Goal: Information Seeking & Learning: Learn about a topic

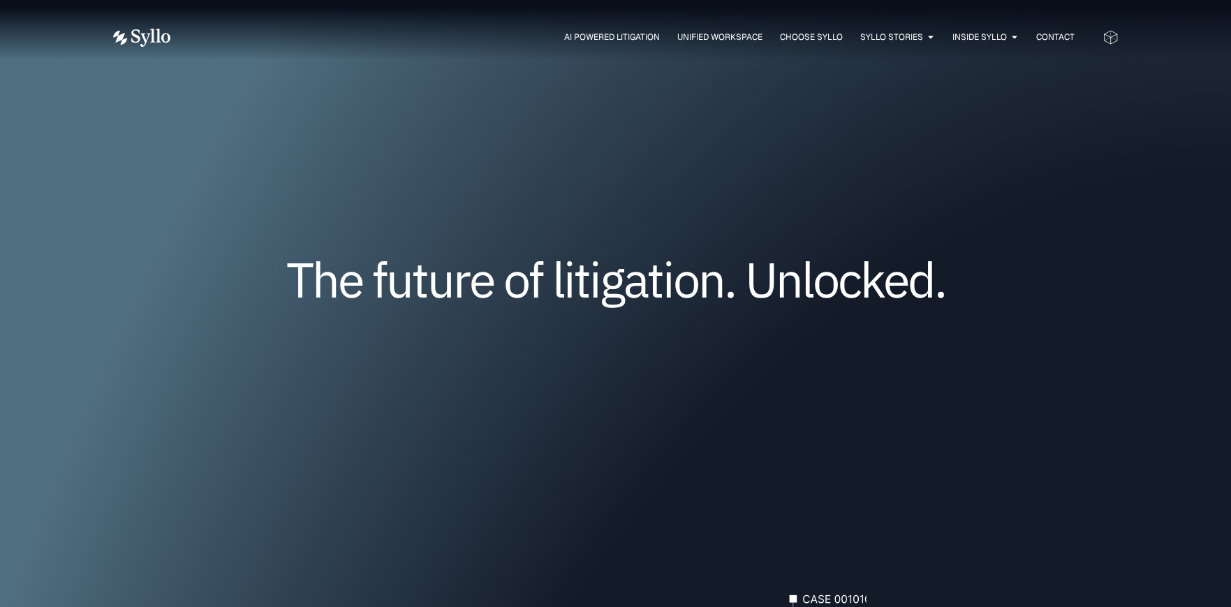
click at [149, 38] on img at bounding box center [141, 38] width 57 height 18
click at [1057, 32] on span "Contact" at bounding box center [1055, 37] width 38 height 13
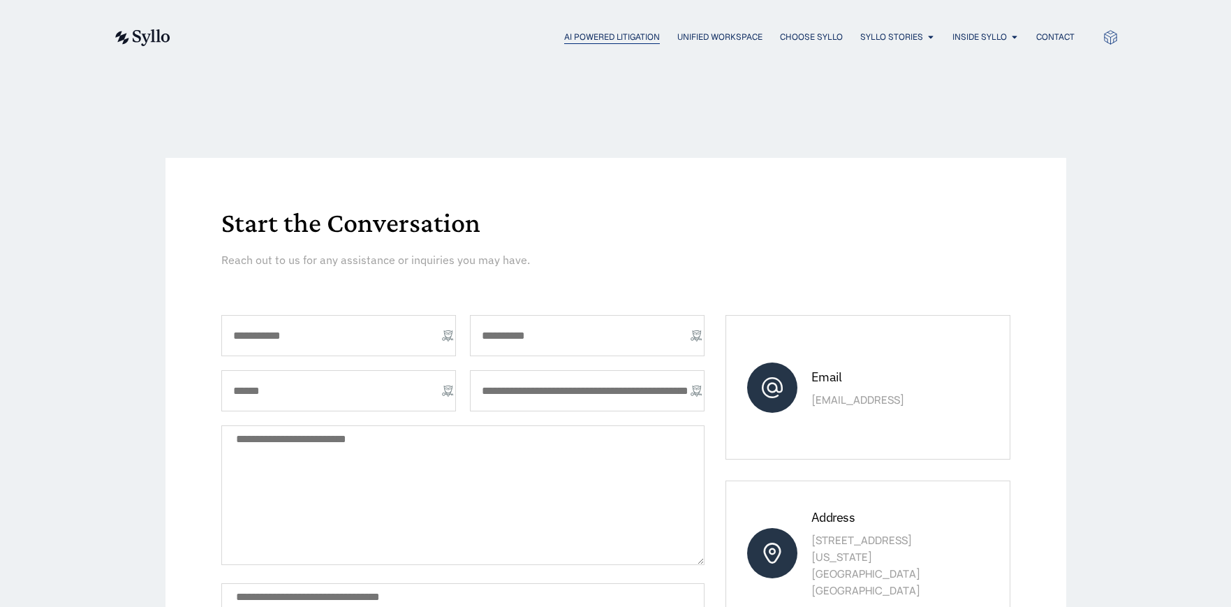
click at [605, 34] on span "AI Powered Litigation" at bounding box center [612, 37] width 96 height 13
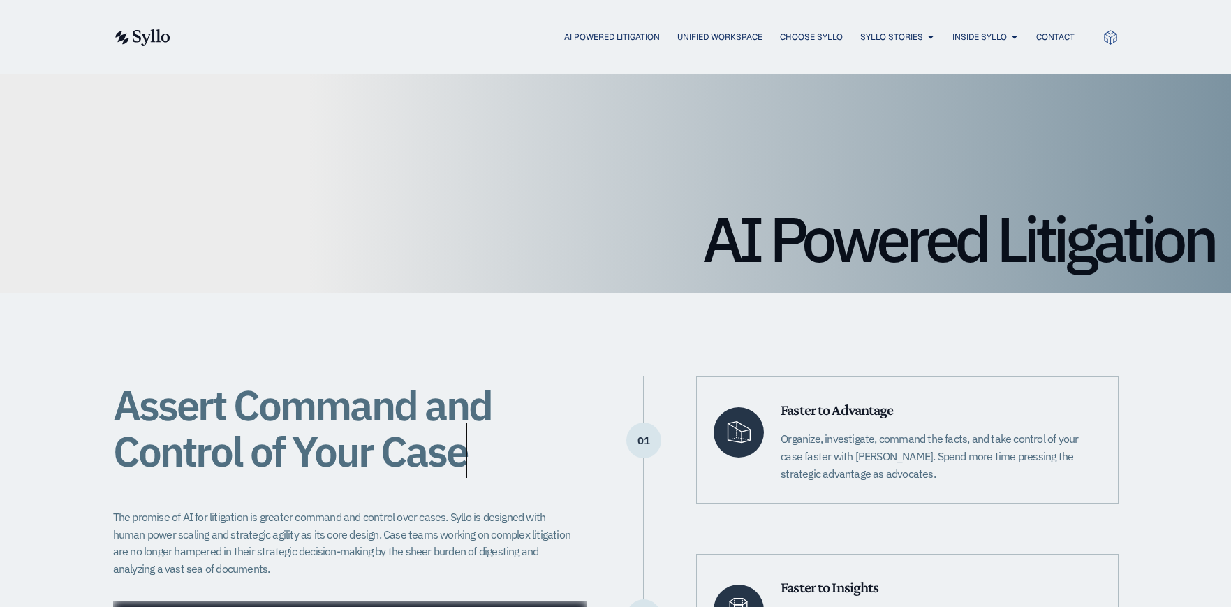
click at [156, 36] on img at bounding box center [141, 37] width 57 height 17
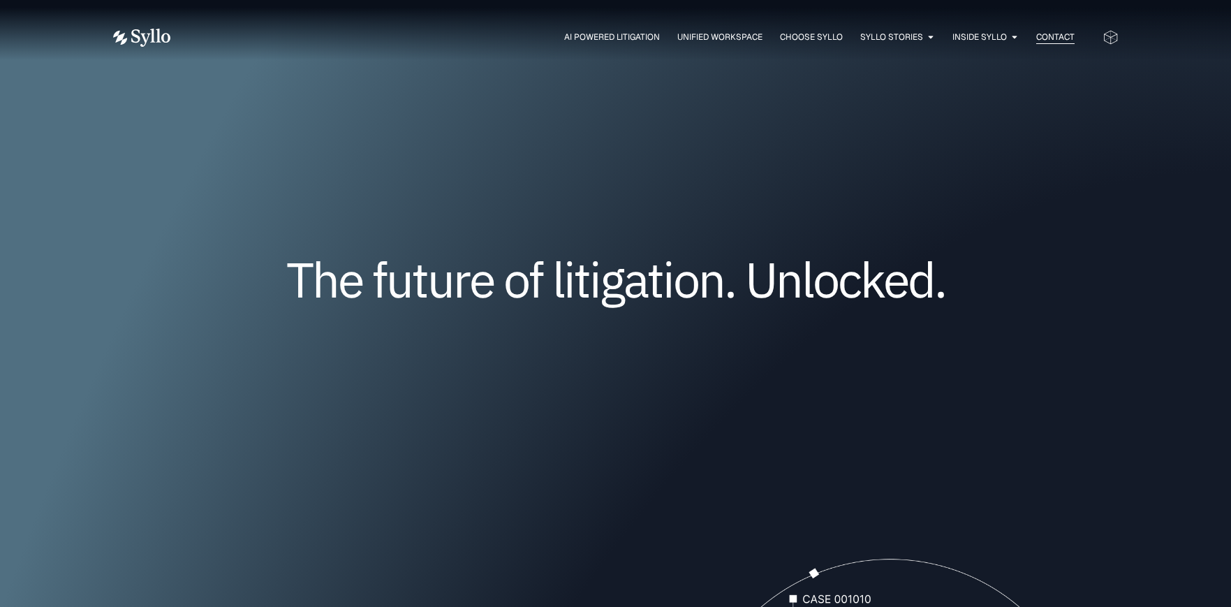
click at [1051, 33] on span "Contact" at bounding box center [1055, 37] width 38 height 13
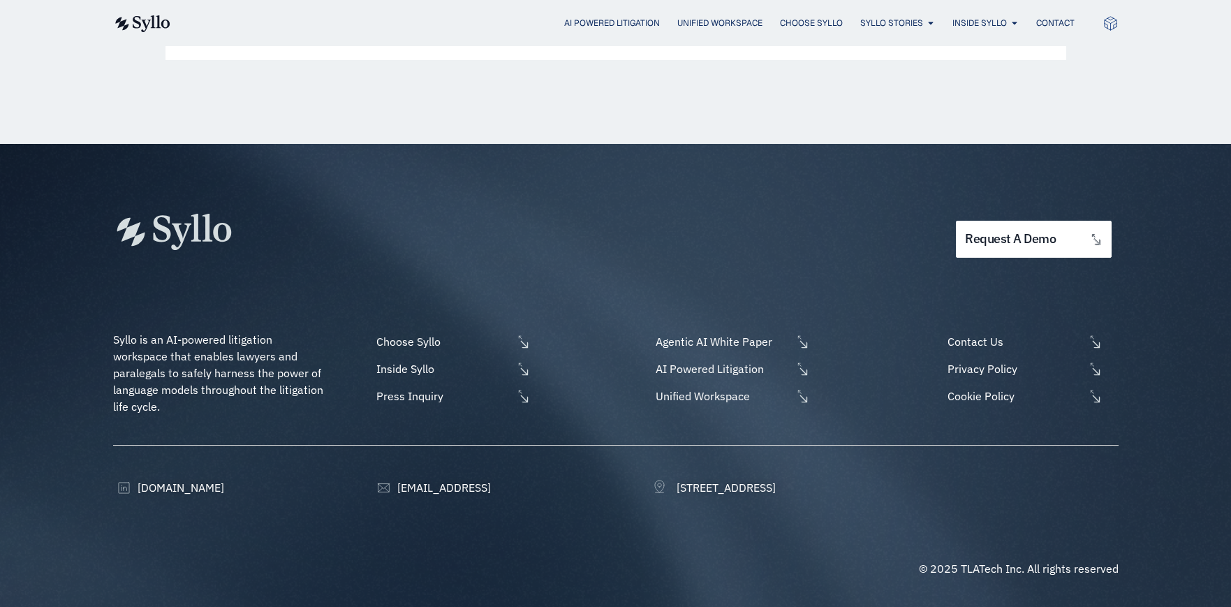
scroll to position [158, 0]
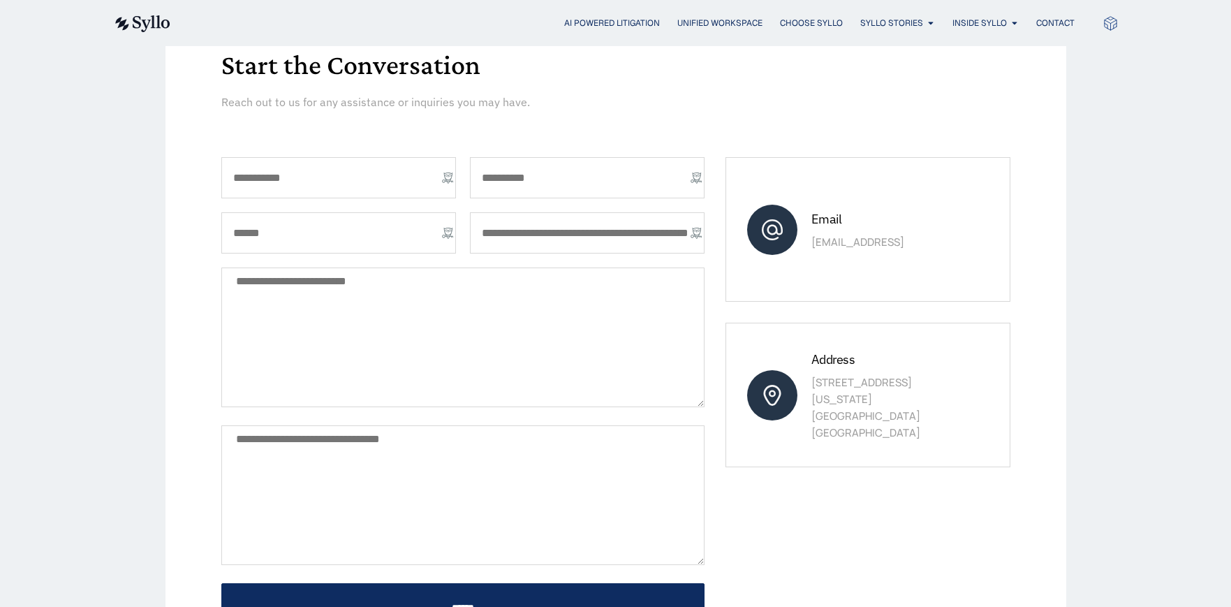
drag, startPoint x: 947, startPoint y: 392, endPoint x: 221, endPoint y: 372, distance: 726.4
click at [806, 392] on div "Address 845 Third Avenue, 6th Floor New York, NY 10022 United States" at bounding box center [867, 395] width 284 height 145
copy p "845 Third Avenue, 6th Floor"
click at [1099, 420] on div "Start the Conversation Reach out to us for any assistance or inquiries you may …" at bounding box center [615, 344] width 1231 height 856
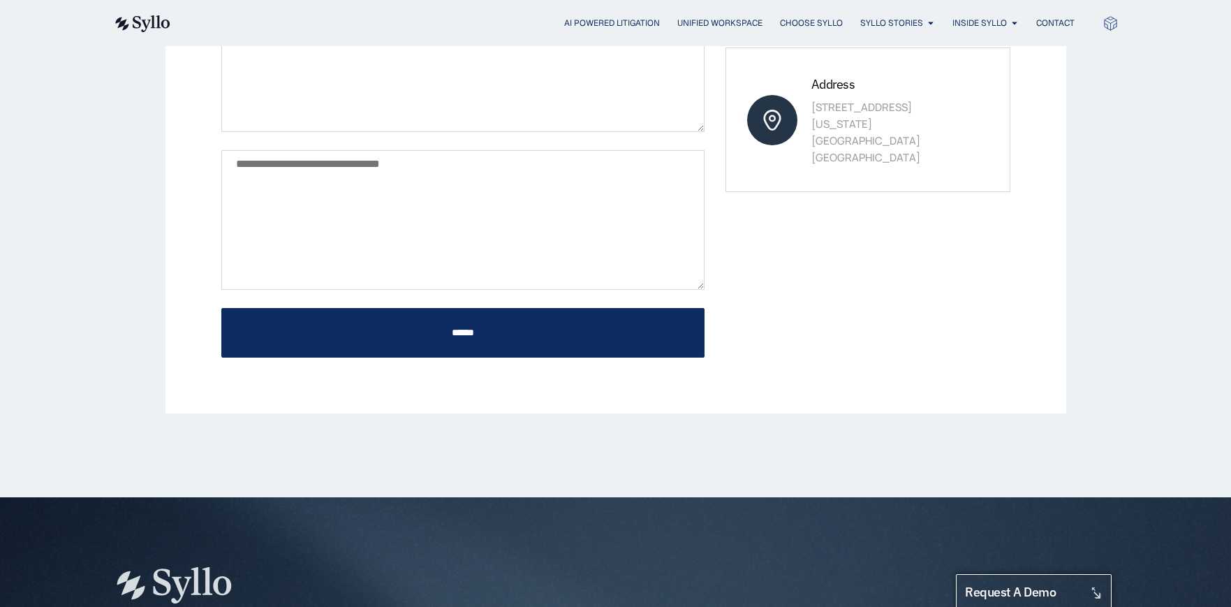
scroll to position [716, 0]
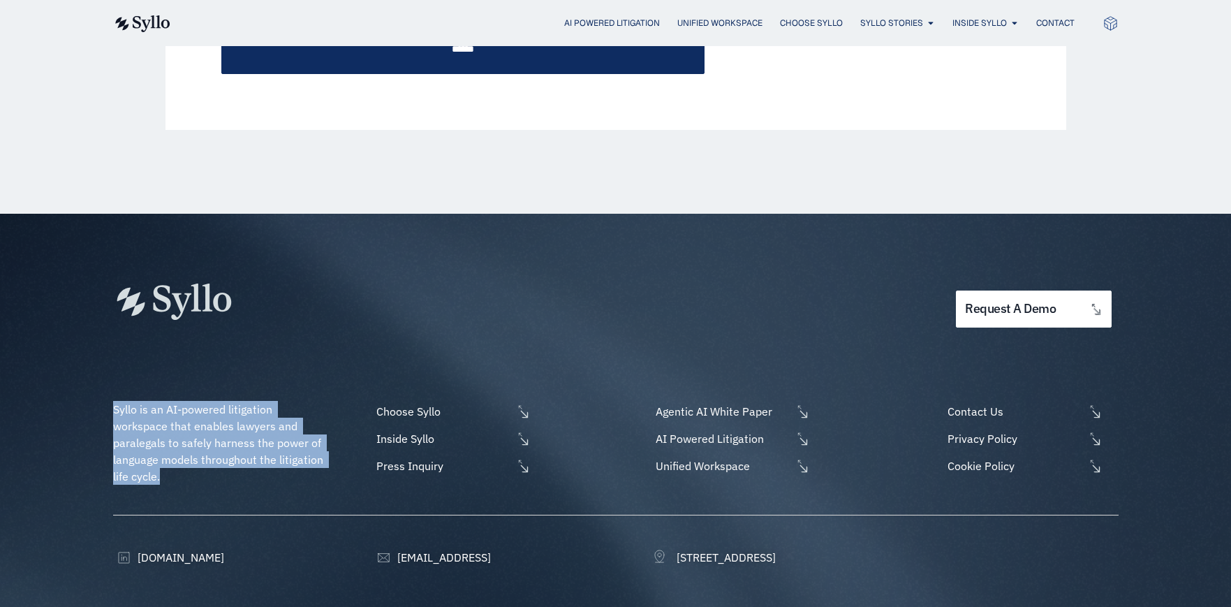
drag, startPoint x: 163, startPoint y: 480, endPoint x: 93, endPoint y: 411, distance: 98.2
click at [93, 411] on div "request a demo Syllo is an AI-powered litigation workspace that enables lawyers…" at bounding box center [615, 445] width 1231 height 463
copy span "Syllo is an AI-powered litigation workspace that enables lawyers and paralegals…"
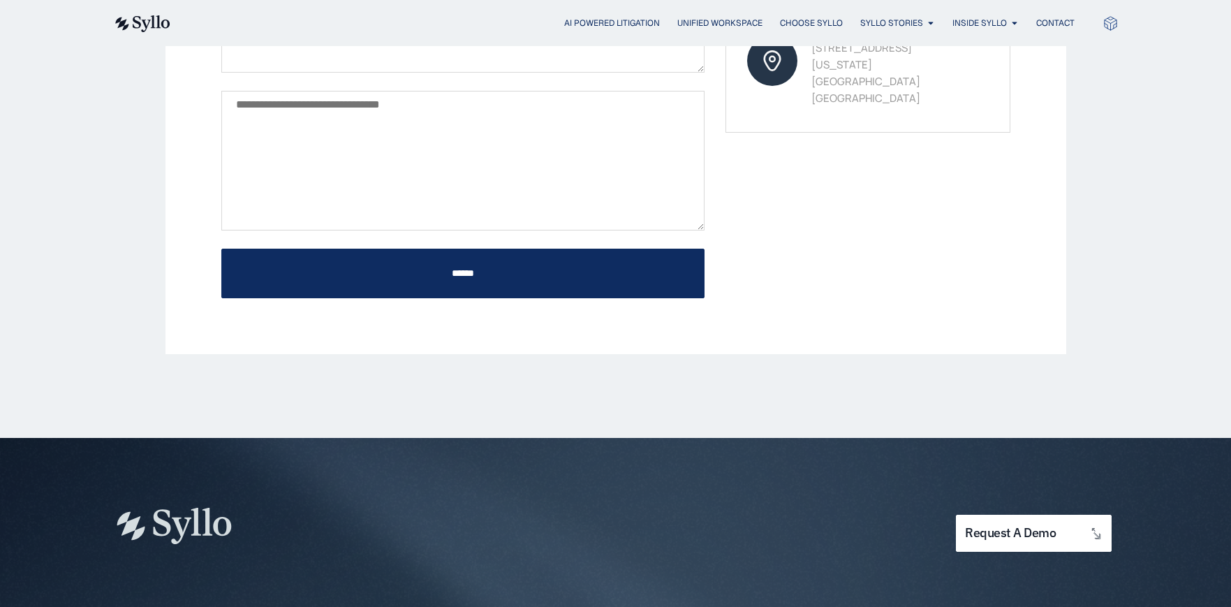
scroll to position [88, 0]
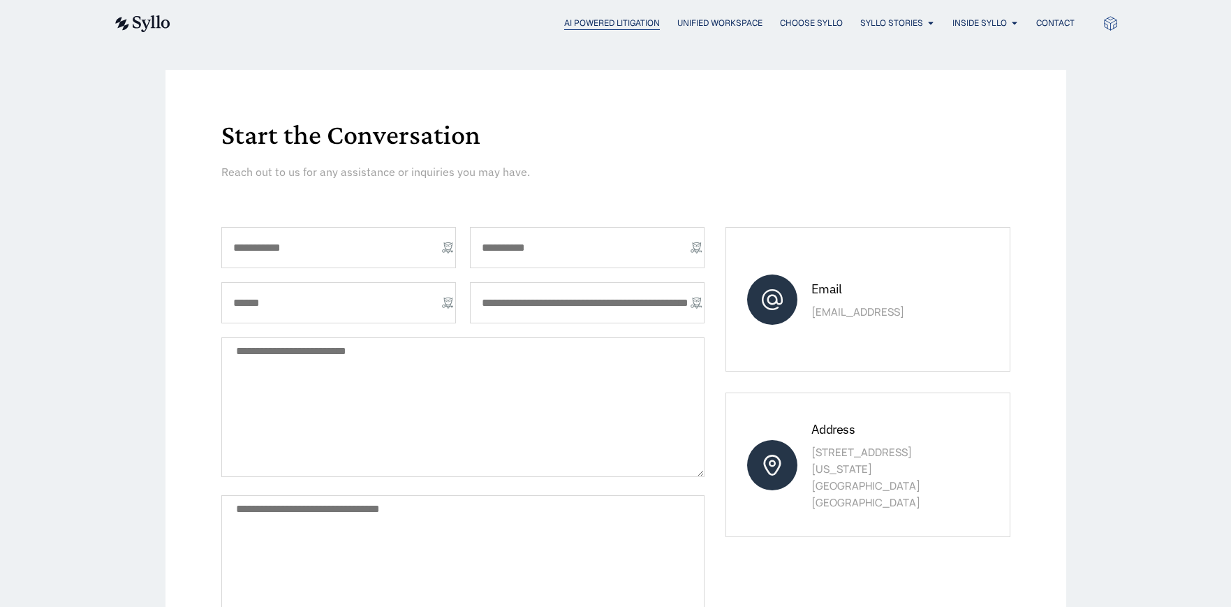
click at [581, 17] on span "AI Powered Litigation" at bounding box center [612, 23] width 96 height 13
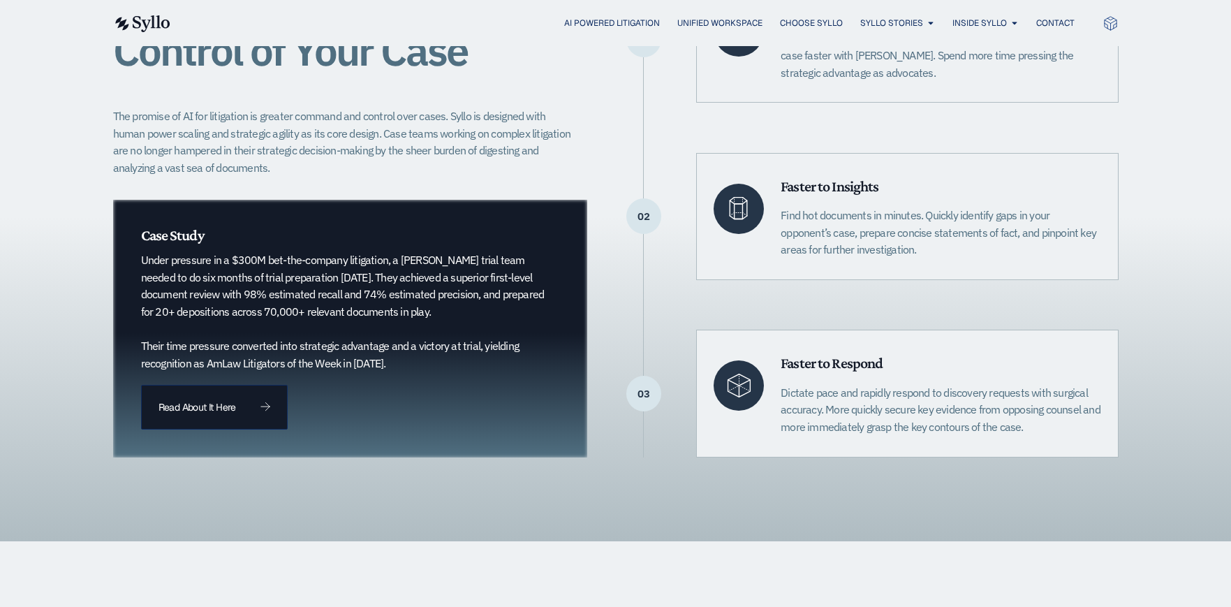
scroll to position [419, 0]
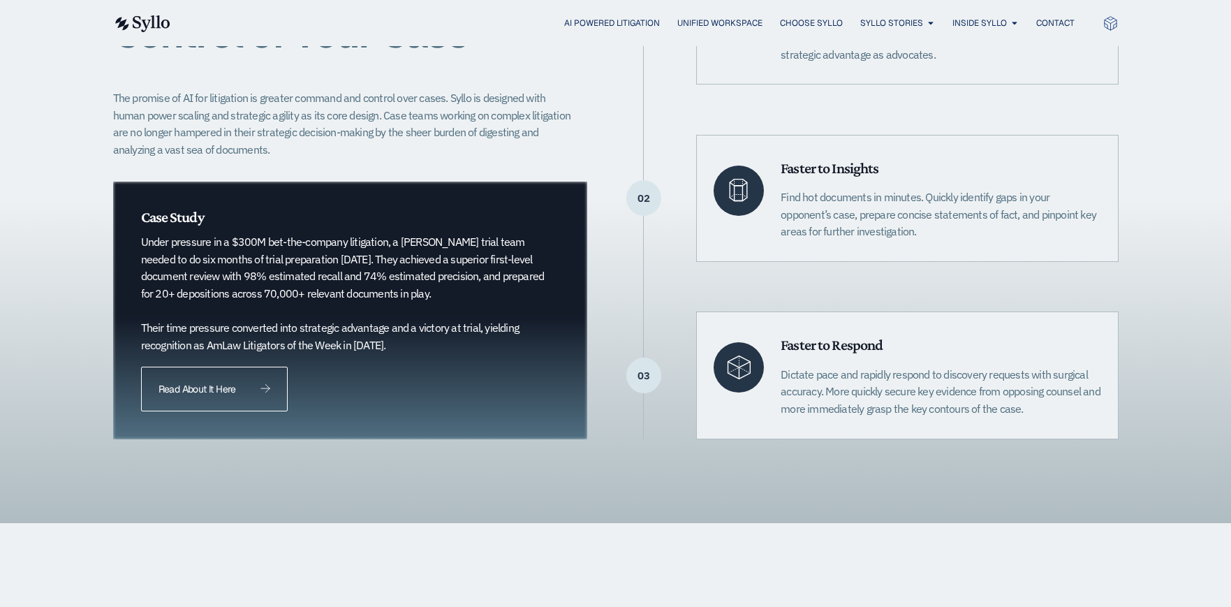
click at [224, 394] on link "Read About It Here" at bounding box center [214, 389] width 147 height 45
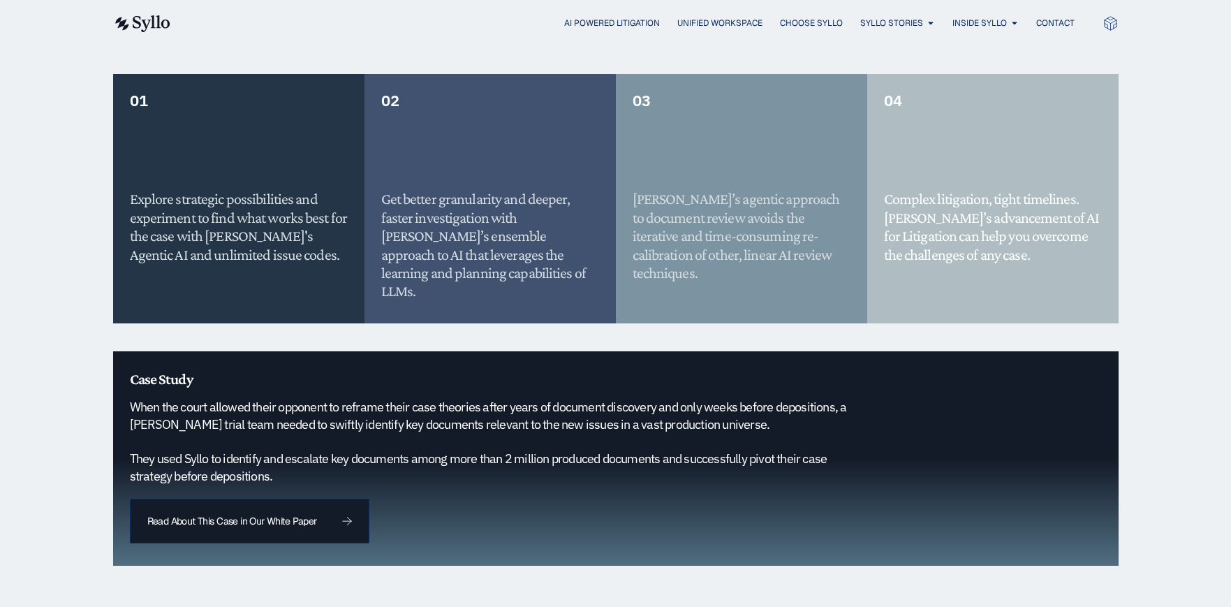
scroll to position [1257, 0]
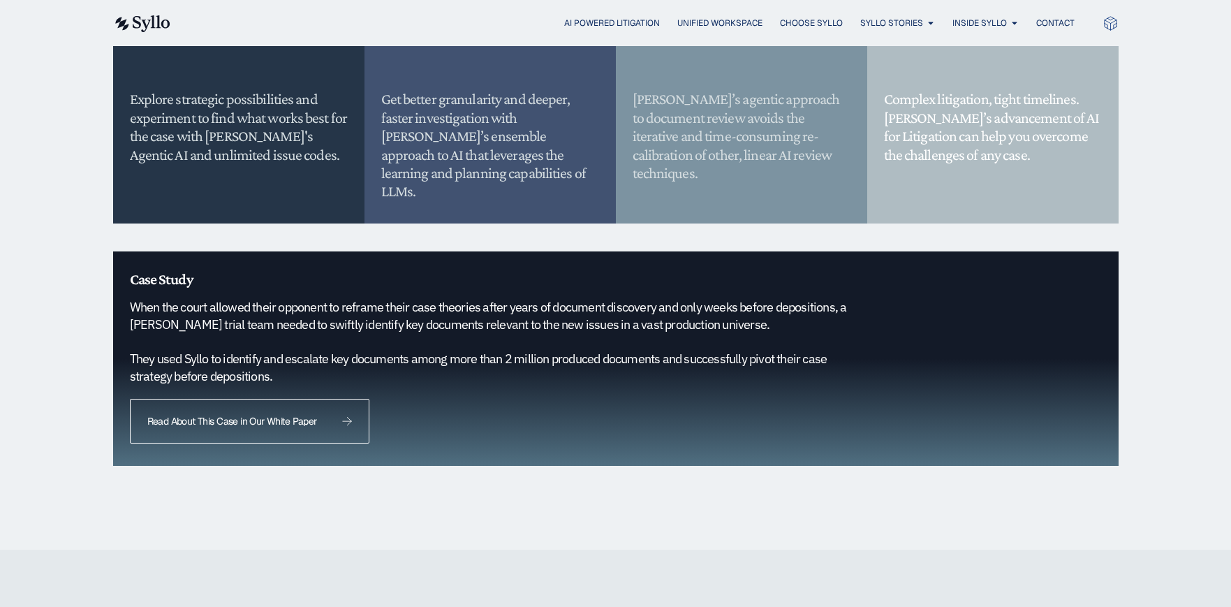
click at [288, 416] on span "Read About This Case in Our White Paper" at bounding box center [232, 421] width 170 height 10
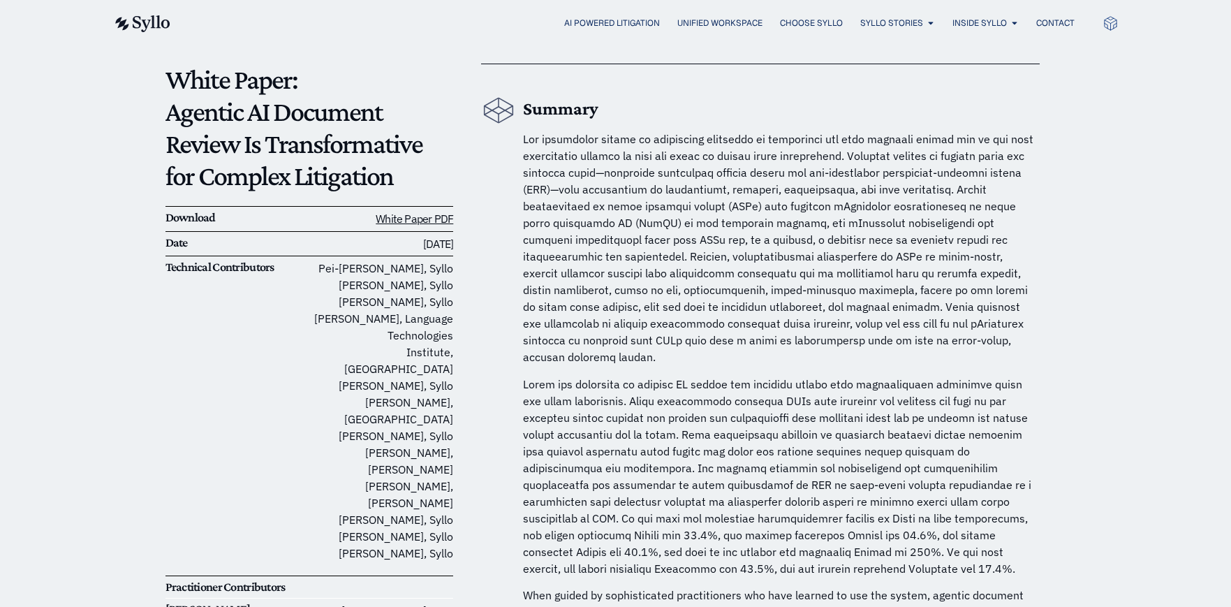
scroll to position [140, 0]
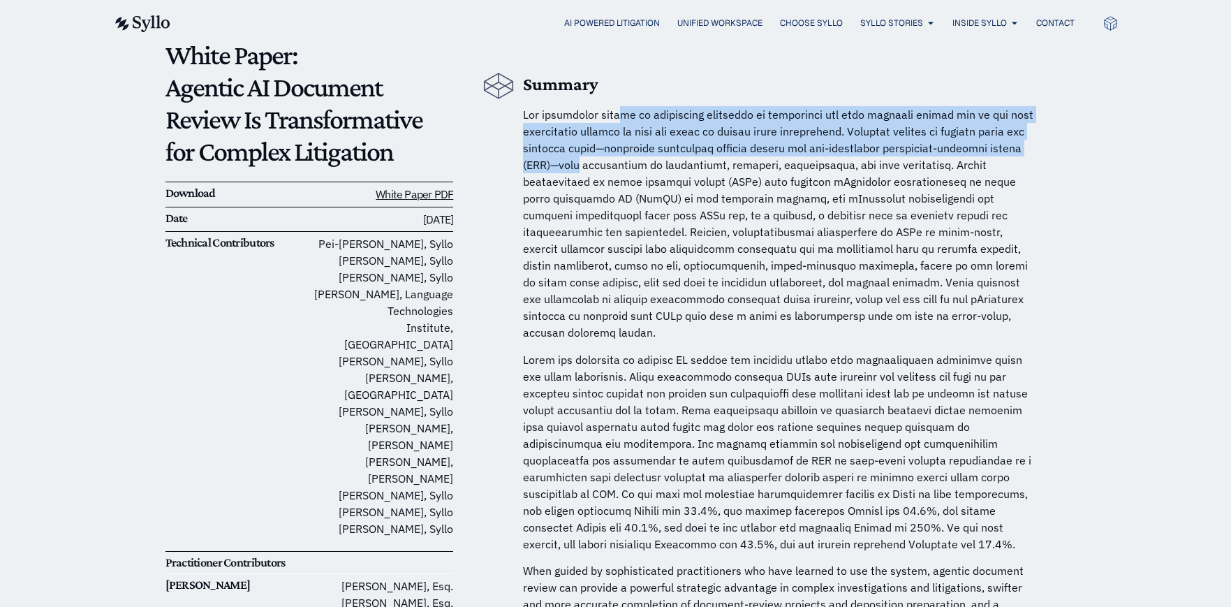
drag, startPoint x: 623, startPoint y: 117, endPoint x: 619, endPoint y: 159, distance: 42.0
click at [619, 159] on span at bounding box center [778, 224] width 510 height 232
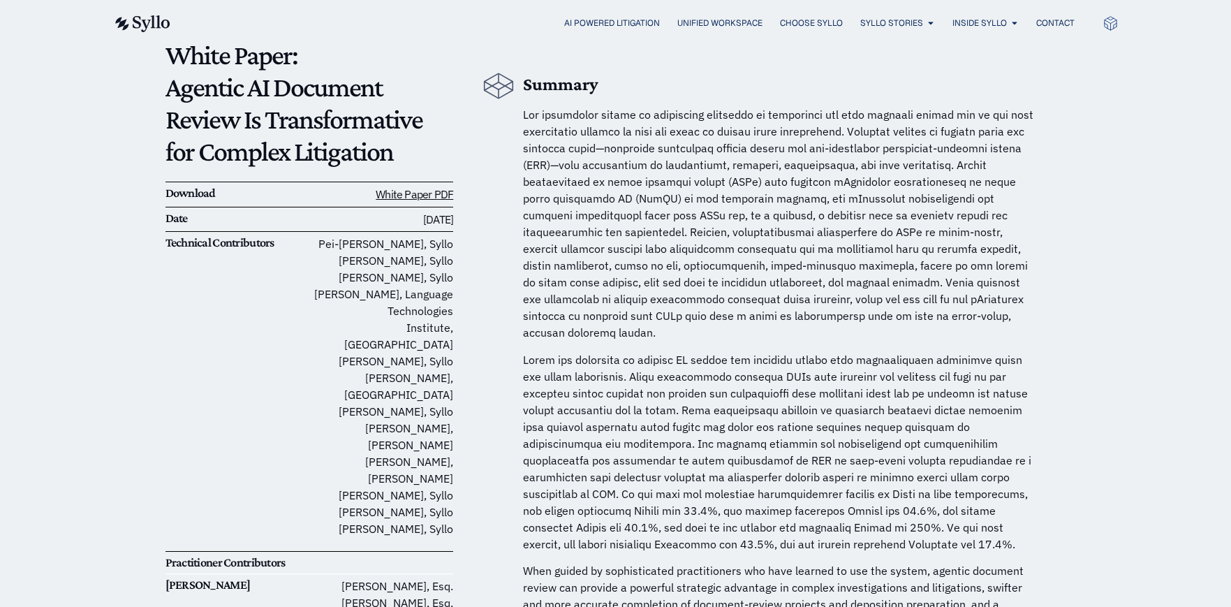
click at [813, 250] on span at bounding box center [778, 224] width 510 height 232
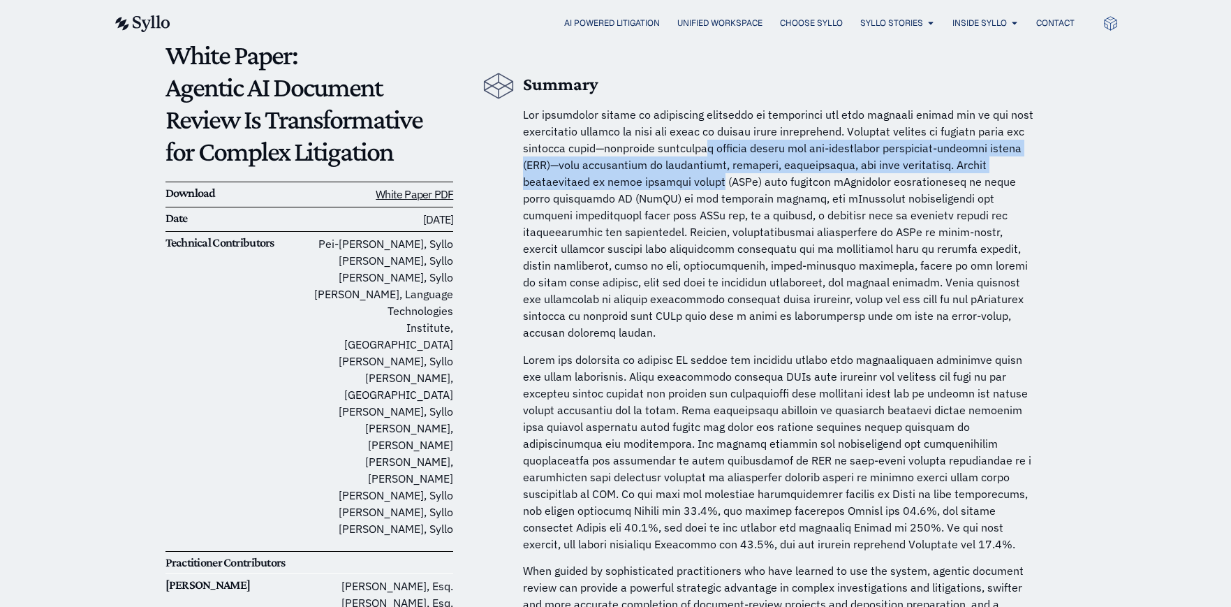
drag, startPoint x: 725, startPoint y: 149, endPoint x: 724, endPoint y: 189, distance: 40.5
click at [724, 189] on p at bounding box center [781, 223] width 517 height 235
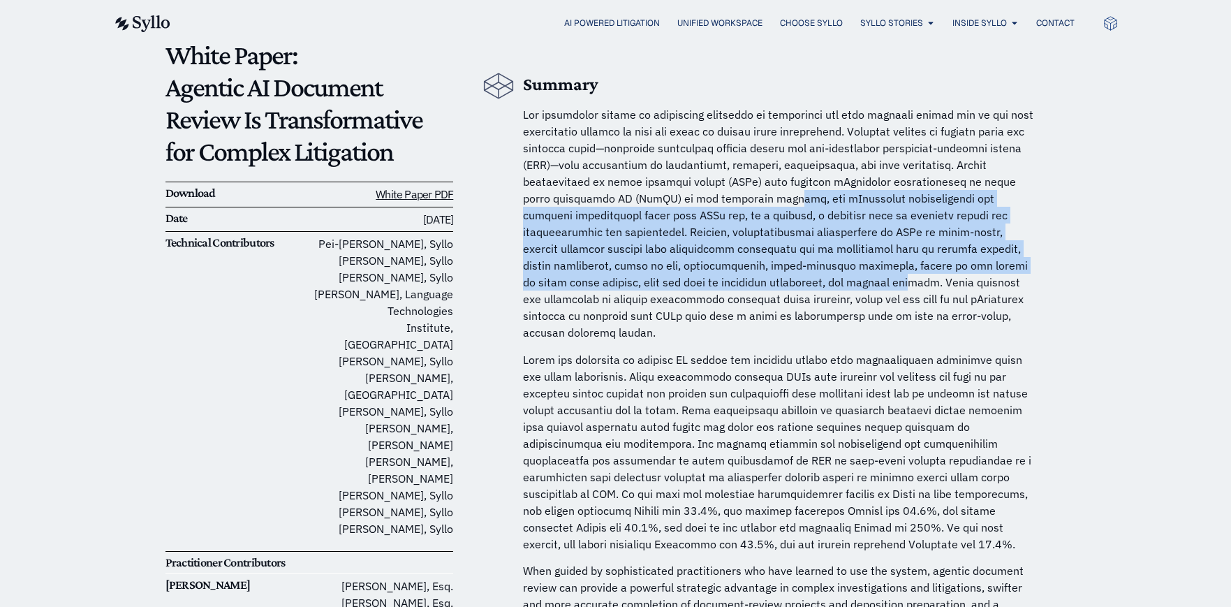
drag, startPoint x: 739, startPoint y: 205, endPoint x: 739, endPoint y: 277, distance: 71.9
click at [739, 277] on span at bounding box center [778, 224] width 510 height 232
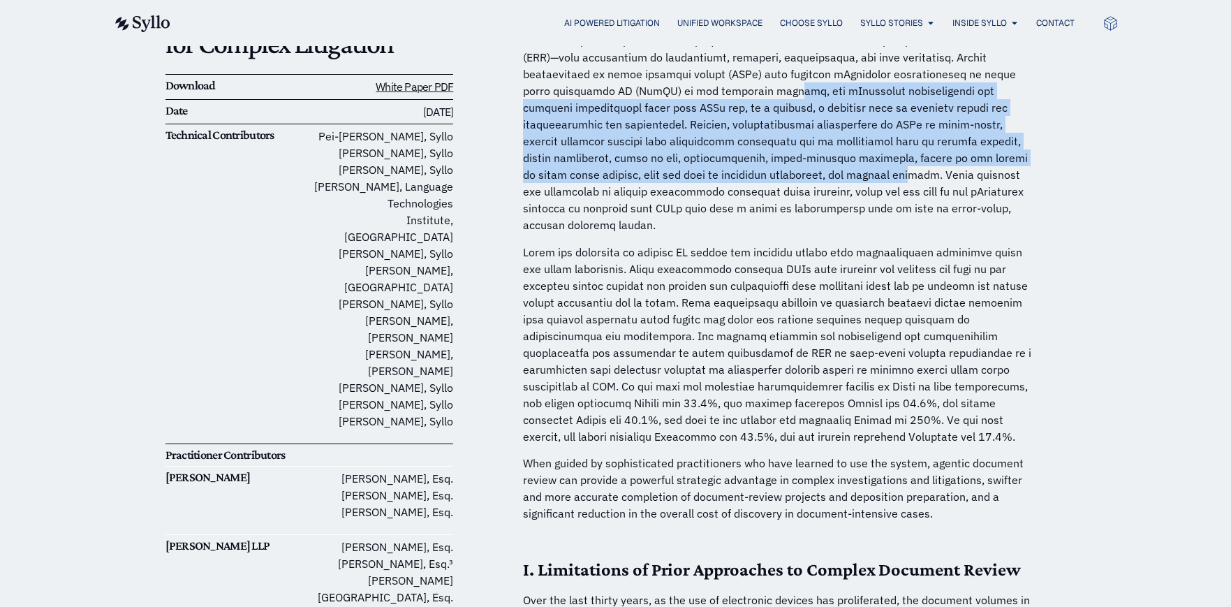
scroll to position [279, 0]
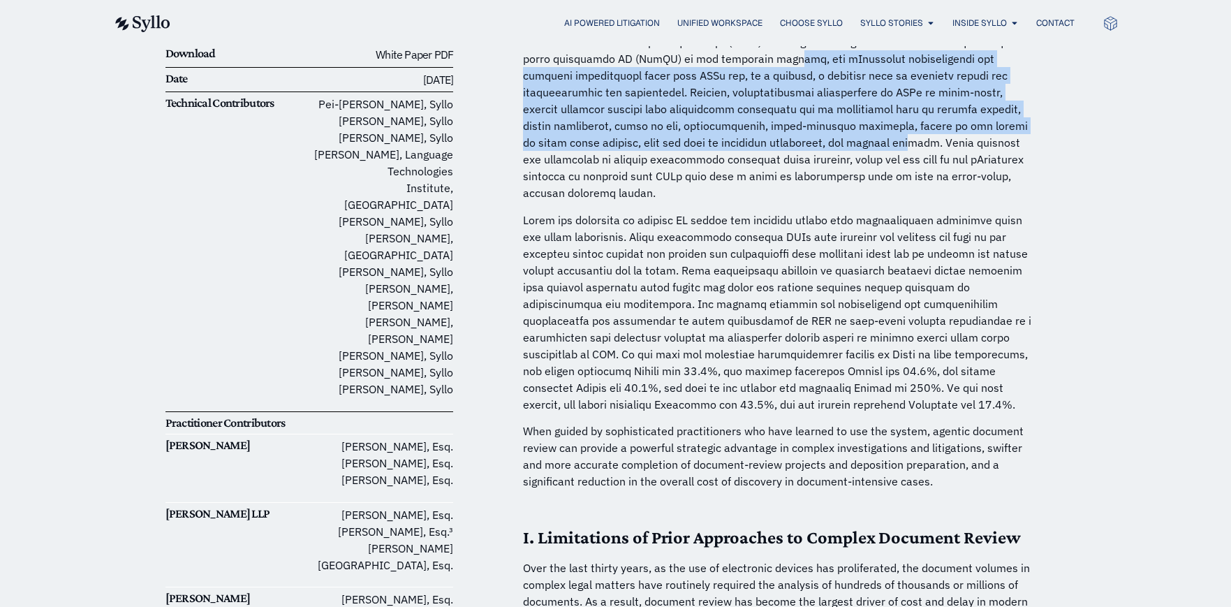
click at [440, 51] on link "White Paper PDF" at bounding box center [414, 54] width 77 height 14
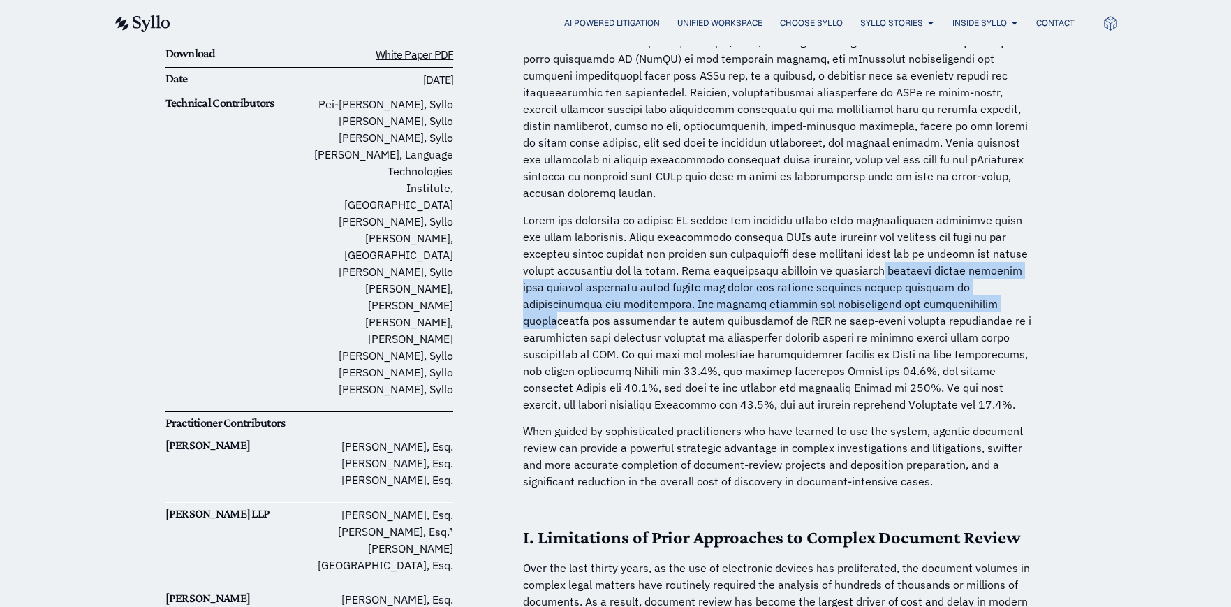
drag, startPoint x: 878, startPoint y: 249, endPoint x: 885, endPoint y: 284, distance: 36.3
click at [885, 284] on p at bounding box center [781, 312] width 517 height 201
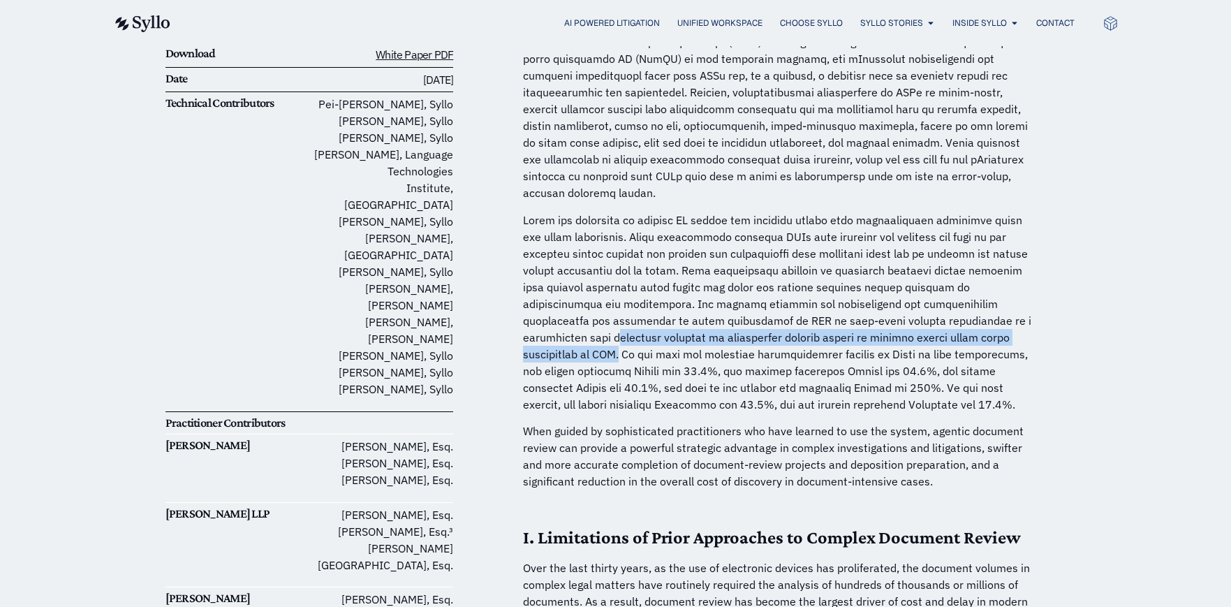
drag, startPoint x: 914, startPoint y: 300, endPoint x: 912, endPoint y: 321, distance: 21.1
click at [912, 321] on p at bounding box center [781, 312] width 517 height 201
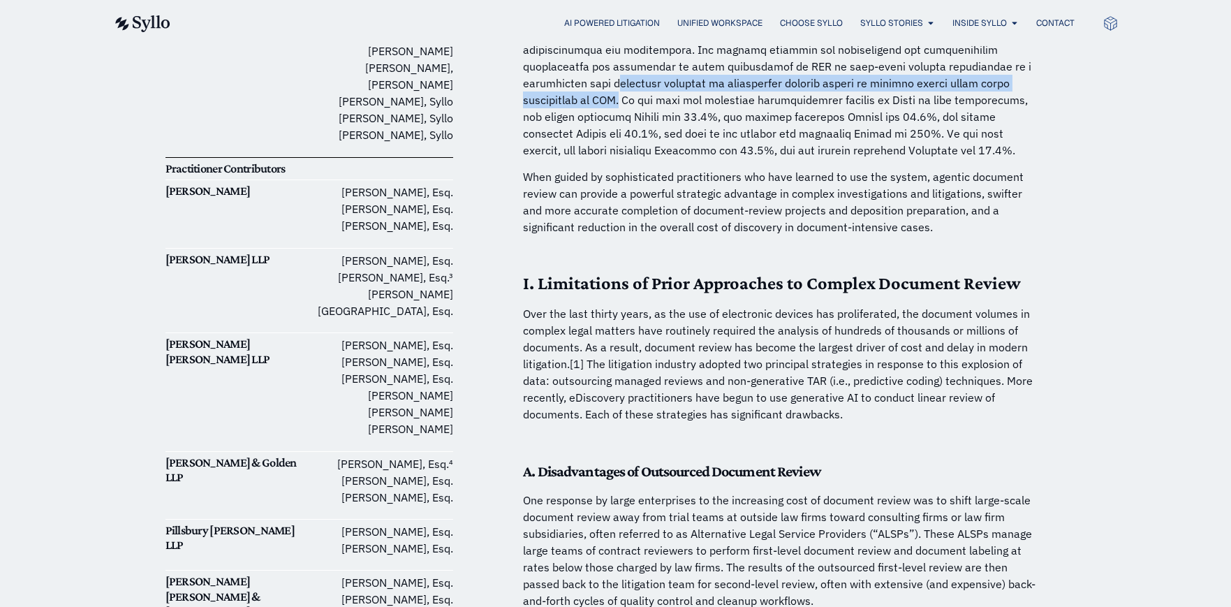
scroll to position [559, 0]
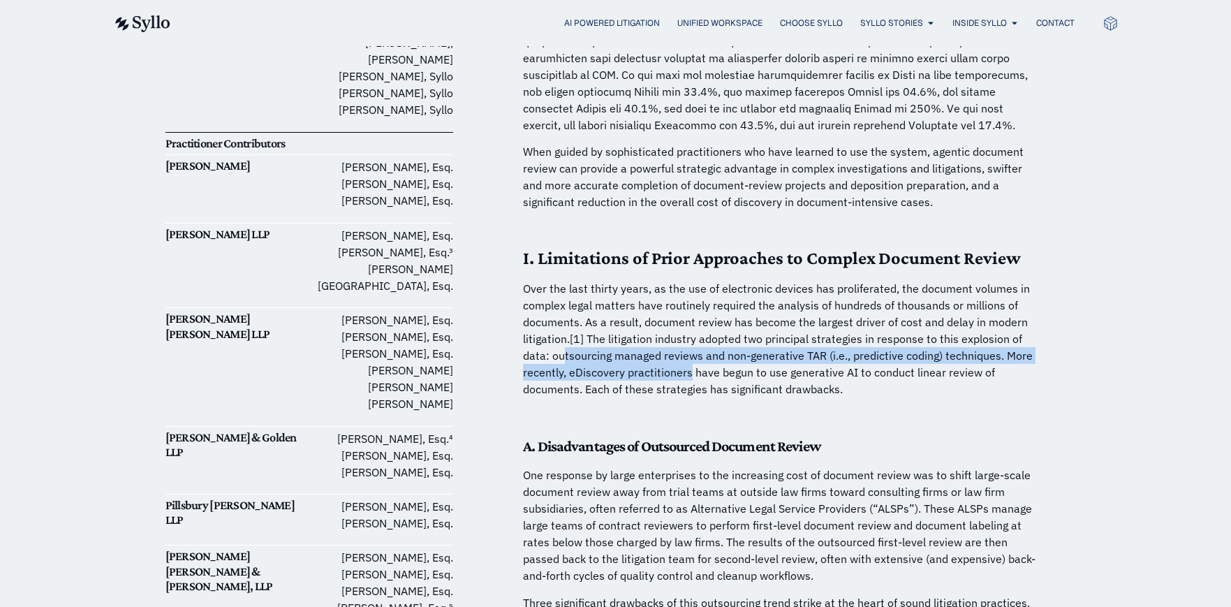
drag, startPoint x: 579, startPoint y: 345, endPoint x: 690, endPoint y: 357, distance: 110.9
click at [690, 357] on p "Over the last thirty years, as the use of electronic devices has proliferated, …" at bounding box center [781, 338] width 517 height 117
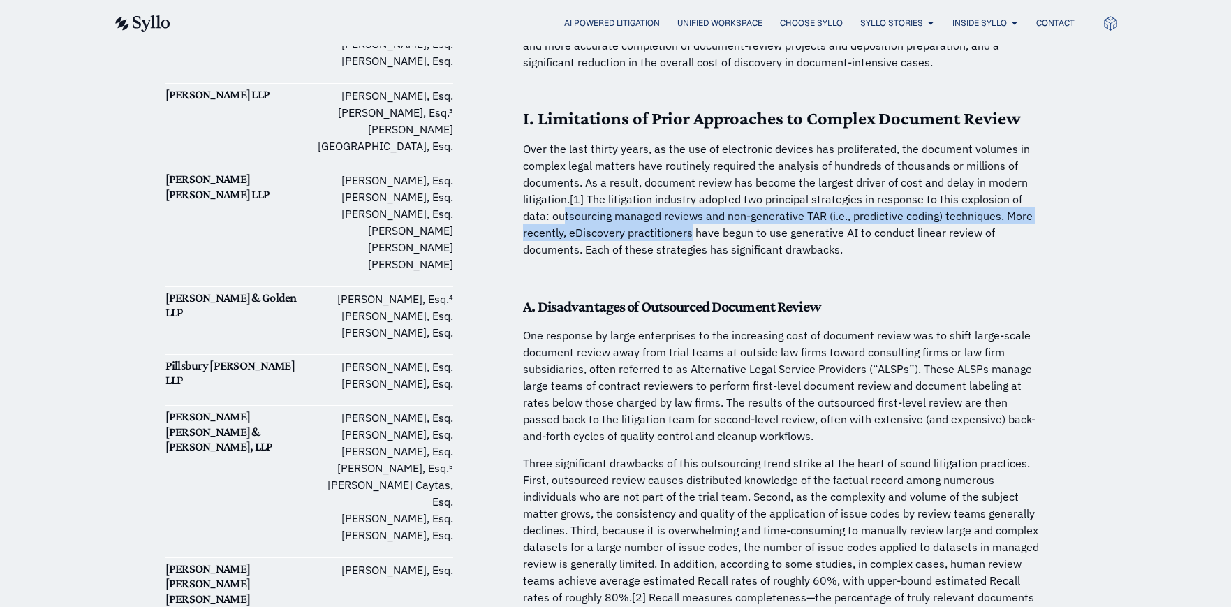
scroll to position [768, 0]
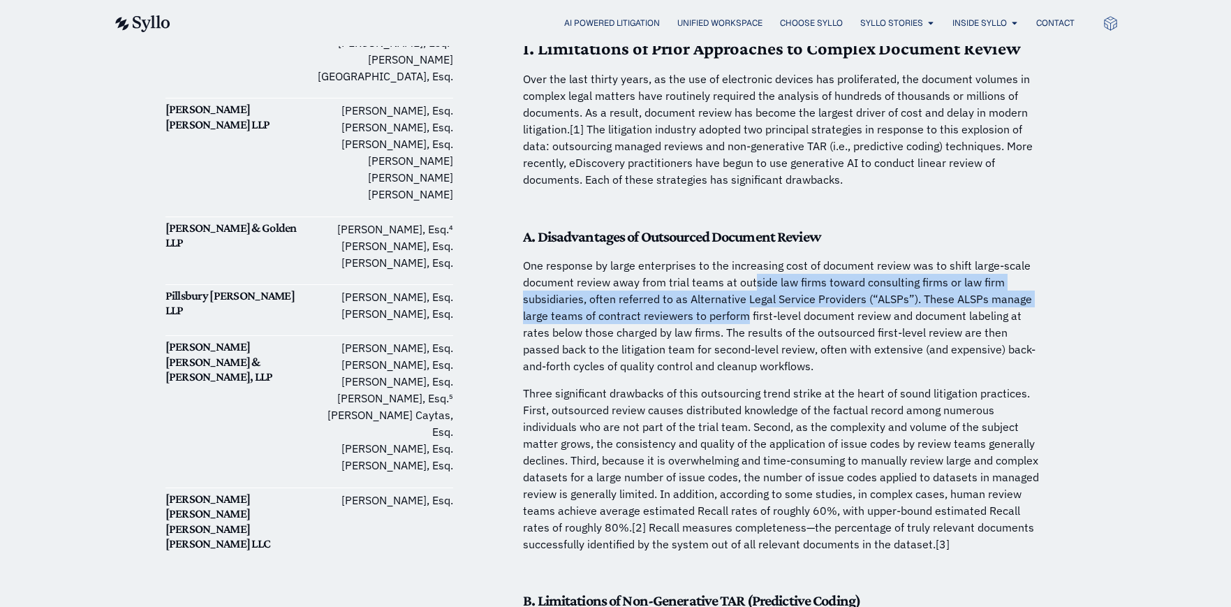
drag, startPoint x: 753, startPoint y: 265, endPoint x: 890, endPoint y: 347, distance: 160.0
click at [760, 301] on p "One response by large enterprises to the increasing cost of document review was…" at bounding box center [781, 315] width 517 height 117
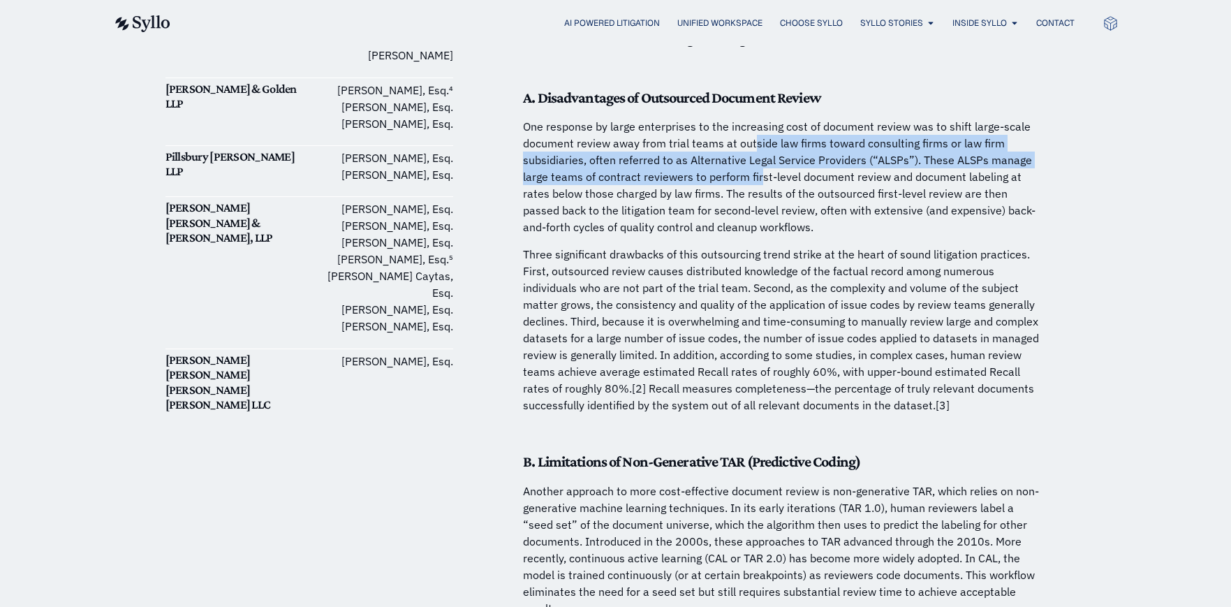
scroll to position [908, 0]
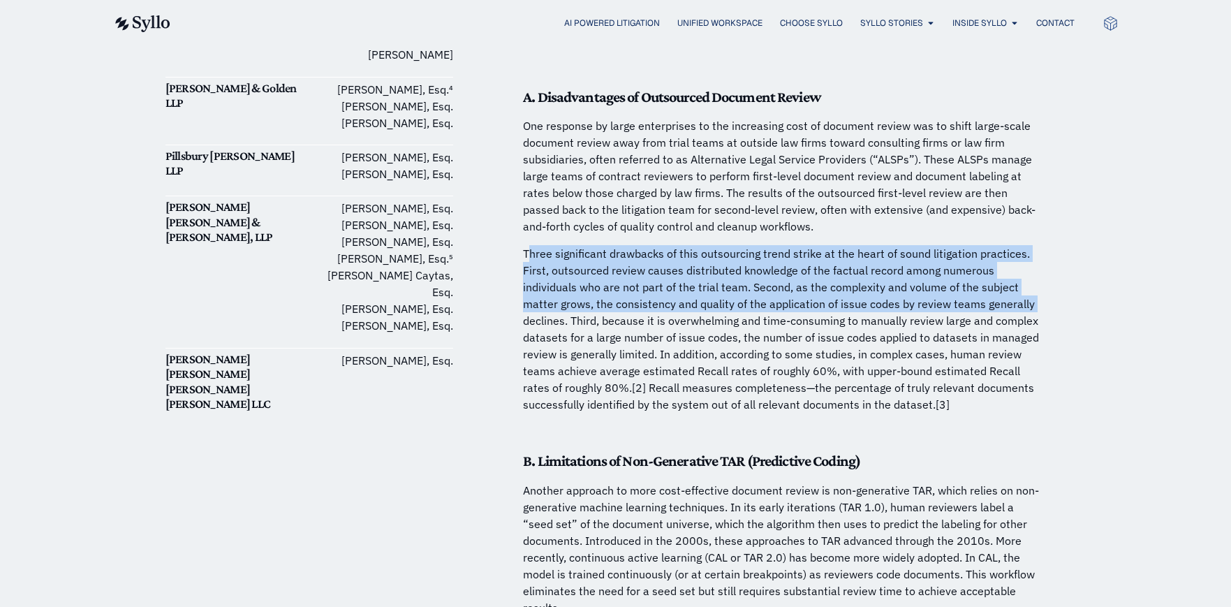
drag, startPoint x: 528, startPoint y: 239, endPoint x: 542, endPoint y: 304, distance: 66.4
click at [536, 302] on p "Three significant drawbacks of this outsourcing trend strike at the heart of so…" at bounding box center [781, 329] width 517 height 168
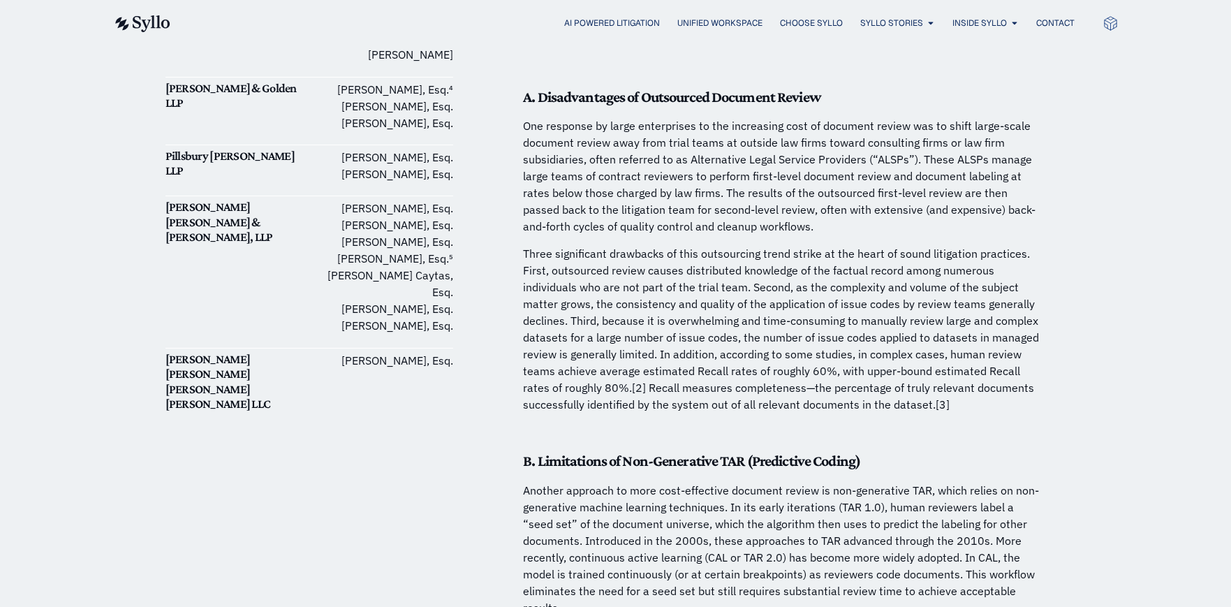
click at [656, 313] on p "Three significant drawbacks of this outsourcing trend strike at the heart of so…" at bounding box center [781, 329] width 517 height 168
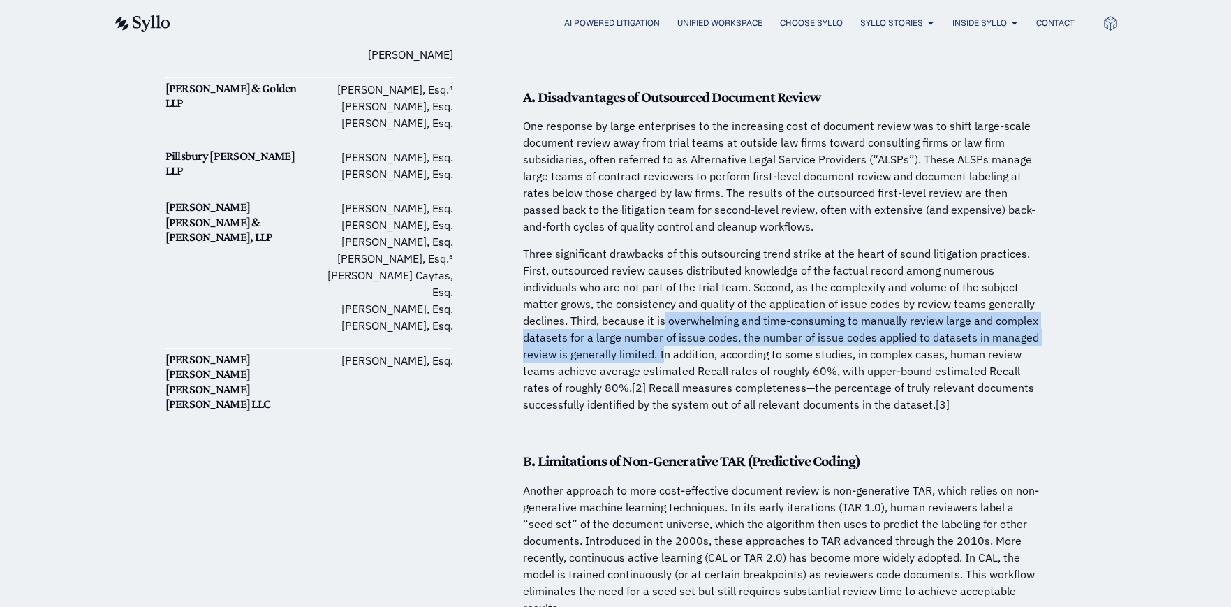
drag, startPoint x: 663, startPoint y: 307, endPoint x: 818, endPoint y: 360, distance: 164.1
click at [695, 333] on p "Three significant drawbacks of this outsourcing trend strike at the heart of so…" at bounding box center [781, 329] width 517 height 168
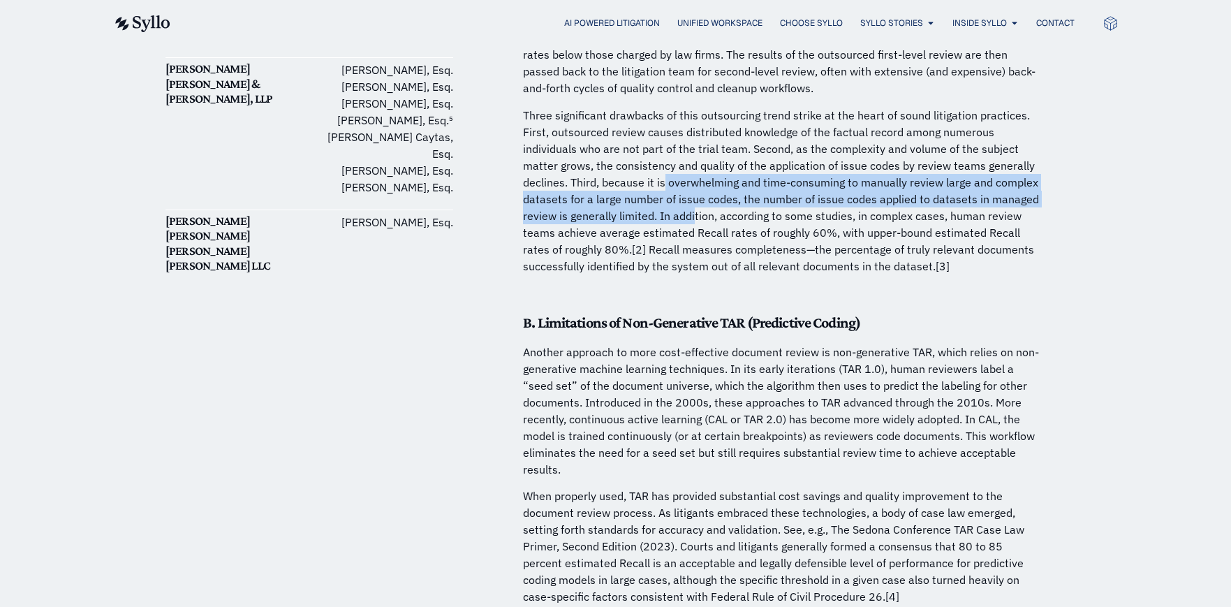
scroll to position [1047, 0]
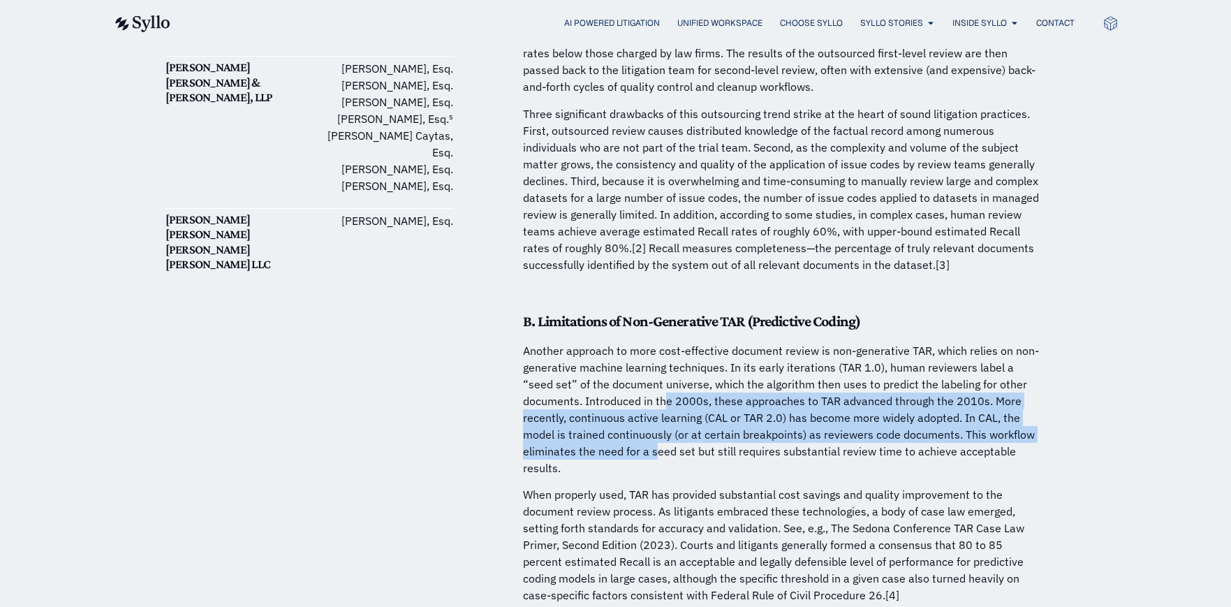
drag, startPoint x: 663, startPoint y: 381, endPoint x: 862, endPoint y: 436, distance: 206.5
click at [660, 433] on p "Another approach to more cost-effective document review is non-generative TAR, …" at bounding box center [781, 409] width 517 height 134
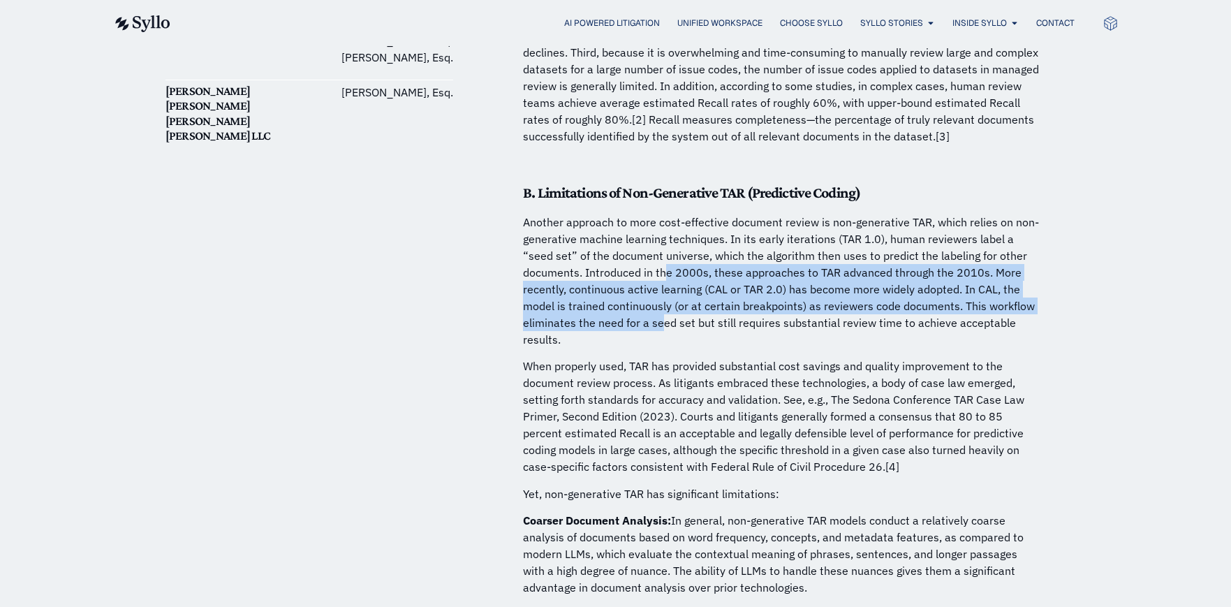
scroll to position [1187, 0]
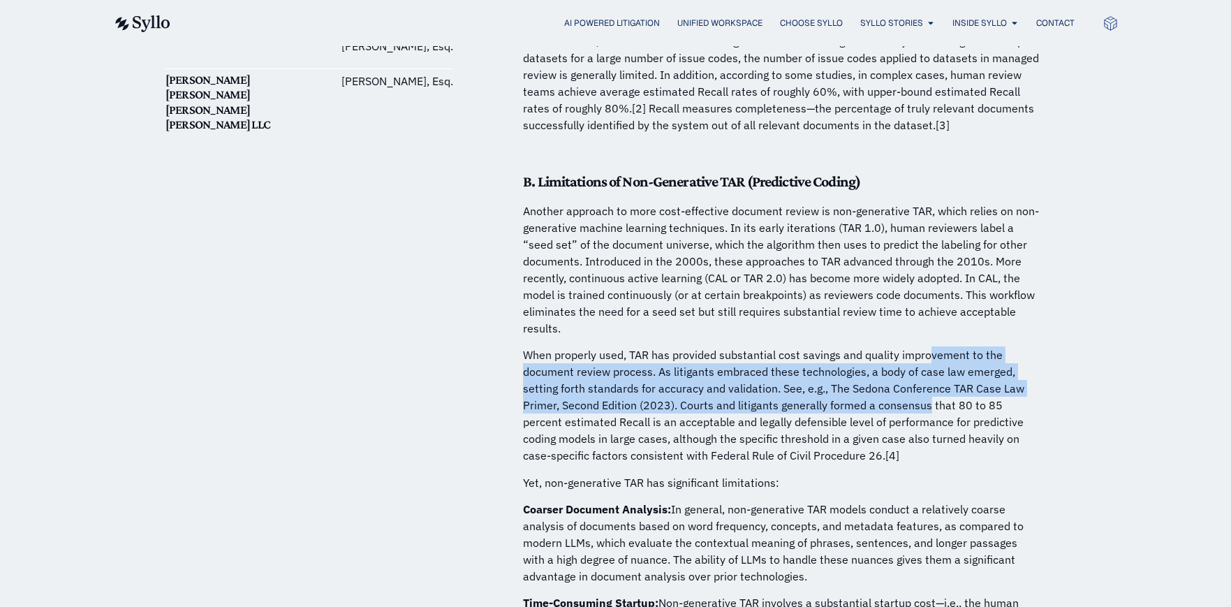
drag, startPoint x: 928, startPoint y: 334, endPoint x: 932, endPoint y: 383, distance: 49.1
click at [930, 383] on p "When properly used, TAR has provided substantial cost savings and quality impro…" at bounding box center [781, 404] width 517 height 117
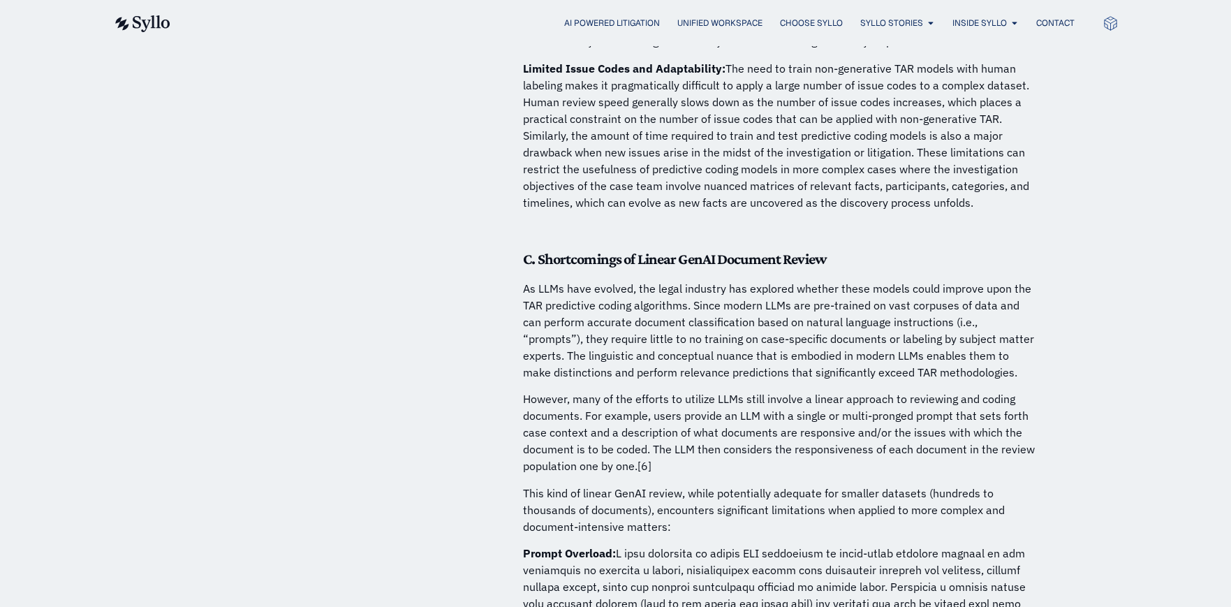
scroll to position [2095, 0]
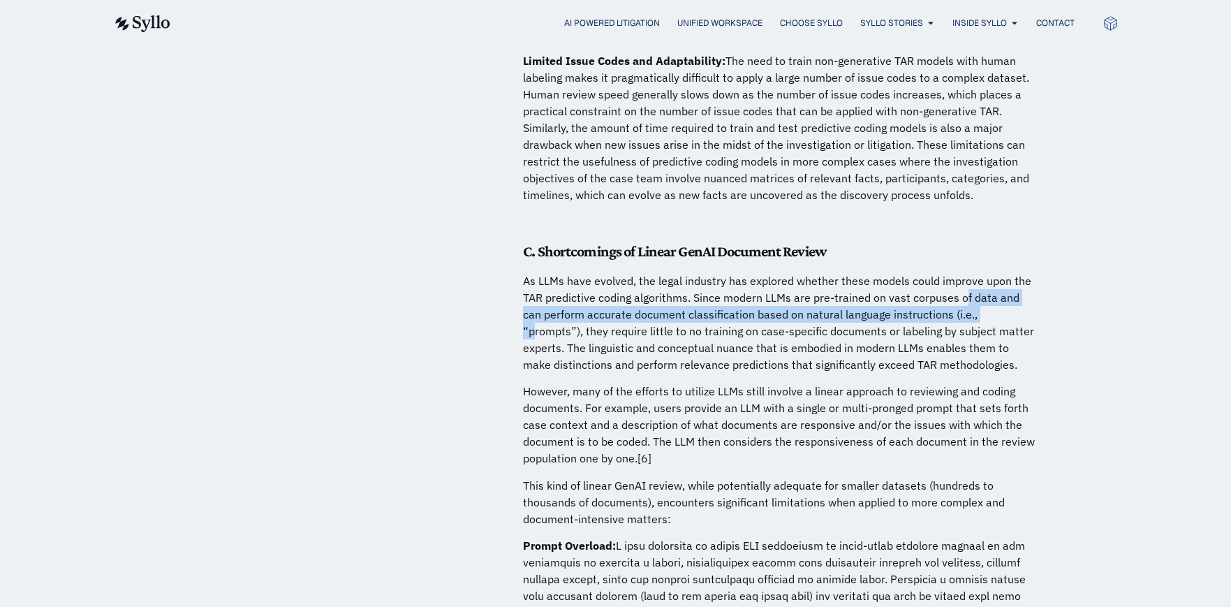
drag, startPoint x: 964, startPoint y: 286, endPoint x: 1043, endPoint y: 378, distance: 121.3
click at [972, 309] on p "As LLMs have evolved, the legal industry has explored whether these models coul…" at bounding box center [781, 322] width 517 height 101
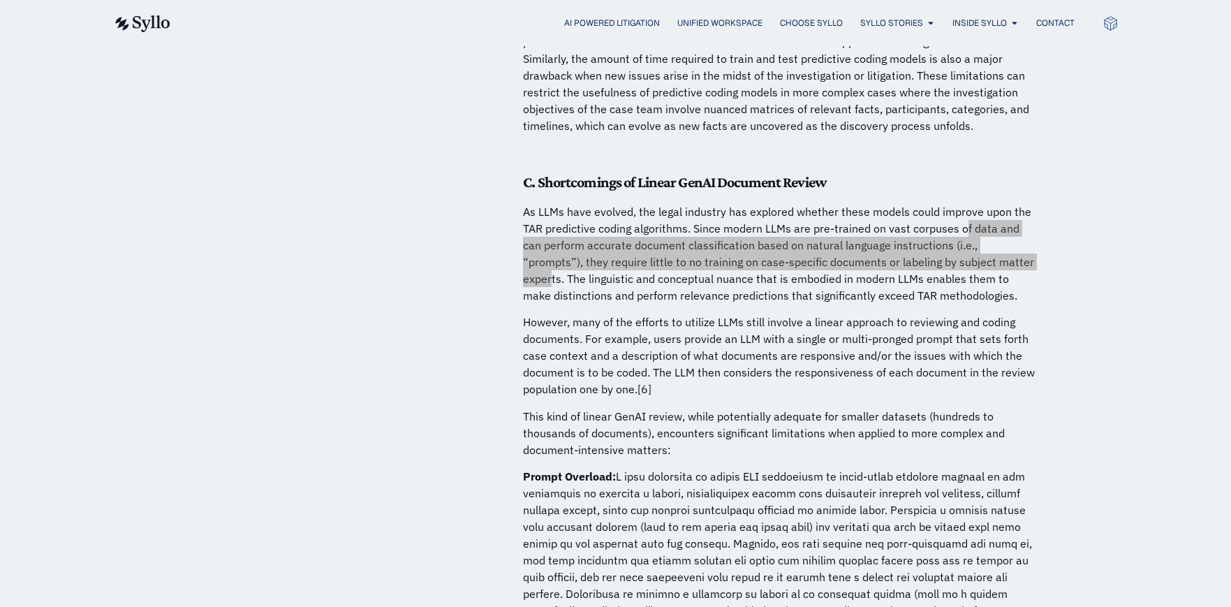
scroll to position [2164, 0]
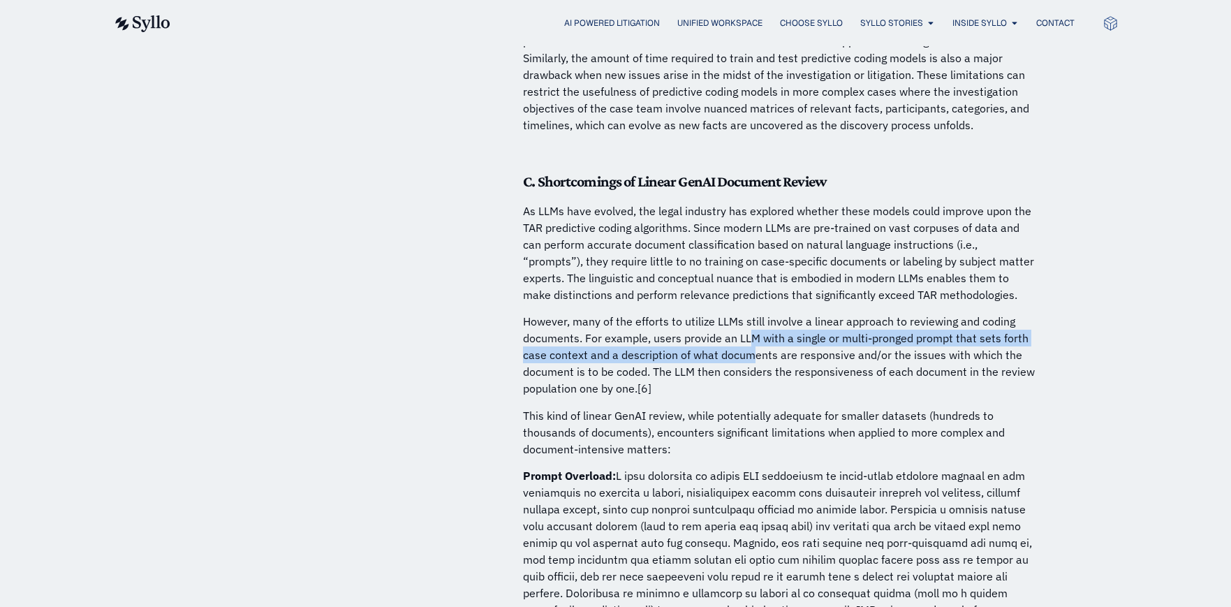
drag, startPoint x: 747, startPoint y: 320, endPoint x: 896, endPoint y: 361, distance: 155.0
click at [795, 350] on p "However, many of the efforts to utilize LLMs still involve a linear approach to…" at bounding box center [781, 355] width 517 height 84
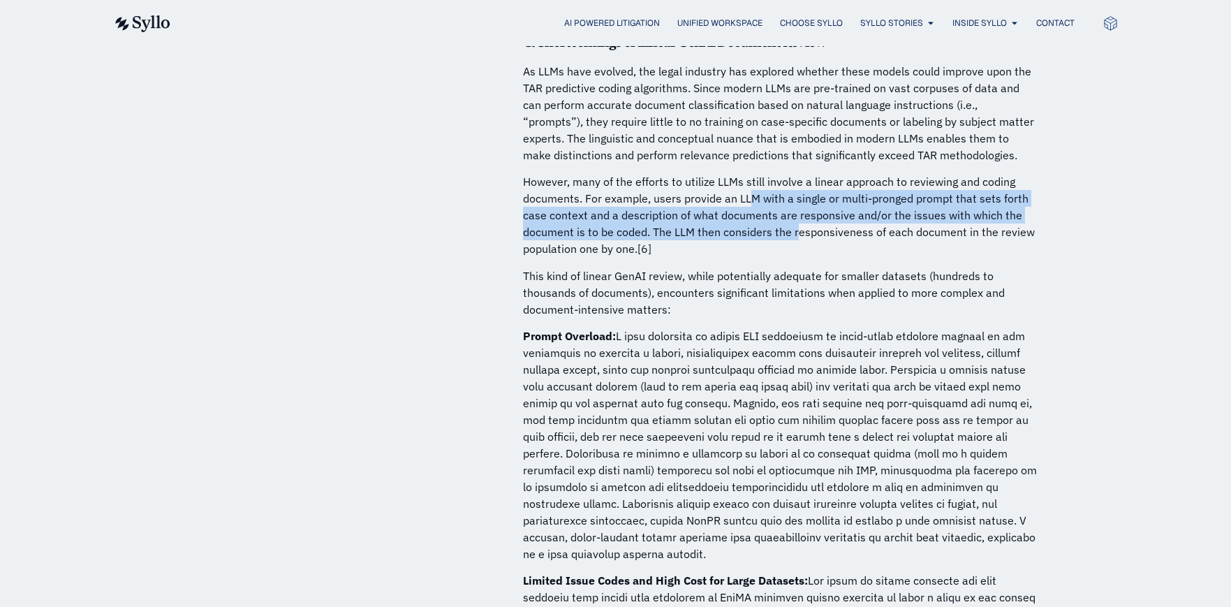
scroll to position [2374, 0]
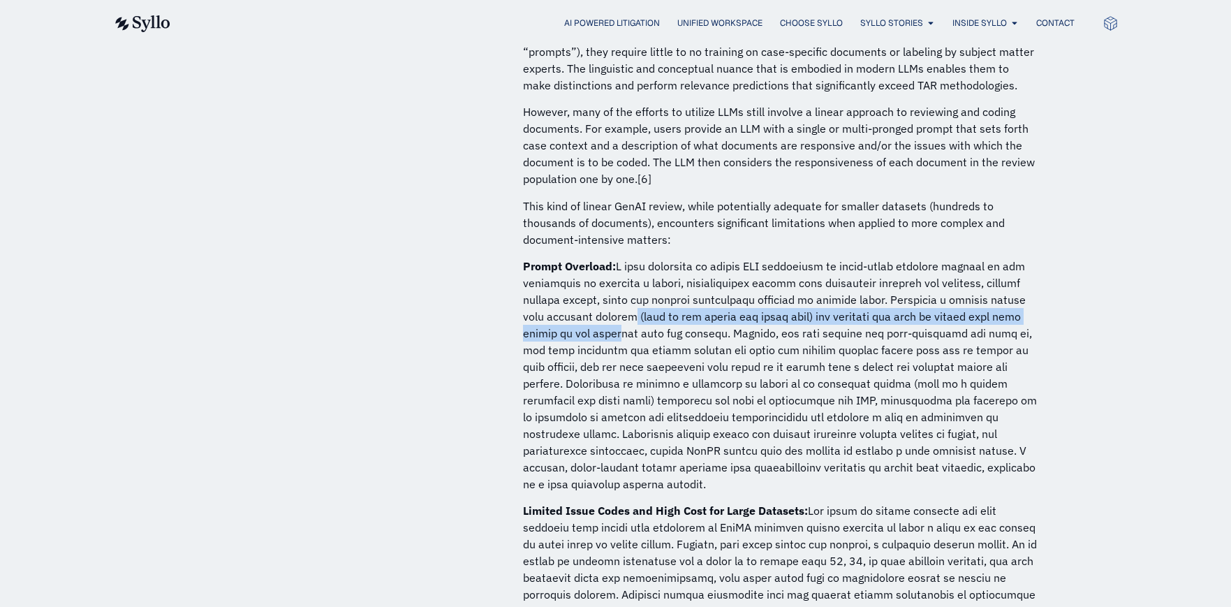
drag, startPoint x: 605, startPoint y: 302, endPoint x: 680, endPoint y: 344, distance: 85.6
click at [619, 322] on p "Prompt Overload:" at bounding box center [781, 375] width 517 height 235
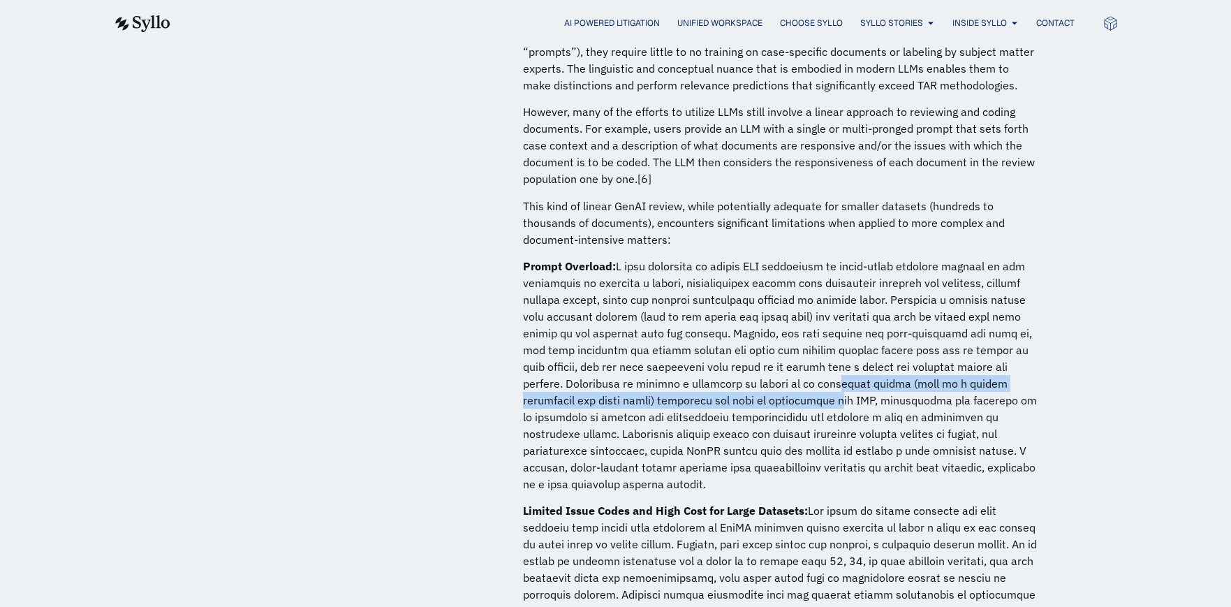
drag, startPoint x: 832, startPoint y: 365, endPoint x: 831, endPoint y: 387, distance: 21.7
click at [831, 387] on p "Prompt Overload:" at bounding box center [781, 375] width 517 height 235
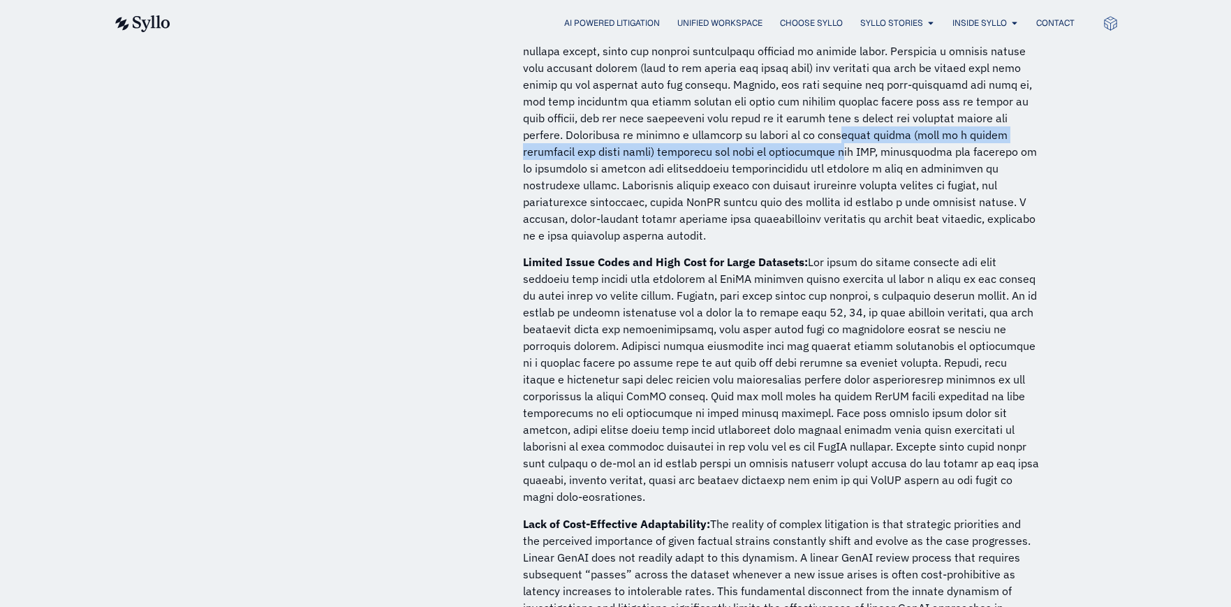
scroll to position [2653, 0]
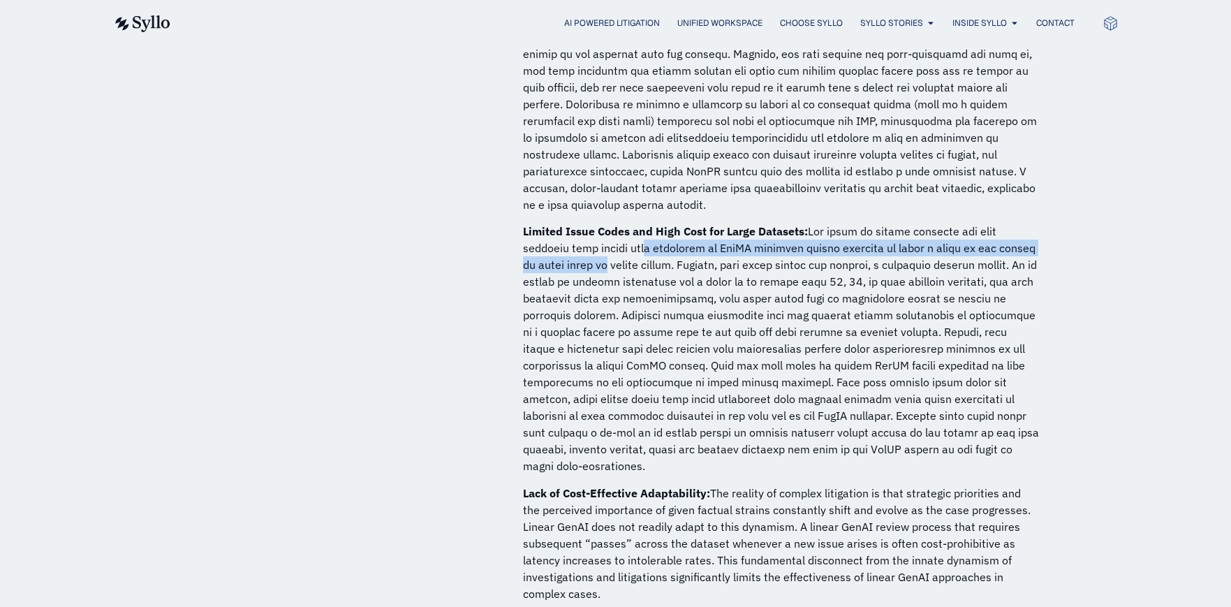
drag, startPoint x: 649, startPoint y: 223, endPoint x: 721, endPoint y: 263, distance: 82.2
click at [656, 257] on p "Limited Issue Codes and High Cost for Large Datasets:" at bounding box center [781, 348] width 517 height 251
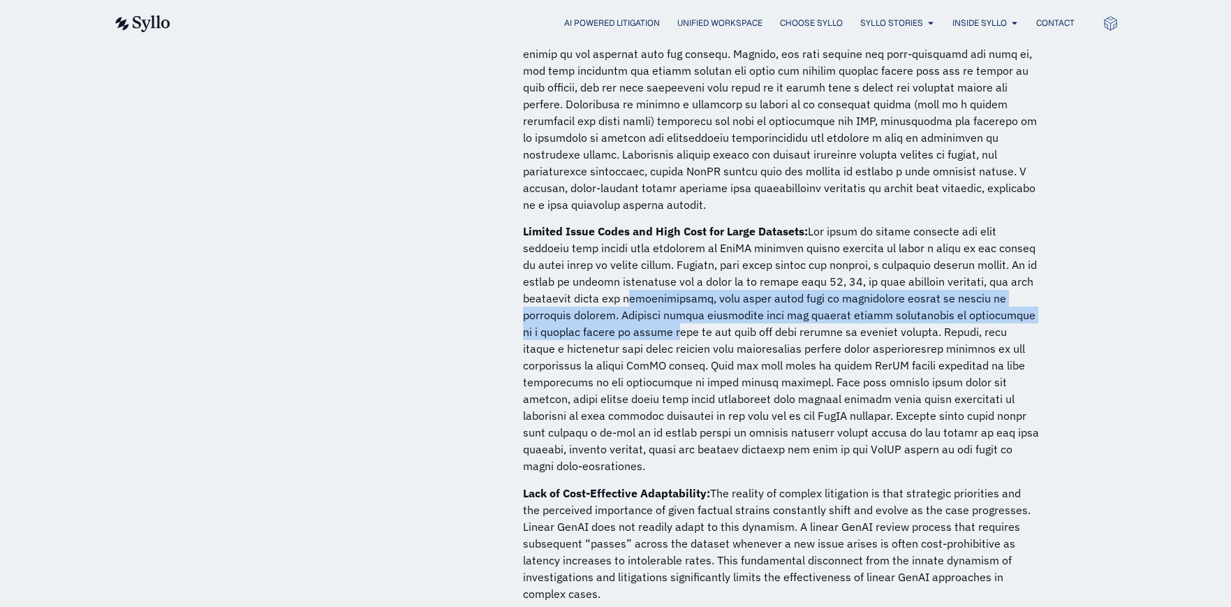
drag, startPoint x: 725, startPoint y: 281, endPoint x: 735, endPoint y: 314, distance: 34.2
click at [731, 313] on p "Limited Issue Codes and High Cost for Large Datasets:" at bounding box center [781, 348] width 517 height 251
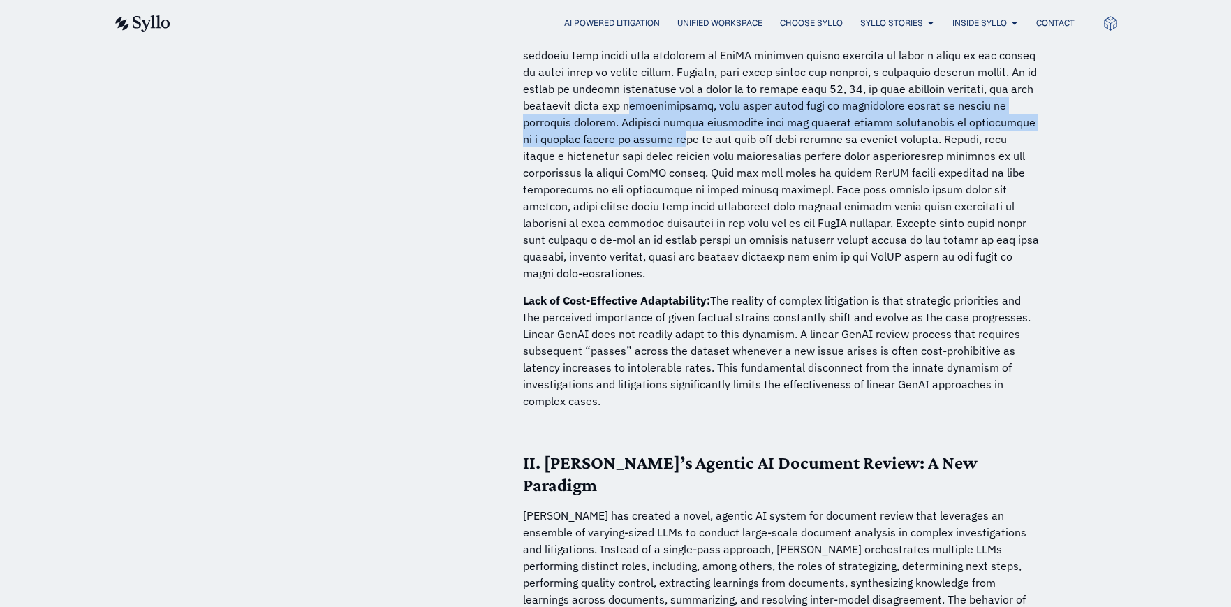
scroll to position [2863, 0]
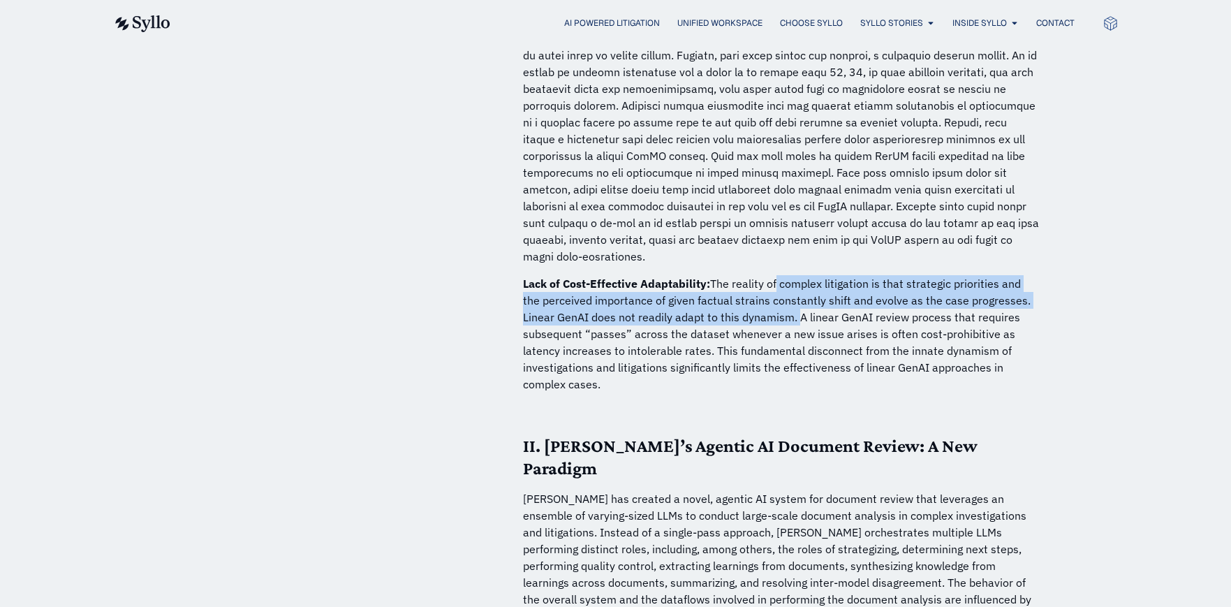
drag, startPoint x: 772, startPoint y: 265, endPoint x: 762, endPoint y: 303, distance: 39.8
click at [762, 303] on p "Lack of Cost-Effective Adaptability: The reality of complex litigation is that …" at bounding box center [781, 333] width 517 height 117
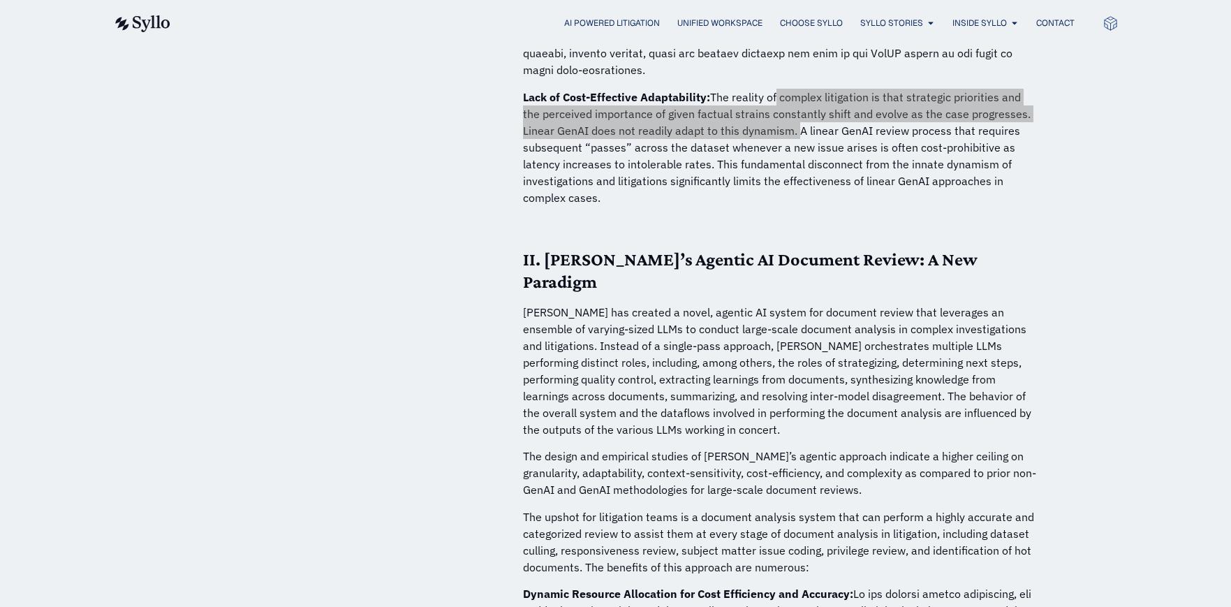
scroll to position [3072, 0]
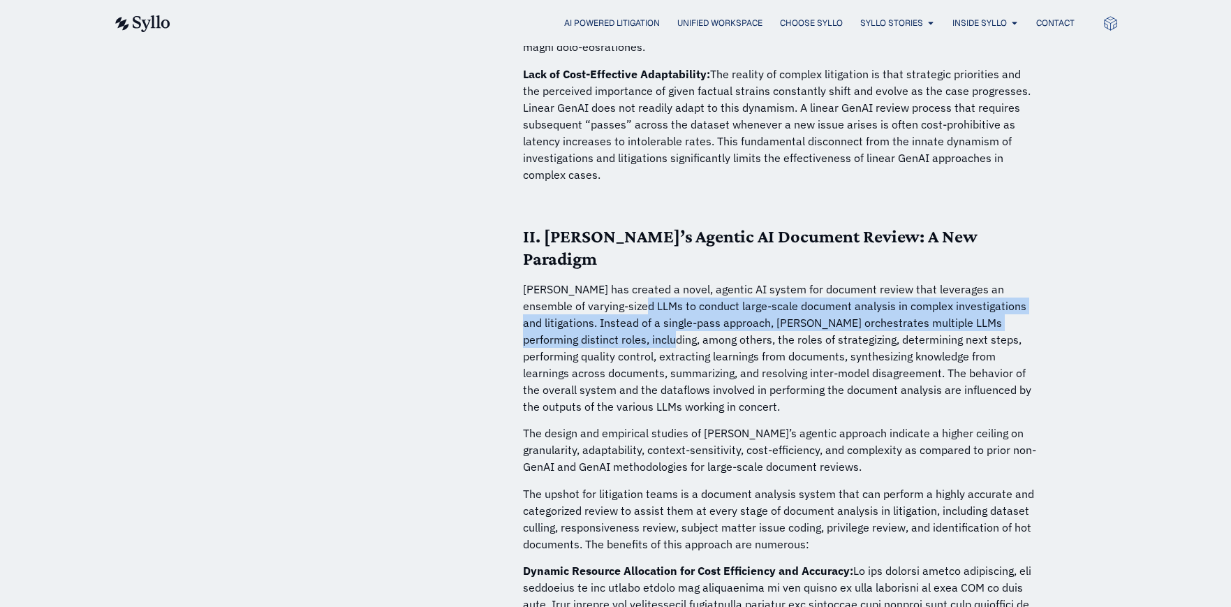
drag, startPoint x: 627, startPoint y: 260, endPoint x: 633, endPoint y: 298, distance: 38.1
click at [633, 298] on p "Syllo has created a novel, agentic AI system for document review that leverages…" at bounding box center [781, 348] width 517 height 134
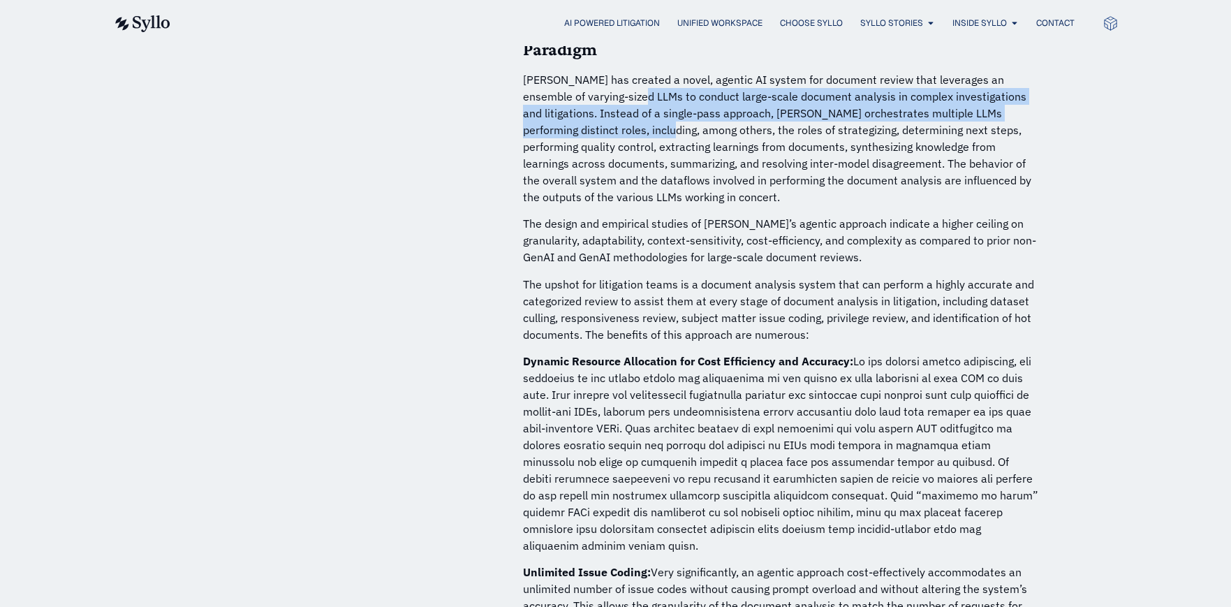
scroll to position [3351, 0]
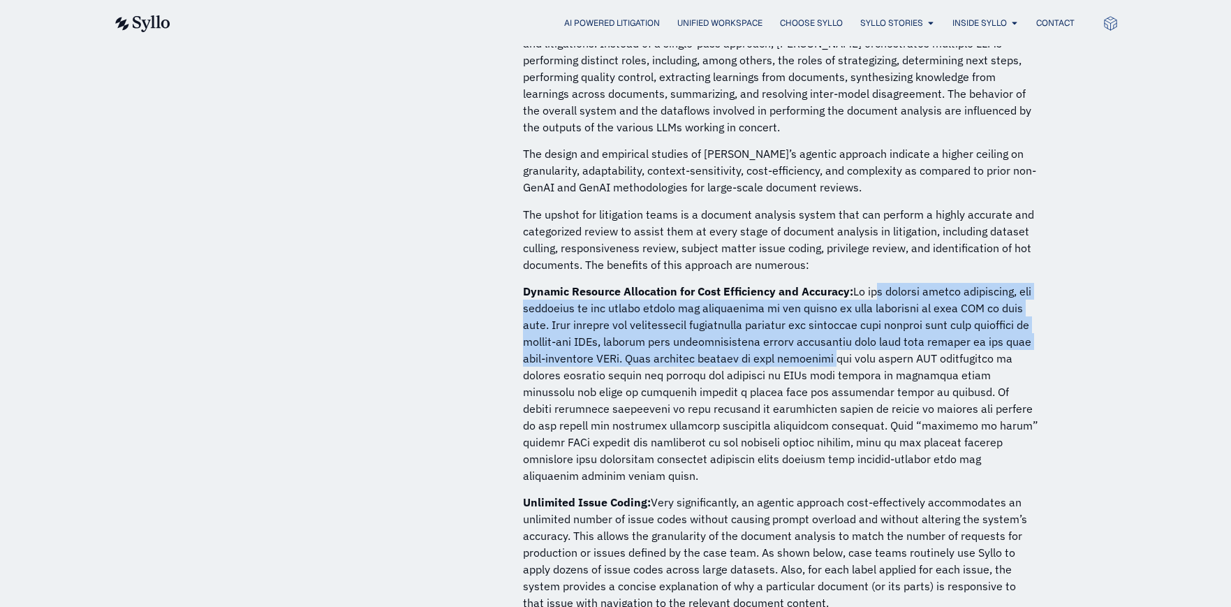
drag, startPoint x: 874, startPoint y: 253, endPoint x: 880, endPoint y: 323, distance: 70.7
click at [880, 323] on p "Dynamic Resource Allocation for Cost Efficiency and Accuracy:" at bounding box center [781, 383] width 517 height 201
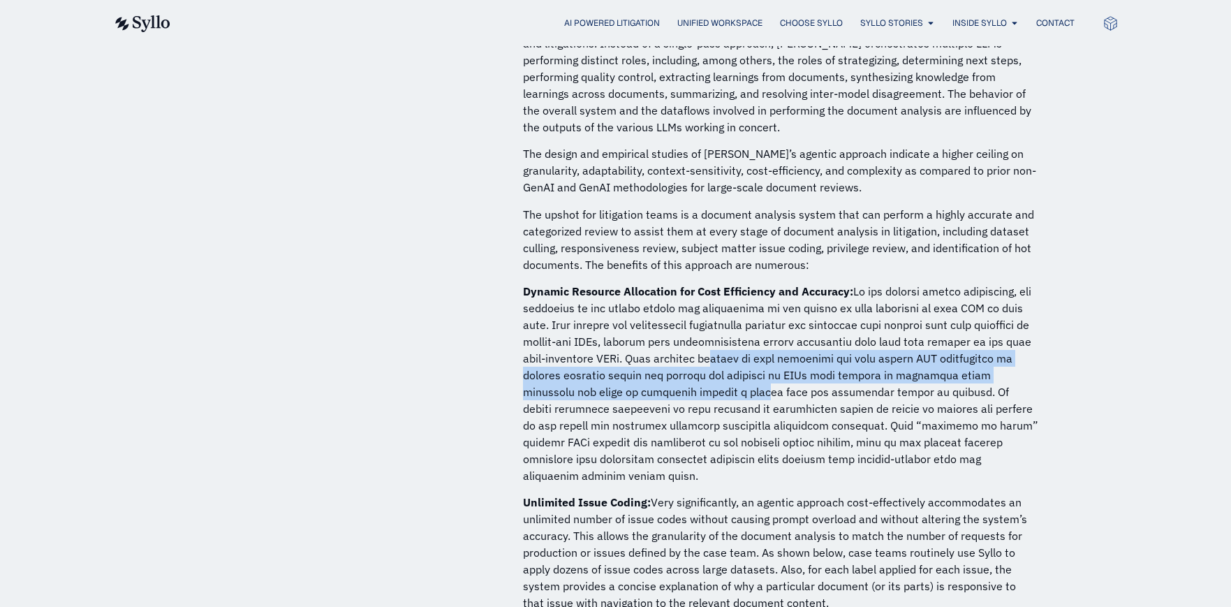
drag, startPoint x: 767, startPoint y: 326, endPoint x: 1078, endPoint y: 347, distance: 311.4
click at [771, 353] on p "Dynamic Resource Allocation for Cost Efficiency and Accuracy:" at bounding box center [781, 383] width 517 height 201
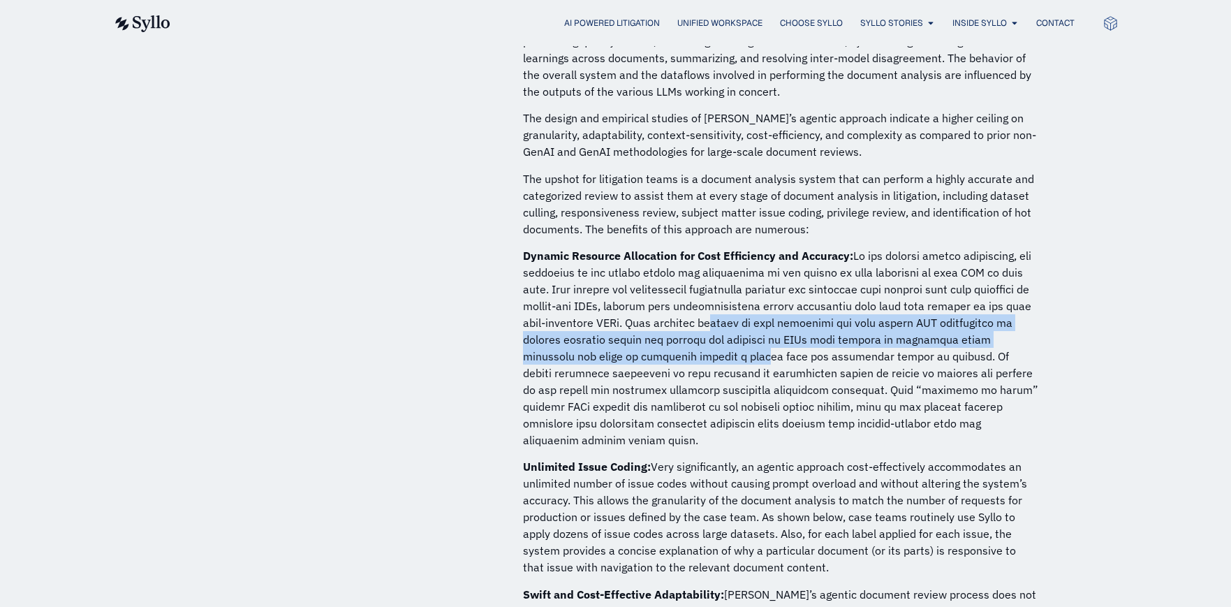
scroll to position [3421, 0]
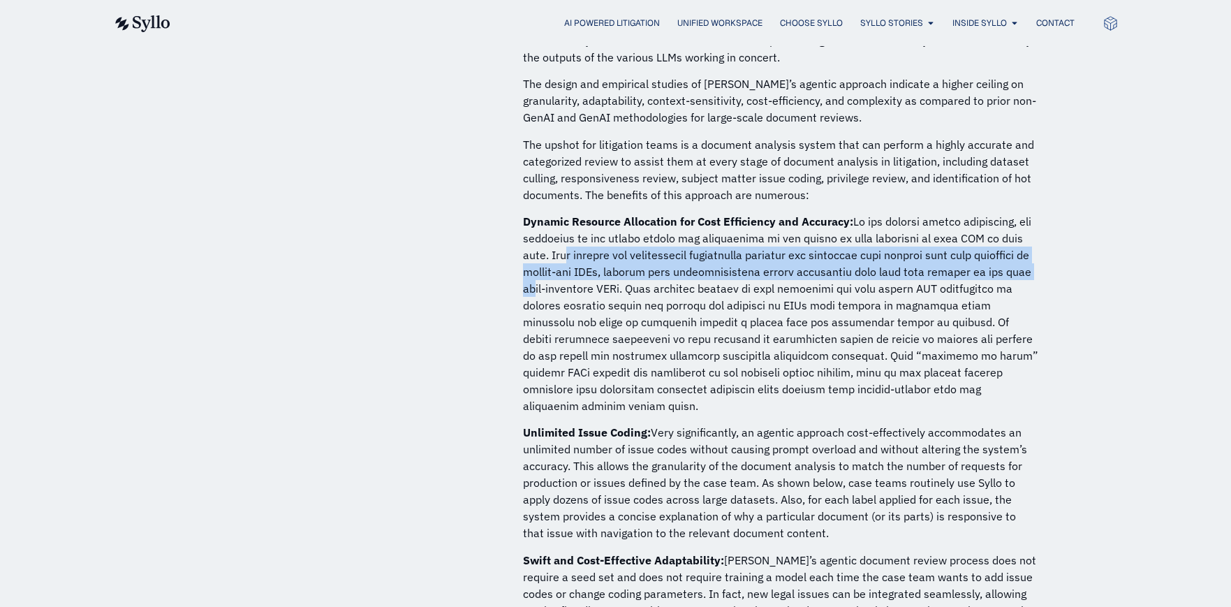
drag, startPoint x: 589, startPoint y: 221, endPoint x: 591, endPoint y: 251, distance: 30.2
click at [591, 251] on p "Dynamic Resource Allocation for Cost Efficiency and Accuracy:" at bounding box center [781, 313] width 517 height 201
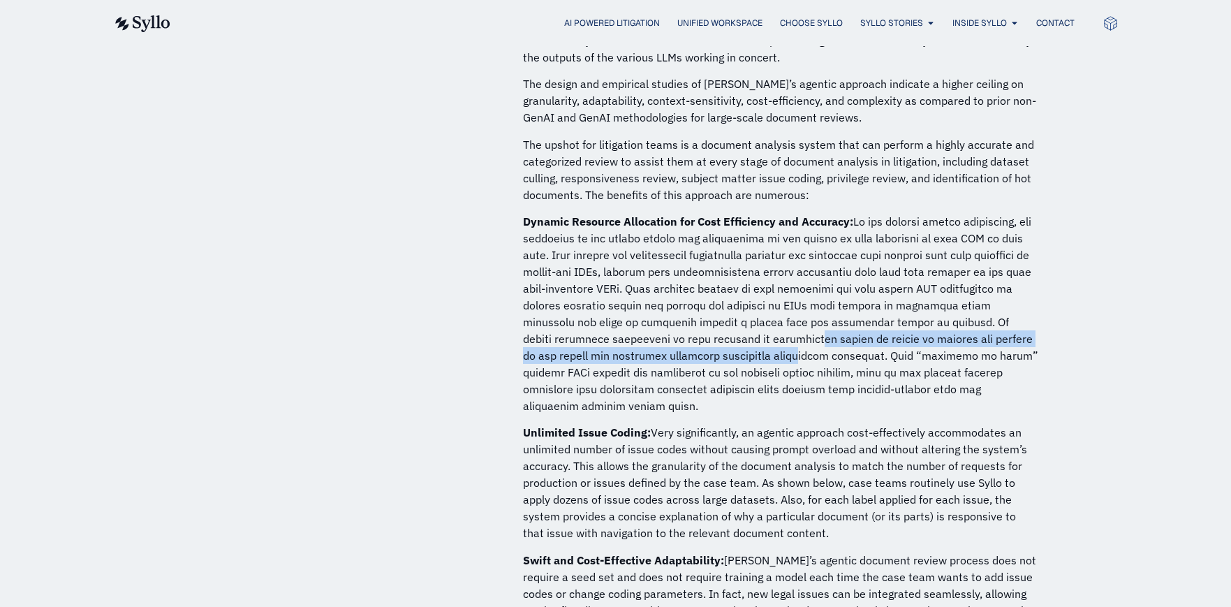
drag, startPoint x: 762, startPoint y: 293, endPoint x: 757, endPoint y: 317, distance: 24.2
click at [757, 317] on p "Dynamic Resource Allocation for Cost Efficiency and Accuracy:" at bounding box center [781, 313] width 517 height 201
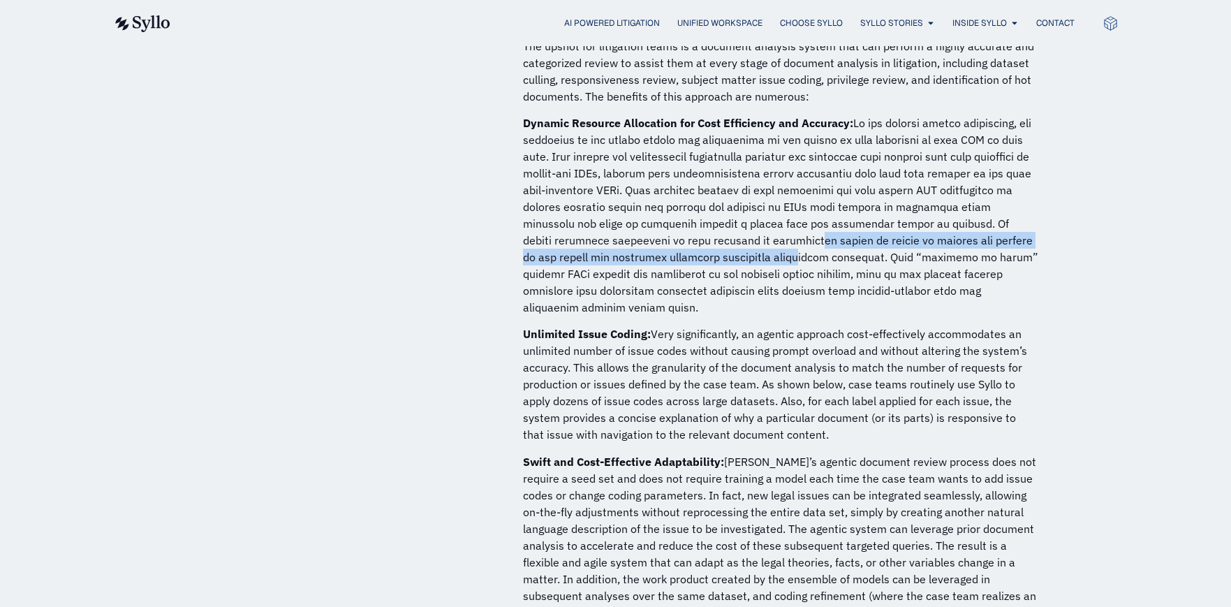
scroll to position [3561, 0]
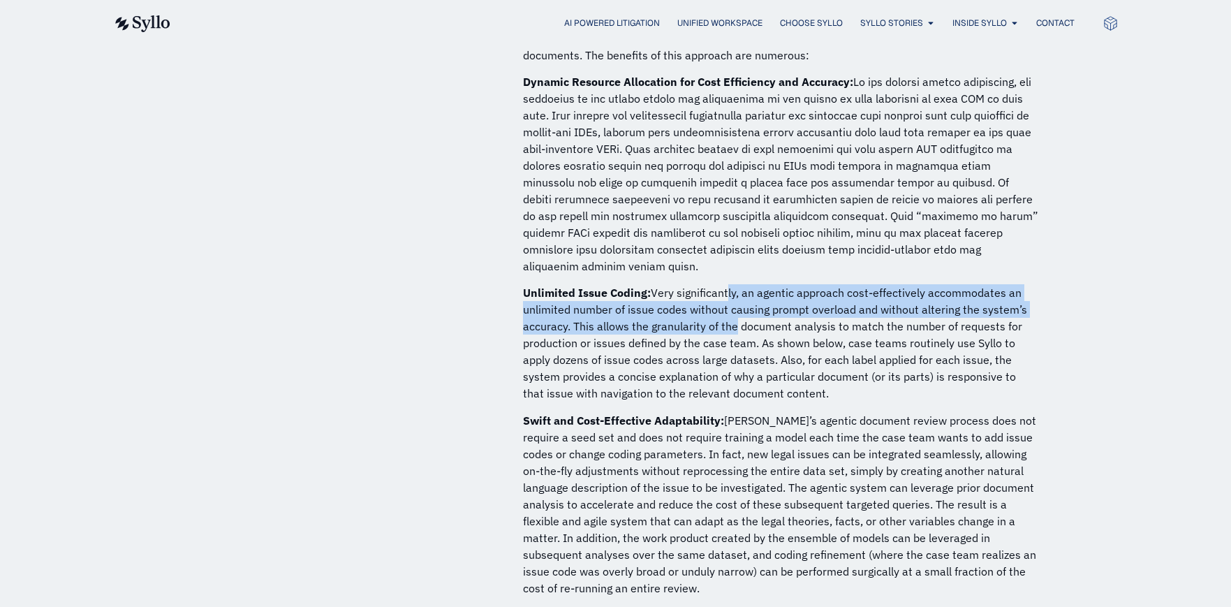
click at [727, 284] on p "Unlimited Issue Coding: Very significantly, an agentic approach cost-effectivel…" at bounding box center [781, 342] width 517 height 117
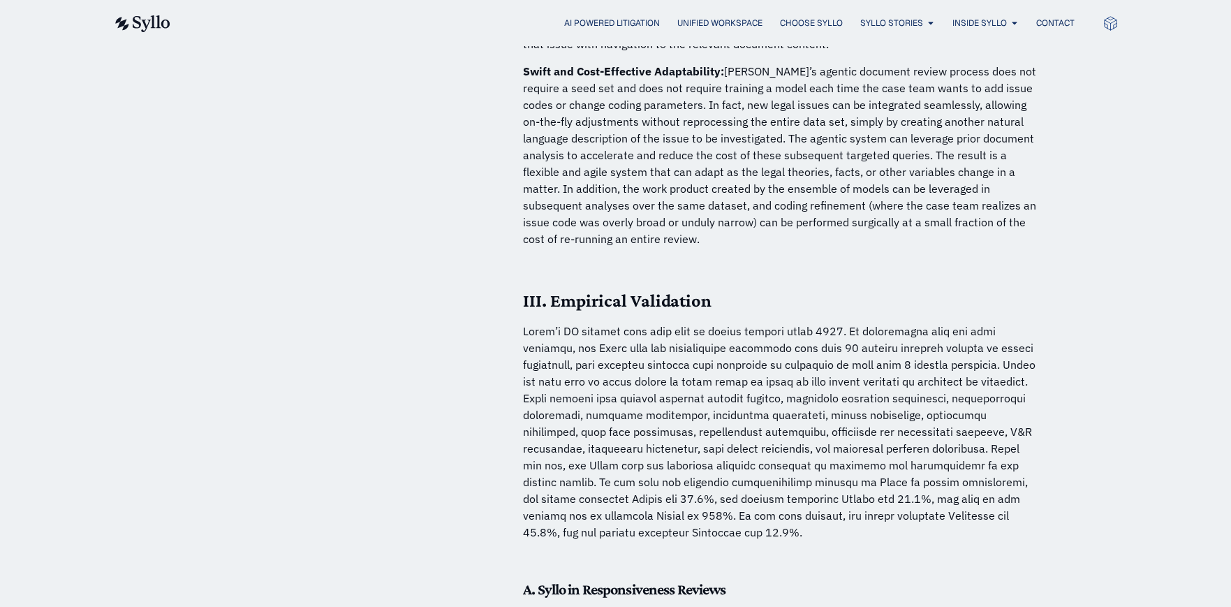
scroll to position [3840, 0]
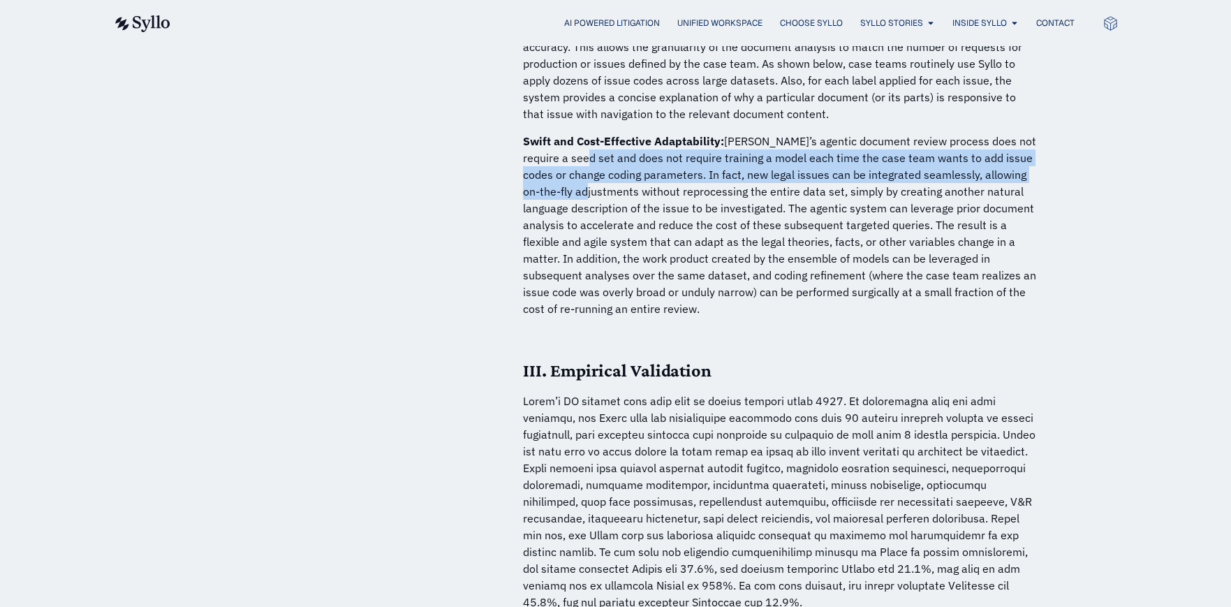
drag, startPoint x: 573, startPoint y: 121, endPoint x: 578, endPoint y: 161, distance: 40.1
click at [578, 161] on p "Swift and Cost-Effective Adaptability: Syllo’s agentic document review process …" at bounding box center [781, 225] width 517 height 184
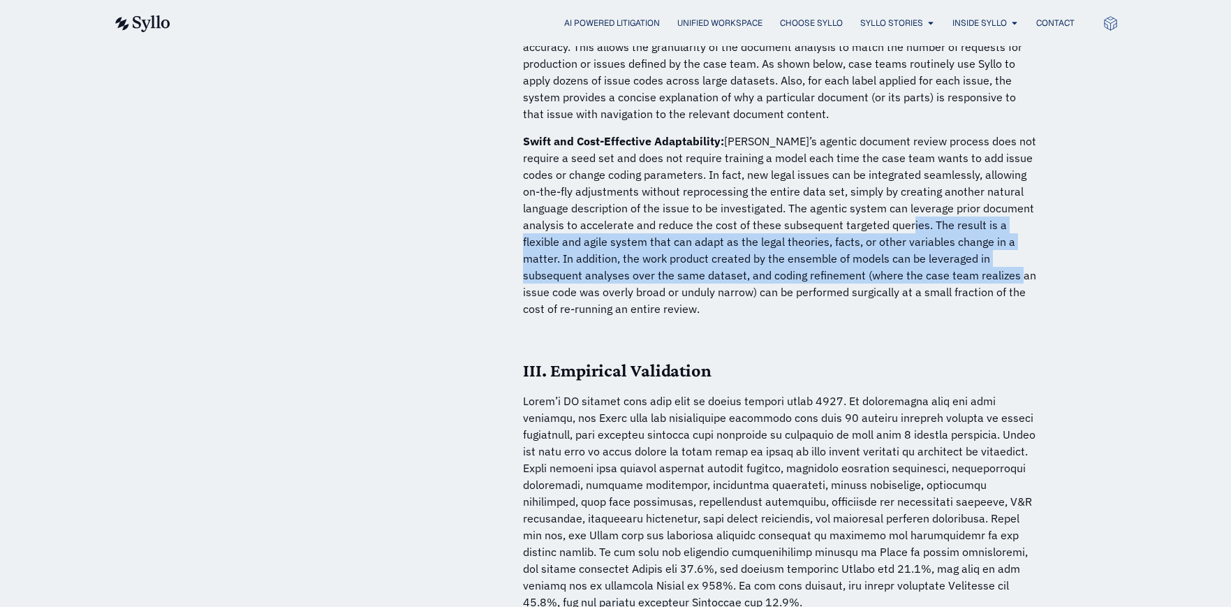
drag, startPoint x: 883, startPoint y: 185, endPoint x: 898, endPoint y: 235, distance: 51.9
click at [898, 235] on p "Swift and Cost-Effective Adaptability: Syllo’s agentic document review process …" at bounding box center [781, 225] width 517 height 184
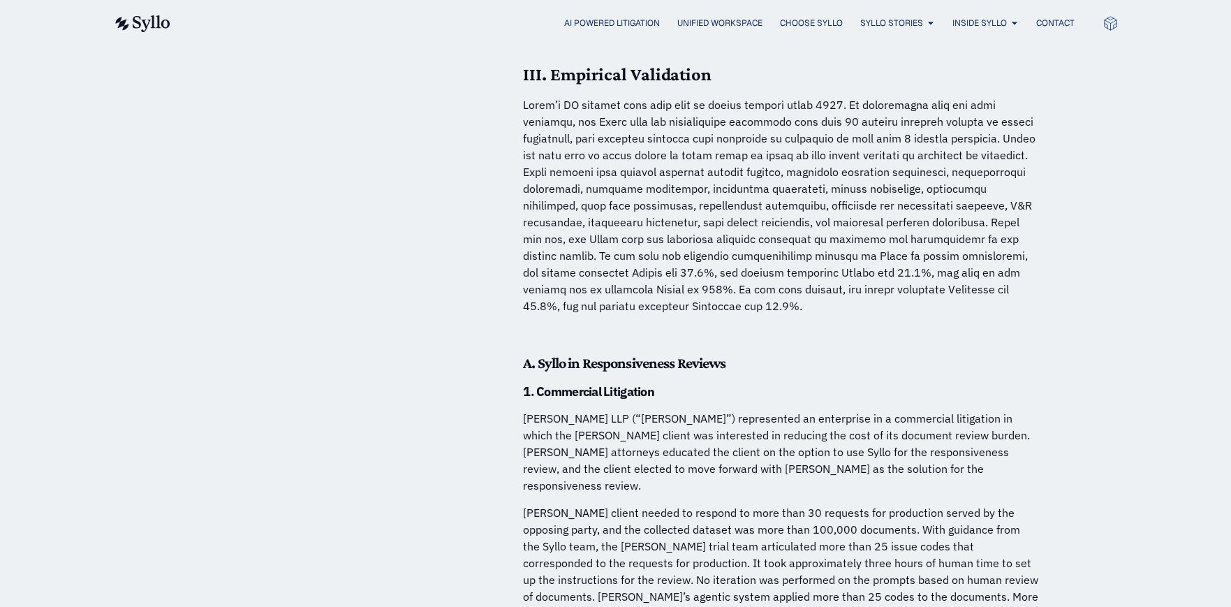
scroll to position [4049, 0]
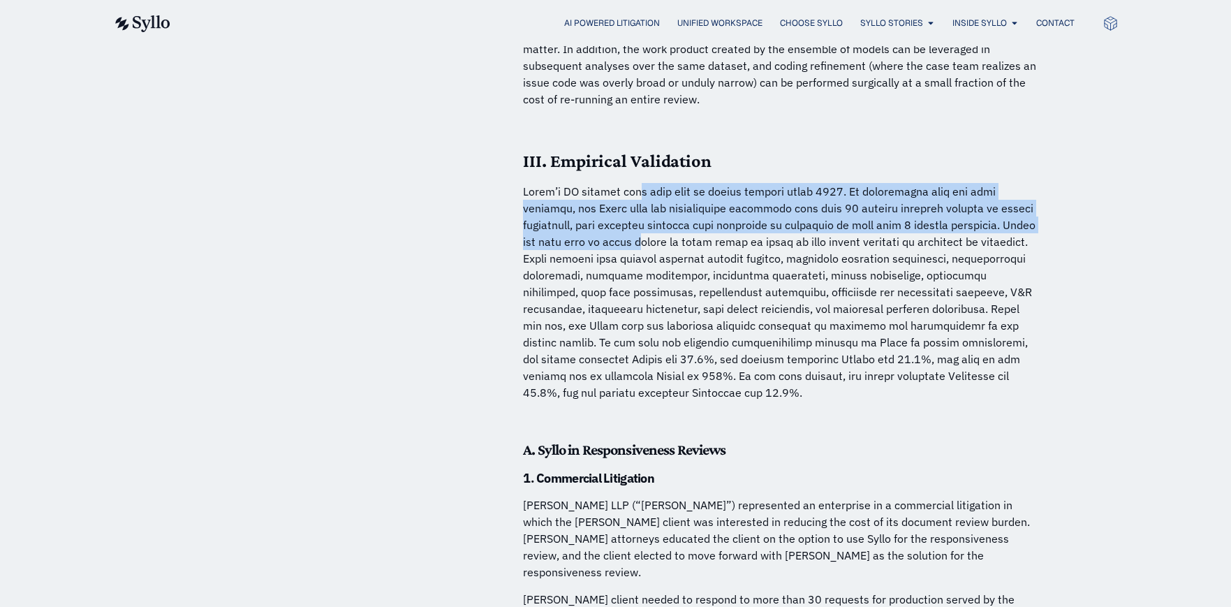
drag, startPoint x: 633, startPoint y: 152, endPoint x: 629, endPoint y: 201, distance: 49.0
click at [629, 201] on p at bounding box center [781, 292] width 517 height 218
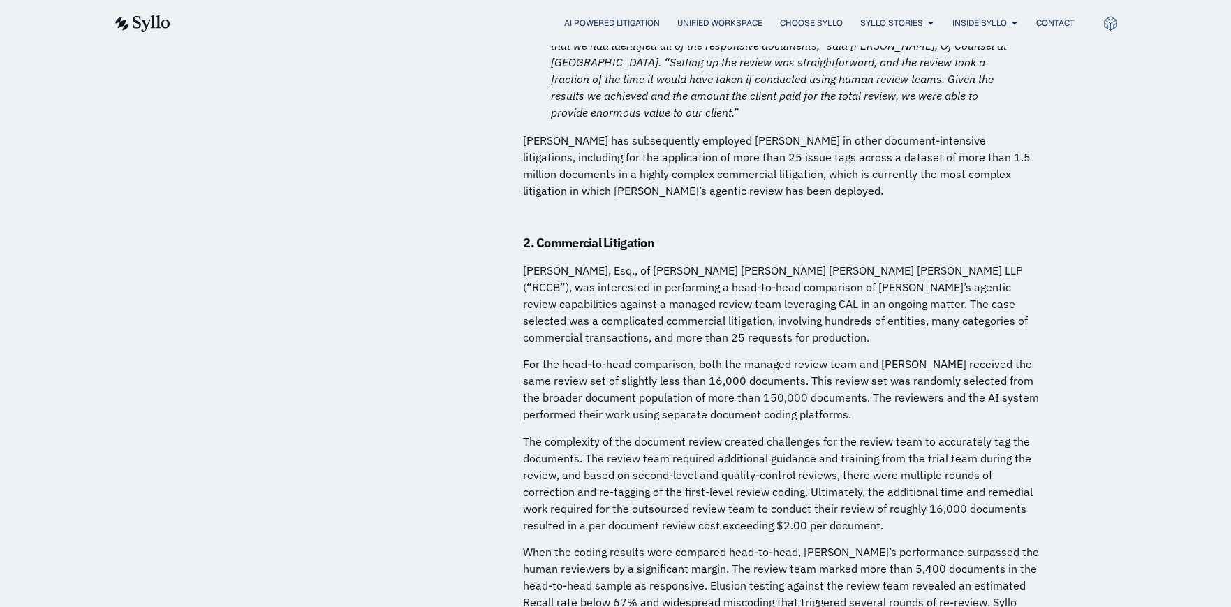
scroll to position [4957, 0]
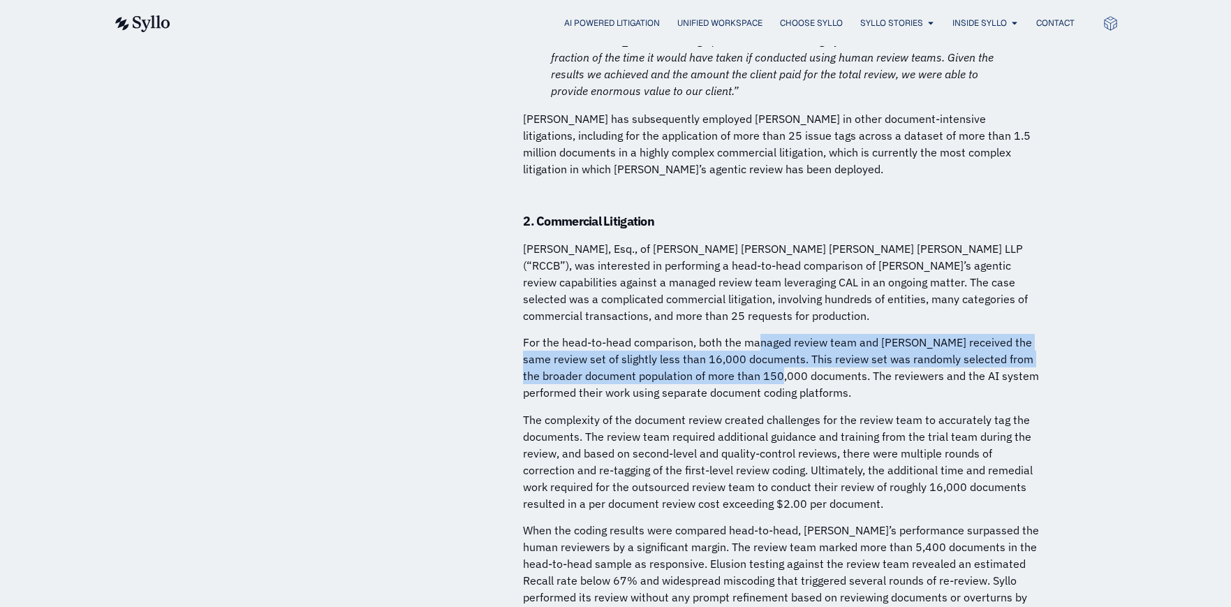
drag, startPoint x: 760, startPoint y: 253, endPoint x: 763, endPoint y: 281, distance: 28.1
click at [763, 334] on p "For the head-to-head comparison, both the managed review team and Syllo receive…" at bounding box center [781, 367] width 517 height 67
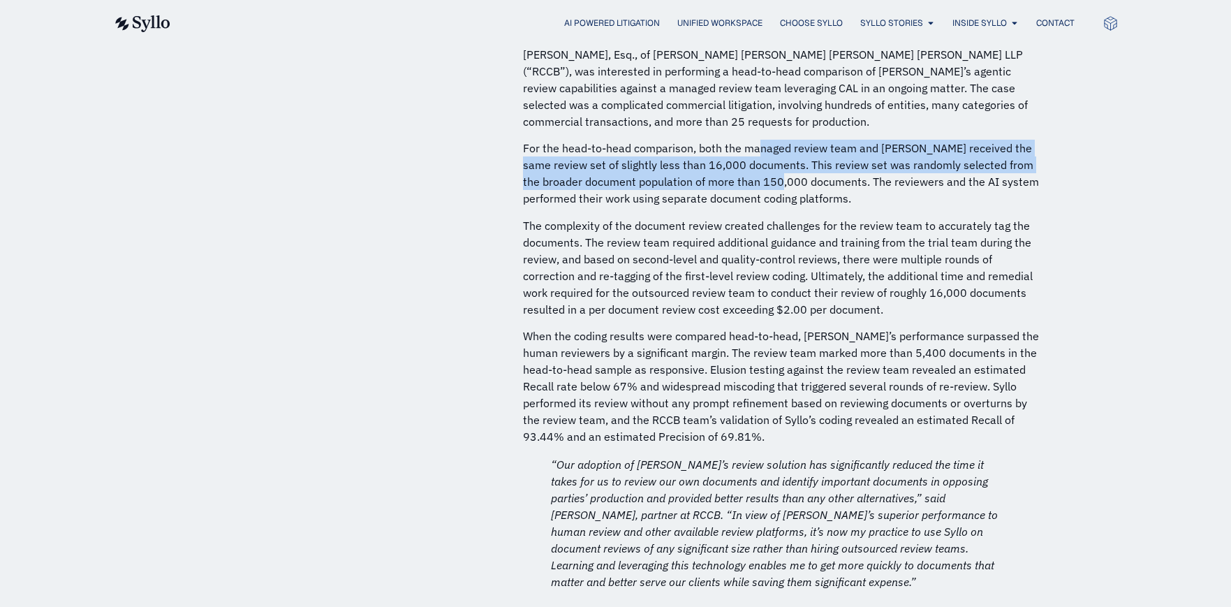
scroll to position [5167, 0]
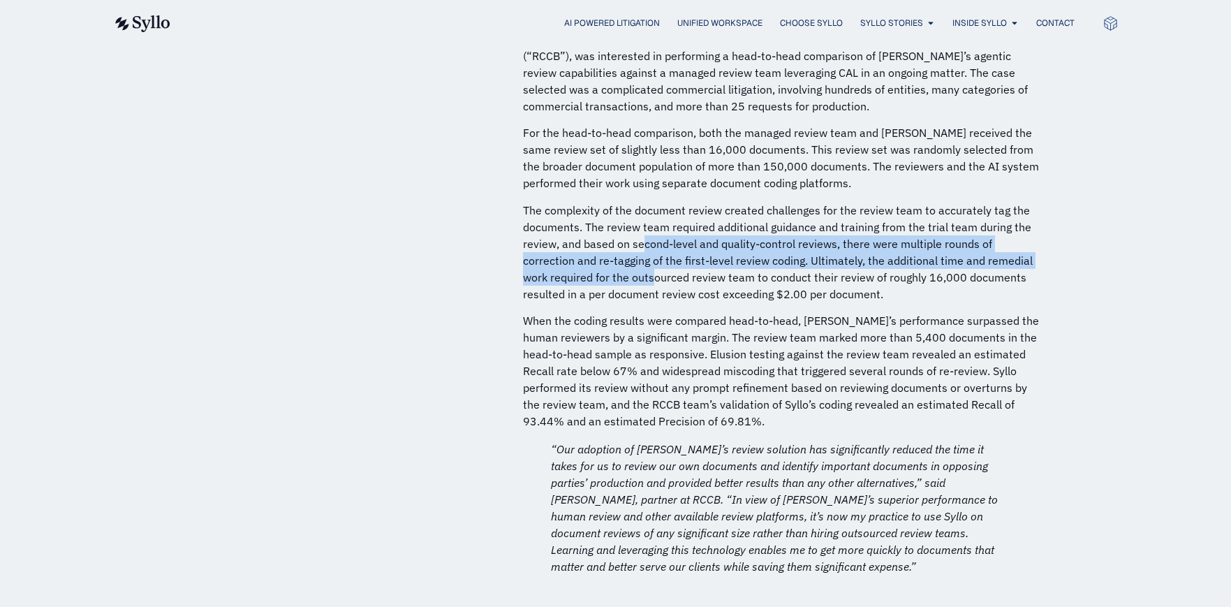
drag, startPoint x: 644, startPoint y: 151, endPoint x: 652, endPoint y: 184, distance: 33.7
click at [652, 202] on p "The complexity of the document review created challenges for the review team to…" at bounding box center [781, 252] width 517 height 101
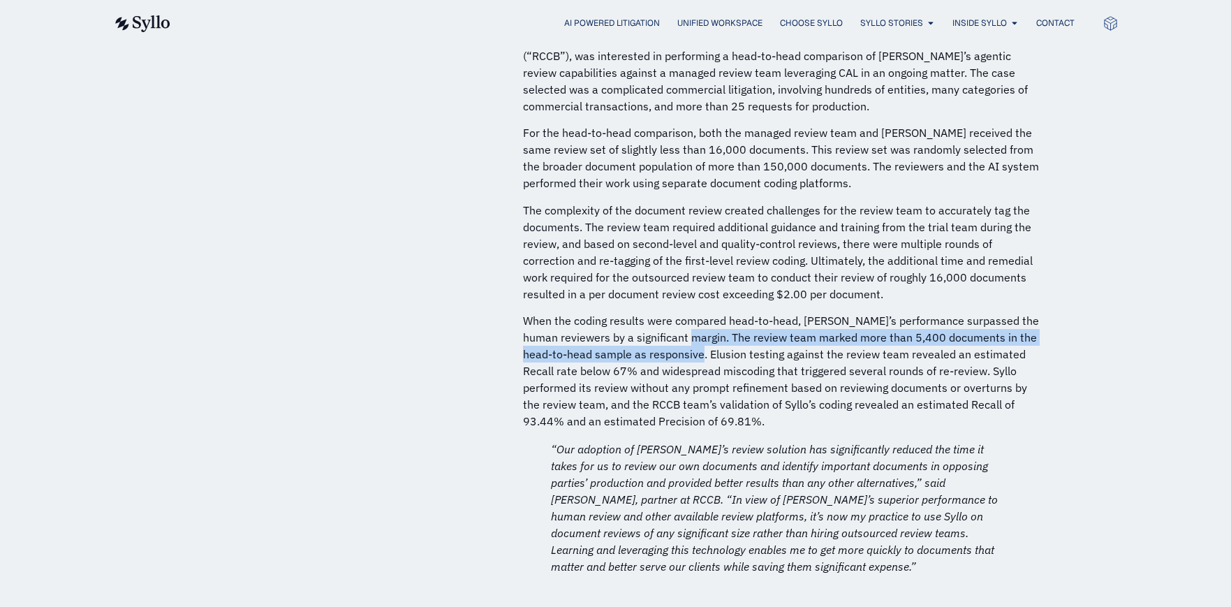
drag, startPoint x: 691, startPoint y: 250, endPoint x: 692, endPoint y: 265, distance: 14.7
click at [692, 312] on p "When the coding results were compared head-to-head, Syllo’s performance surpass…" at bounding box center [781, 370] width 517 height 117
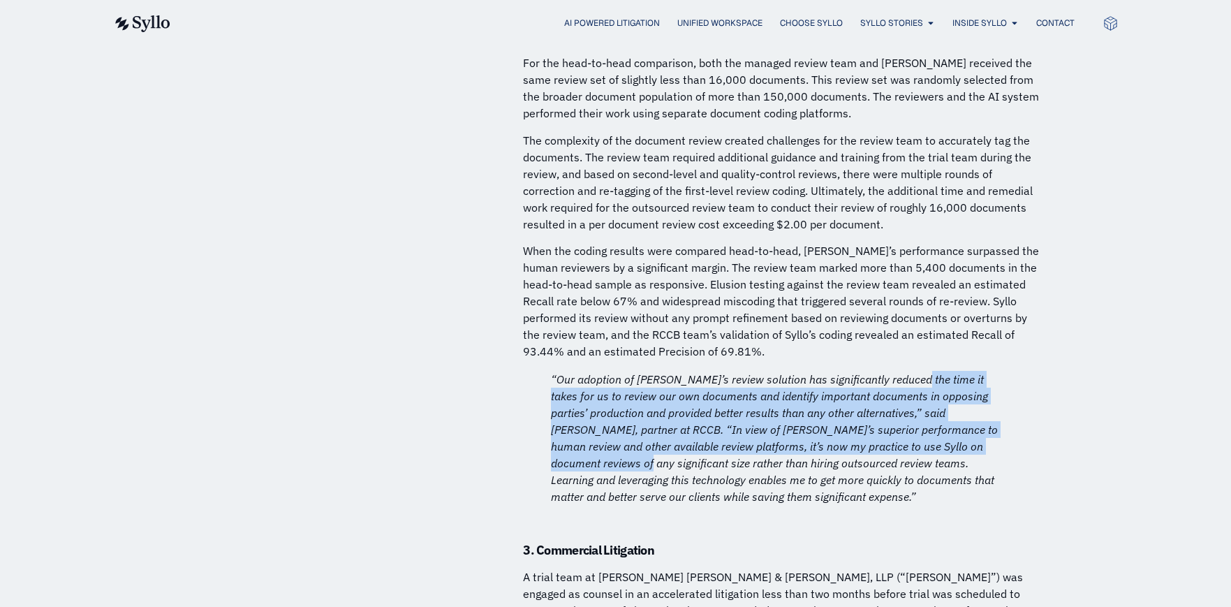
drag, startPoint x: 902, startPoint y: 293, endPoint x: 940, endPoint y: 364, distance: 80.9
click at [928, 372] on em "“Our adoption of Syllo’s review solution has significantly reduced the time it …" at bounding box center [774, 437] width 447 height 131
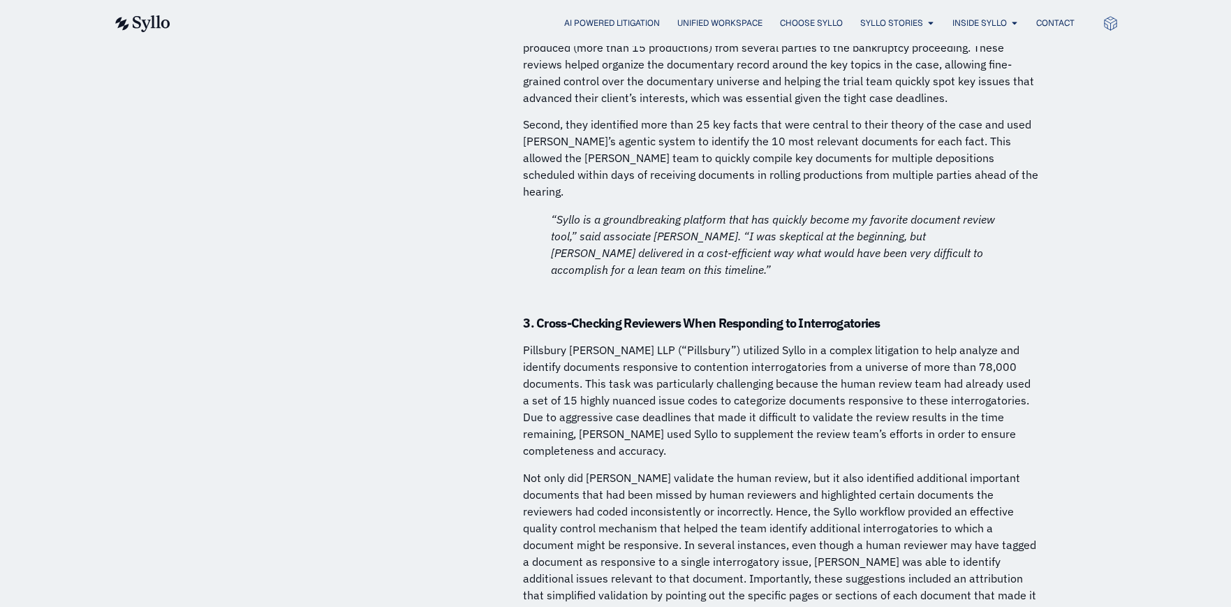
scroll to position [9146, 0]
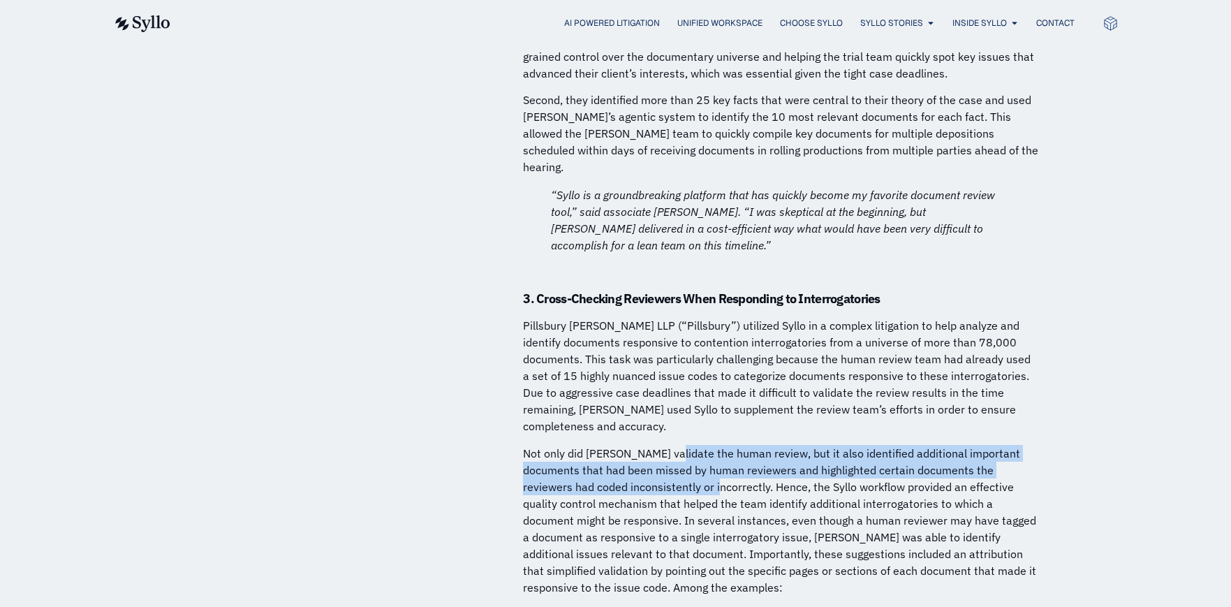
drag, startPoint x: 661, startPoint y: 252, endPoint x: 652, endPoint y: 283, distance: 32.0
click at [652, 445] on p "Not only did Syllo validate the human review, but it also identified additional…" at bounding box center [781, 520] width 517 height 151
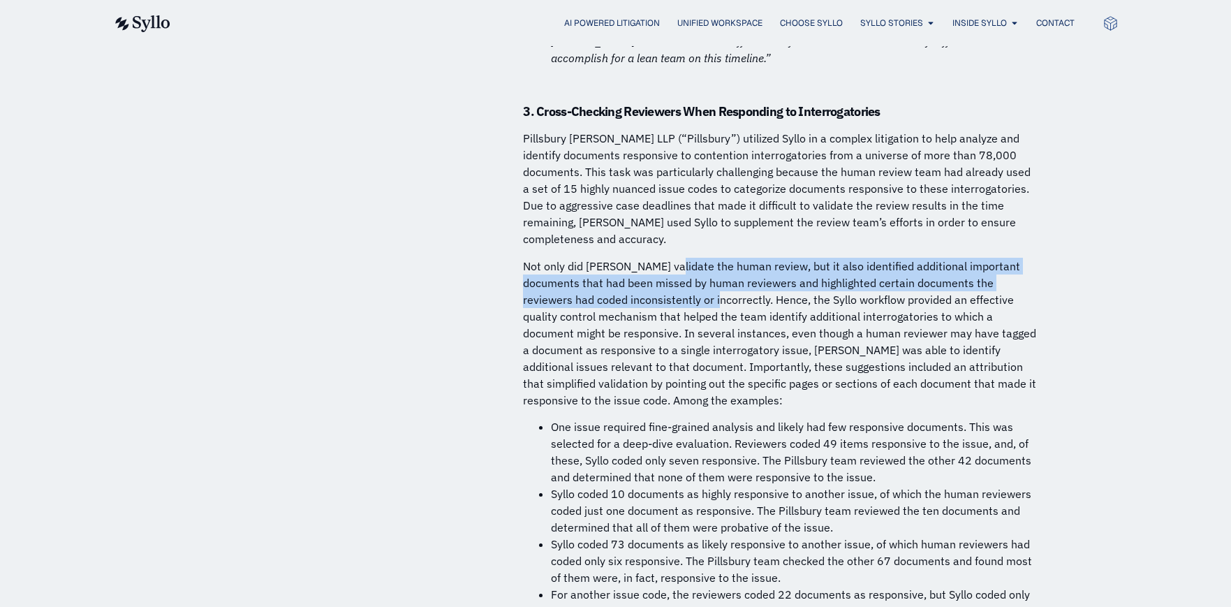
scroll to position [9356, 0]
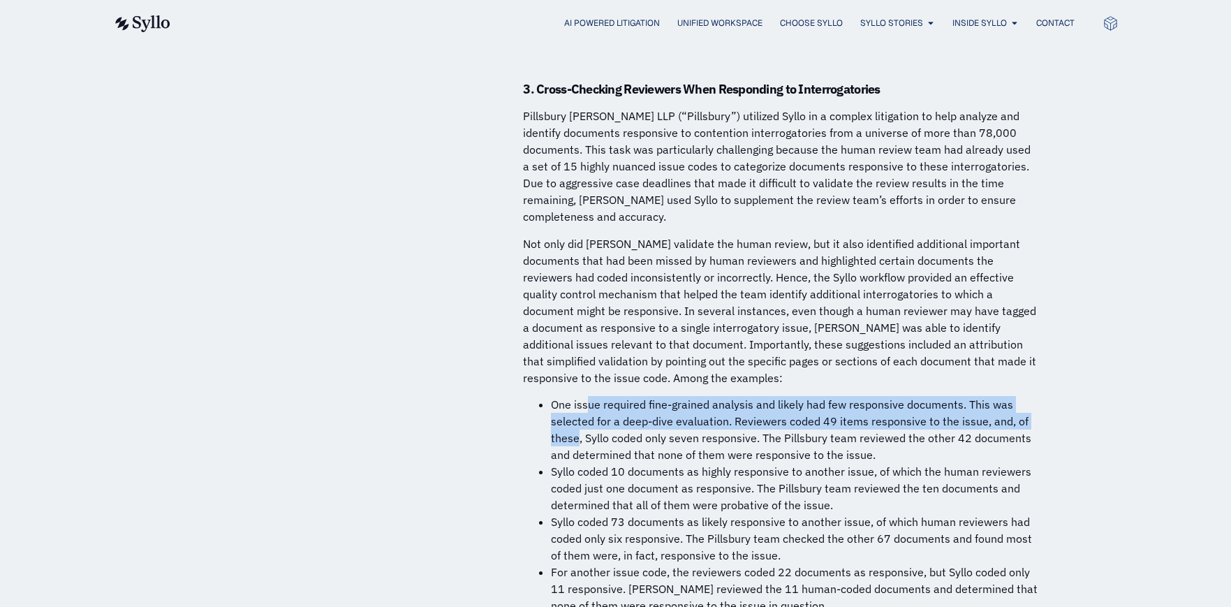
drag, startPoint x: 587, startPoint y: 198, endPoint x: 577, endPoint y: 237, distance: 40.5
click at [577, 396] on li "One issue required fine-grained analysis and likely had few responsive document…" at bounding box center [795, 429] width 489 height 67
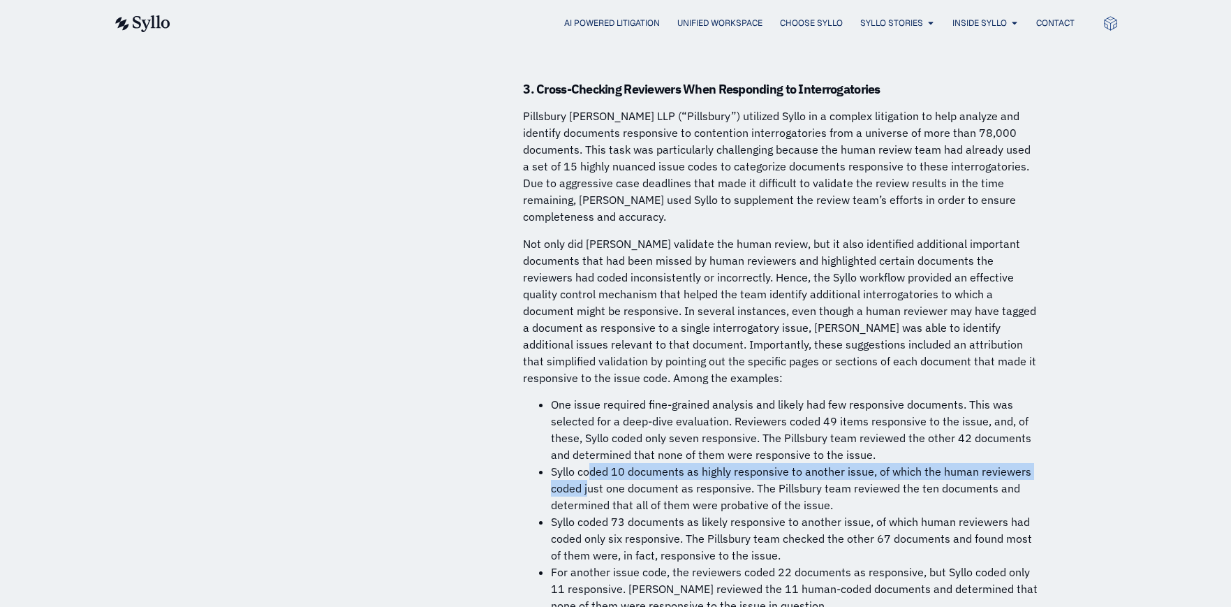
drag, startPoint x: 592, startPoint y: 260, endPoint x: 590, endPoint y: 276, distance: 16.9
click at [590, 463] on li "Syllo coded 10 documents as highly responsive to another issue, of which the hu…" at bounding box center [795, 488] width 489 height 50
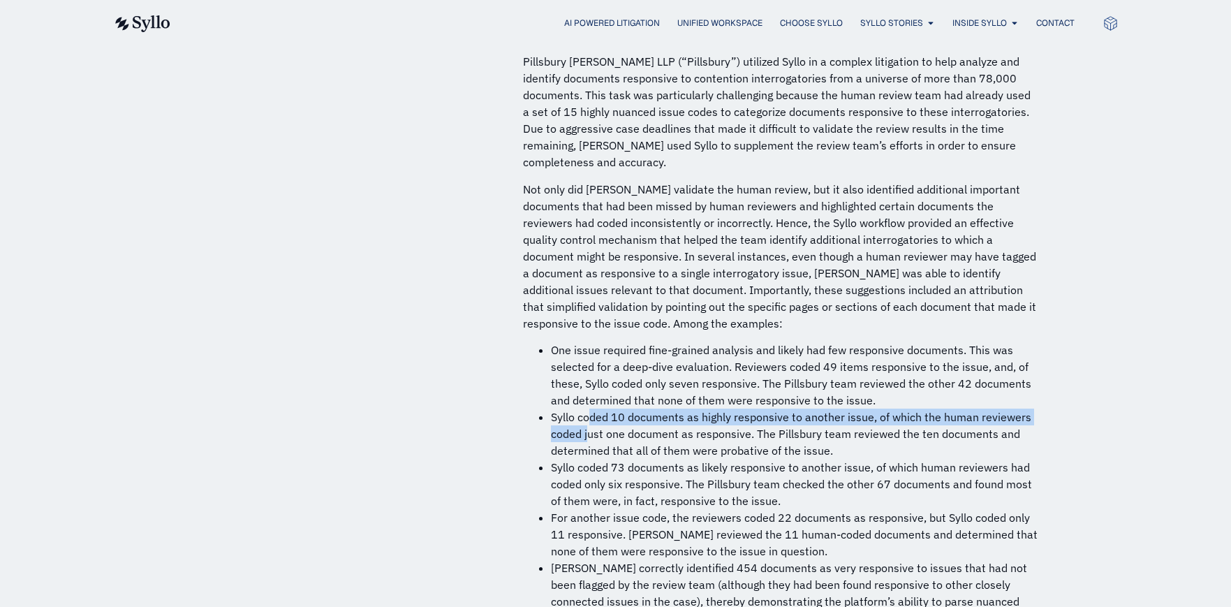
scroll to position [9426, 0]
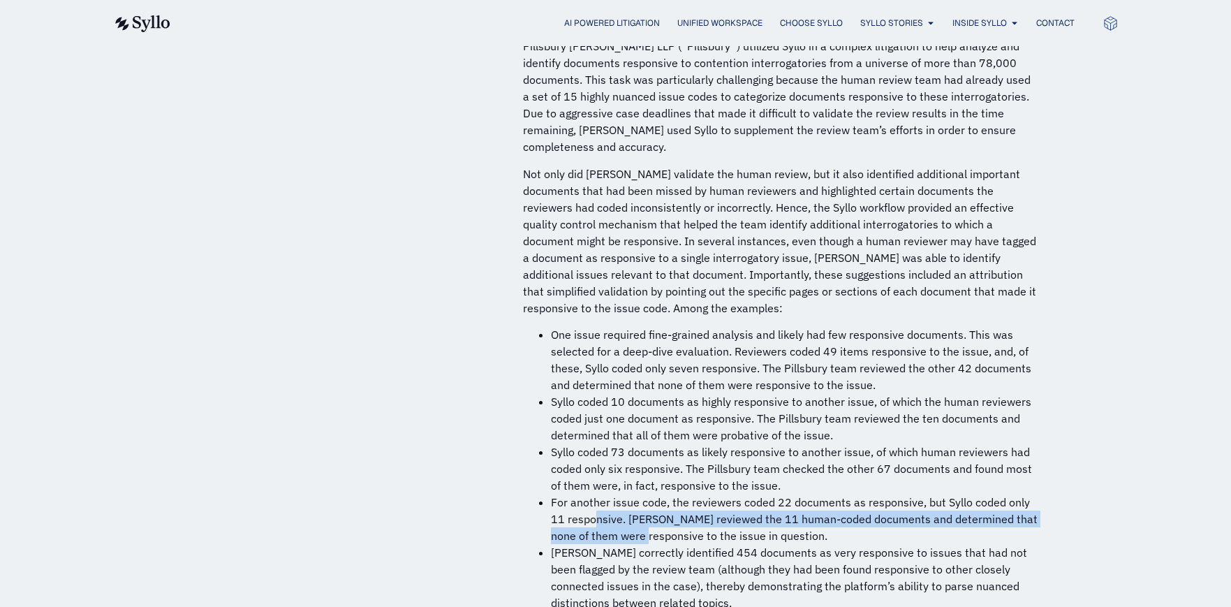
drag, startPoint x: 593, startPoint y: 314, endPoint x: 628, endPoint y: 332, distance: 40.0
click at [628, 494] on li "For another issue code, the reviewers coded 22 documents as responsive, but Syl…" at bounding box center [795, 519] width 489 height 50
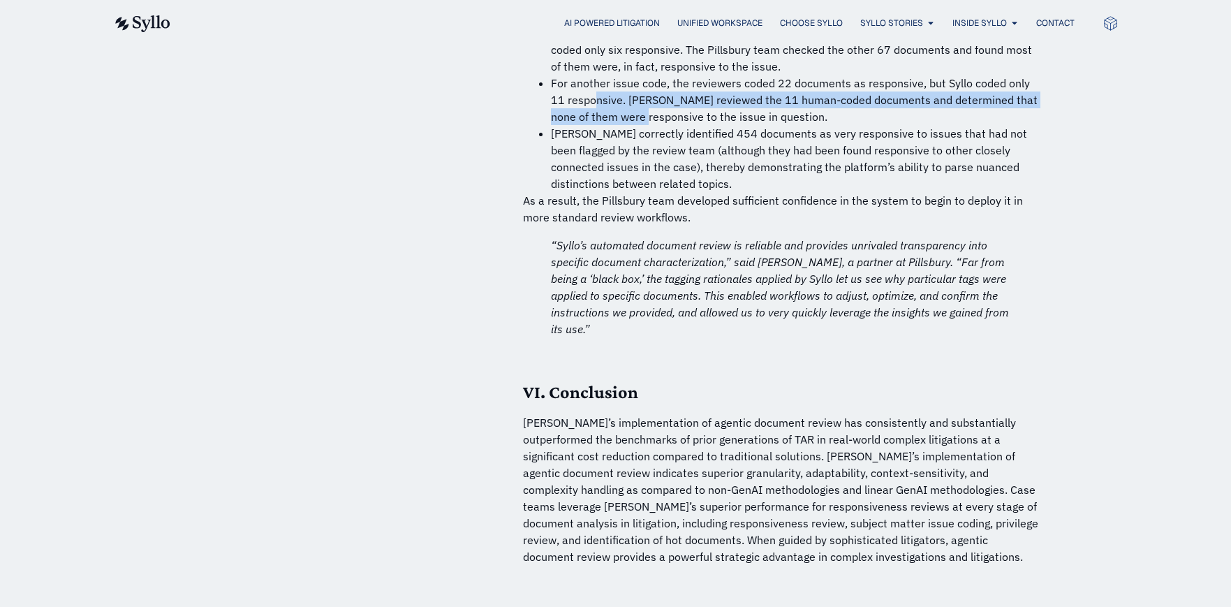
scroll to position [9914, 0]
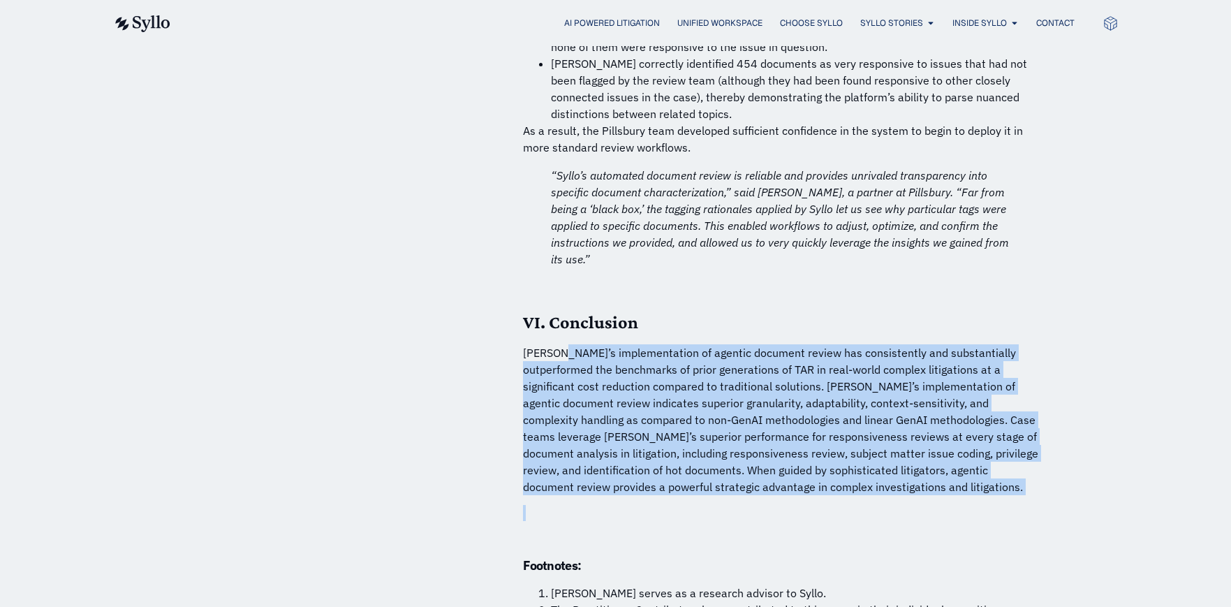
drag, startPoint x: 556, startPoint y: 170, endPoint x: 491, endPoint y: 256, distance: 107.5
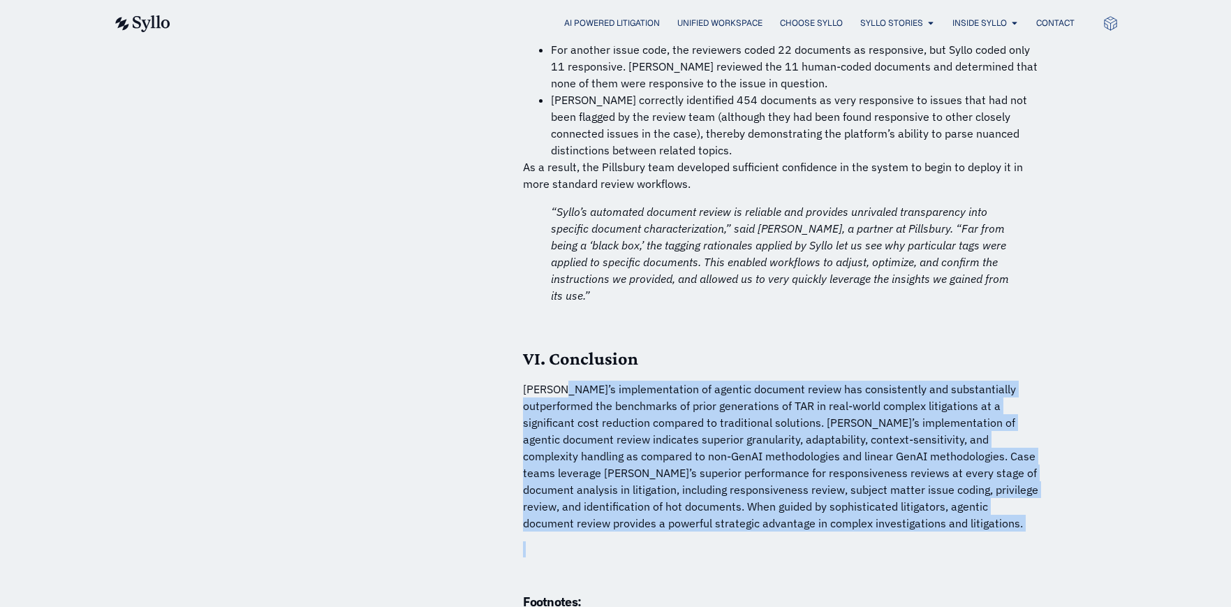
scroll to position [9877, 0]
click at [788, 381] on p "Syllo’s implementation of agentic document review has consistently and substant…" at bounding box center [781, 456] width 517 height 151
click at [810, 381] on p "Syllo’s implementation of agentic document review has consistently and substant…" at bounding box center [781, 456] width 517 height 151
click at [966, 381] on p "Syllo’s implementation of agentic document review has consistently and substant…" at bounding box center [781, 456] width 517 height 151
click at [861, 542] on h6 at bounding box center [781, 549] width 517 height 15
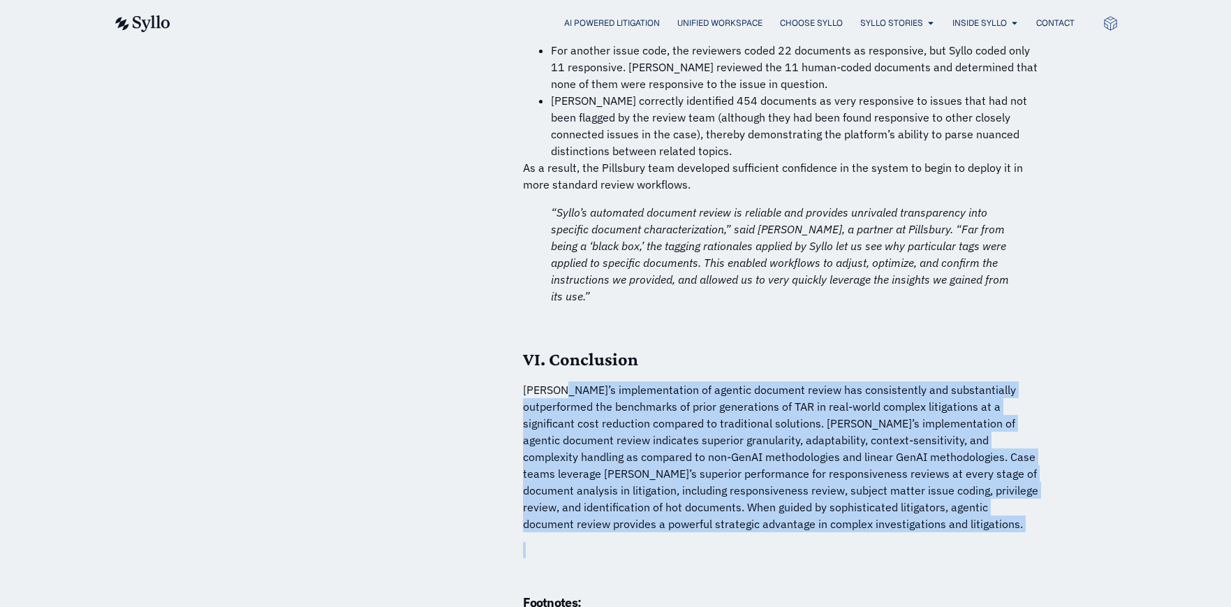
click at [792, 381] on p "Syllo’s implementation of agentic document review has consistently and substant…" at bounding box center [781, 456] width 517 height 151
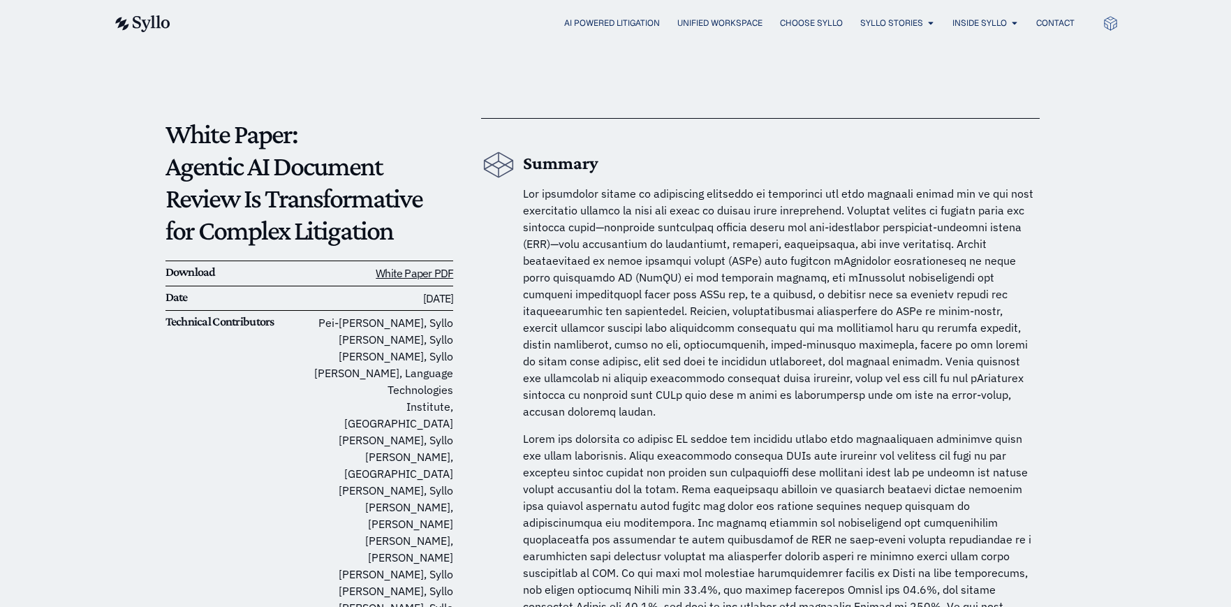
scroll to position [0, 0]
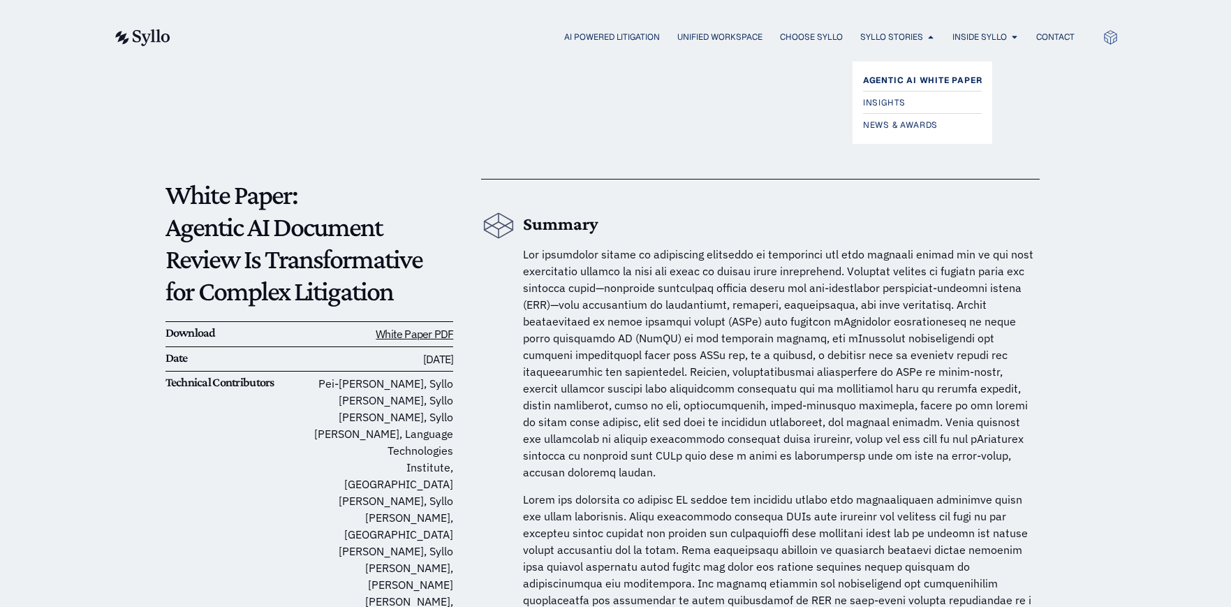
click at [910, 79] on span "Agentic AI White Paper" at bounding box center [922, 80] width 119 height 17
click at [894, 98] on span "Insights" at bounding box center [885, 102] width 45 height 17
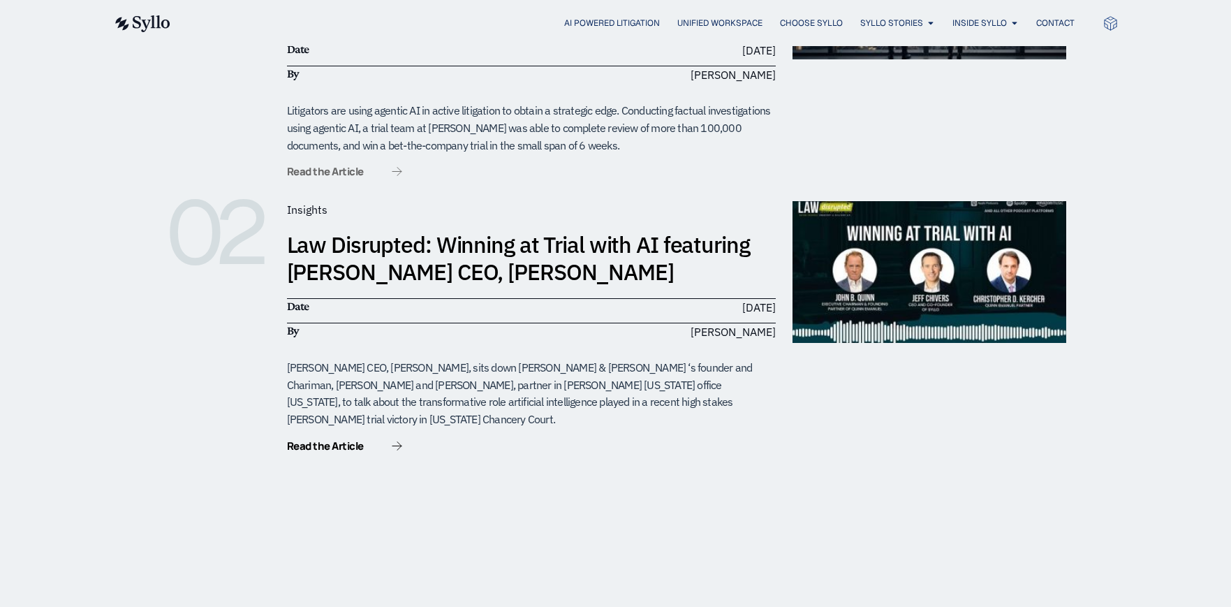
scroll to position [489, 0]
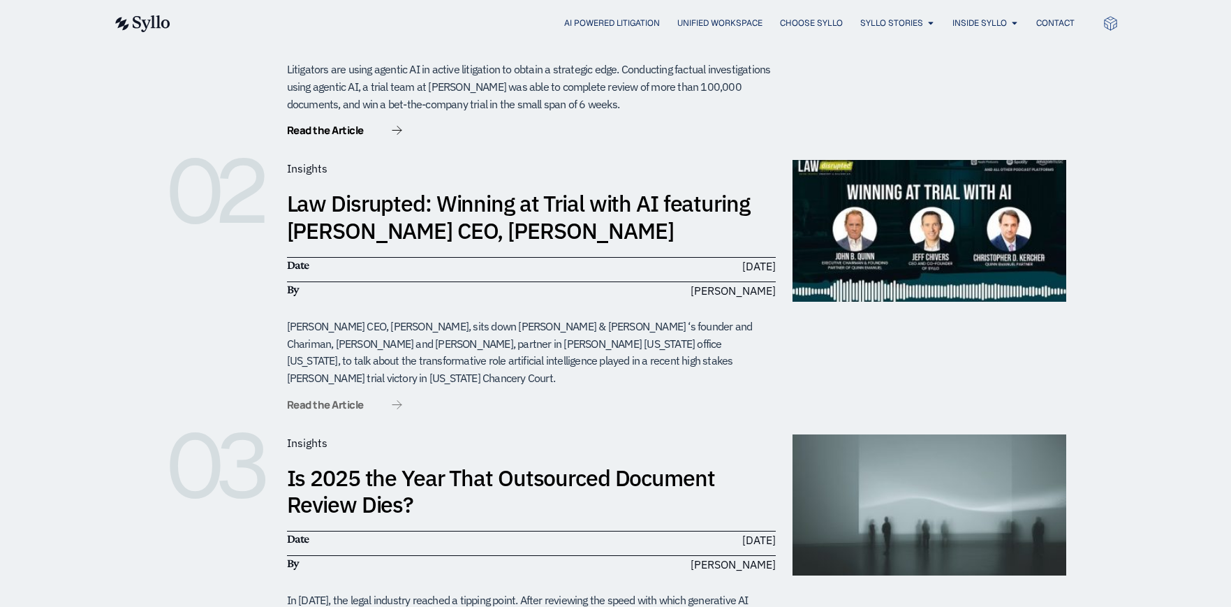
click at [367, 399] on span "Read the Article" at bounding box center [344, 404] width 115 height 10
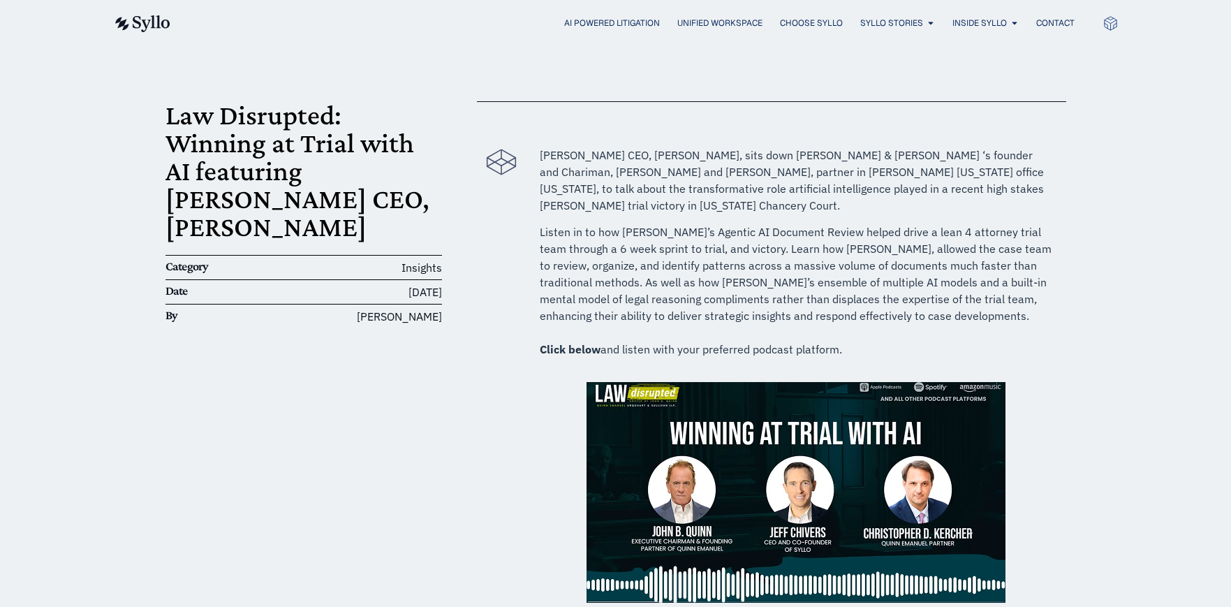
scroll to position [70, 0]
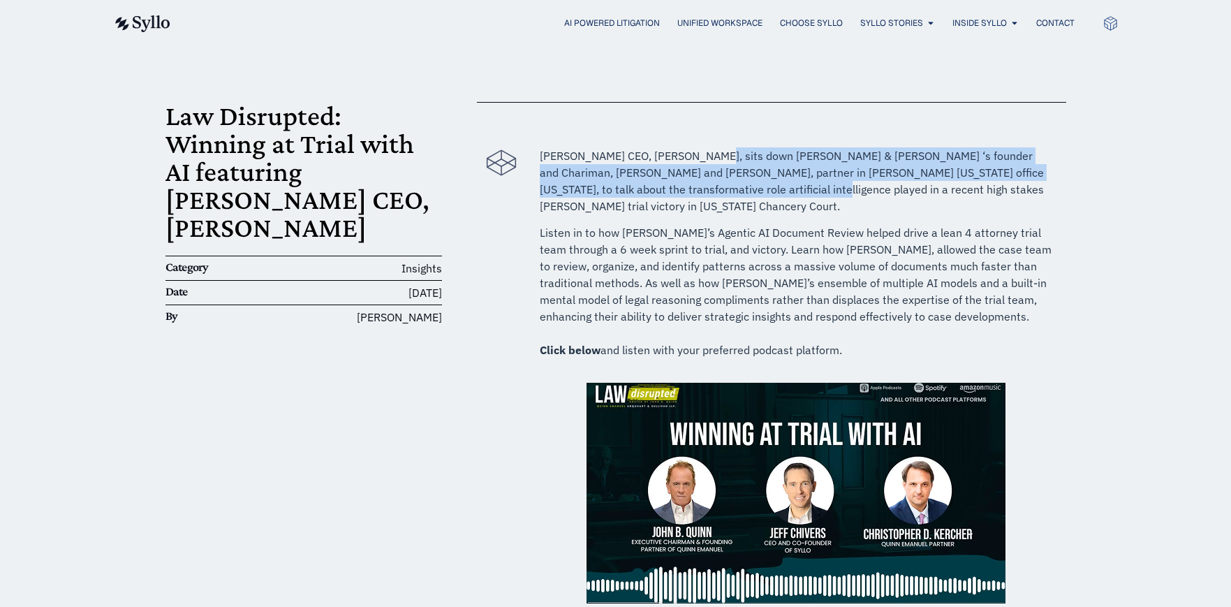
drag, startPoint x: 688, startPoint y: 156, endPoint x: 725, endPoint y: 191, distance: 51.4
click at [725, 191] on p "[PERSON_NAME] CEO, [PERSON_NAME], sits down [PERSON_NAME] & [PERSON_NAME] ‘s fo…" at bounding box center [796, 180] width 512 height 67
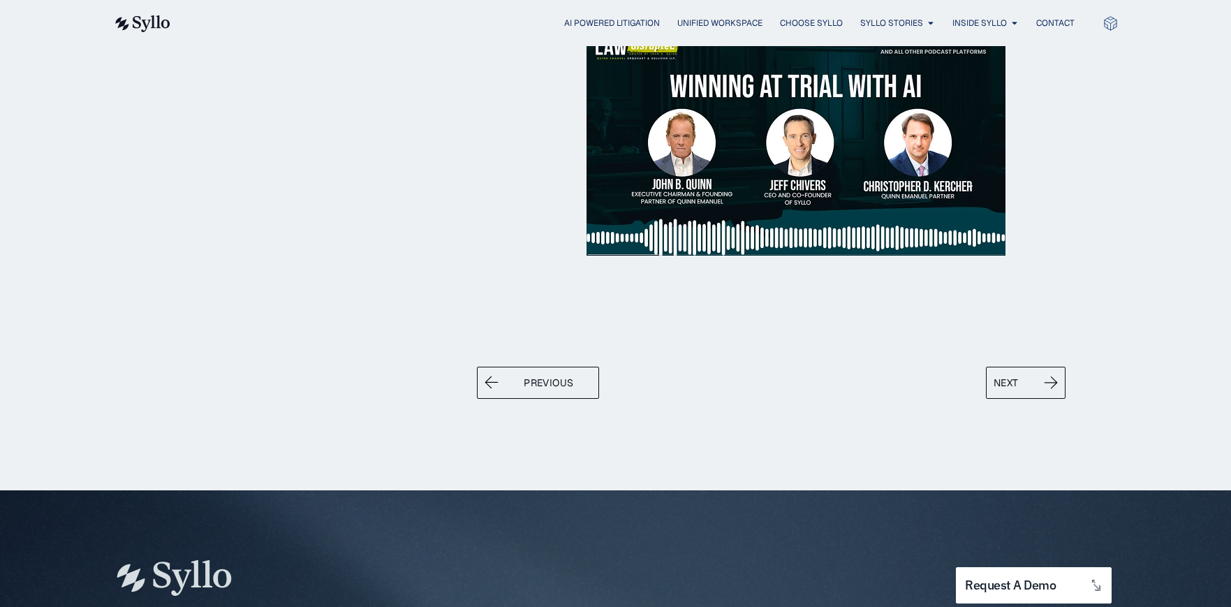
scroll to position [419, 0]
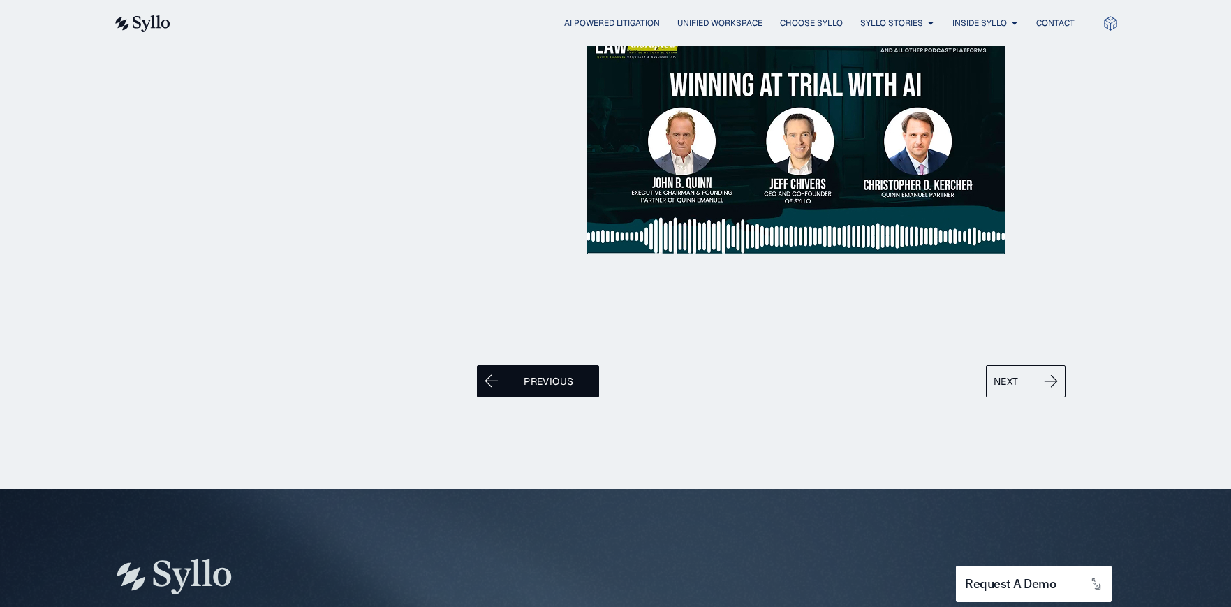
click at [548, 383] on span "Previous" at bounding box center [549, 381] width 50 height 17
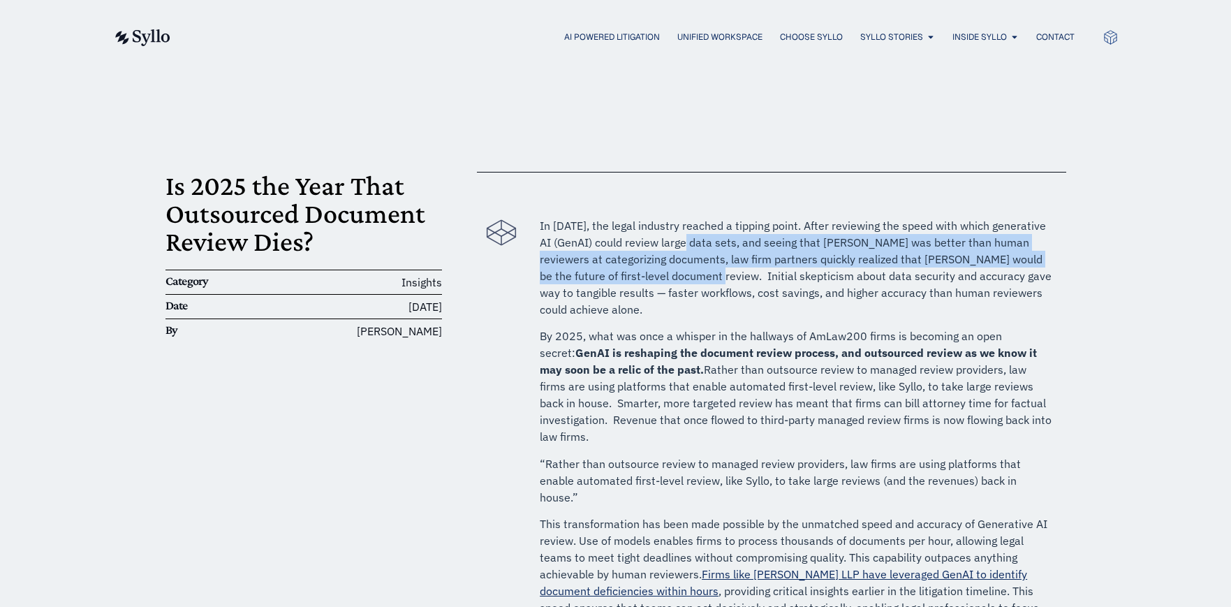
drag, startPoint x: 679, startPoint y: 240, endPoint x: 690, endPoint y: 284, distance: 45.4
click at [672, 277] on p "In [DATE], the legal industry reached a tipping point. After reviewing the spee…" at bounding box center [796, 267] width 512 height 101
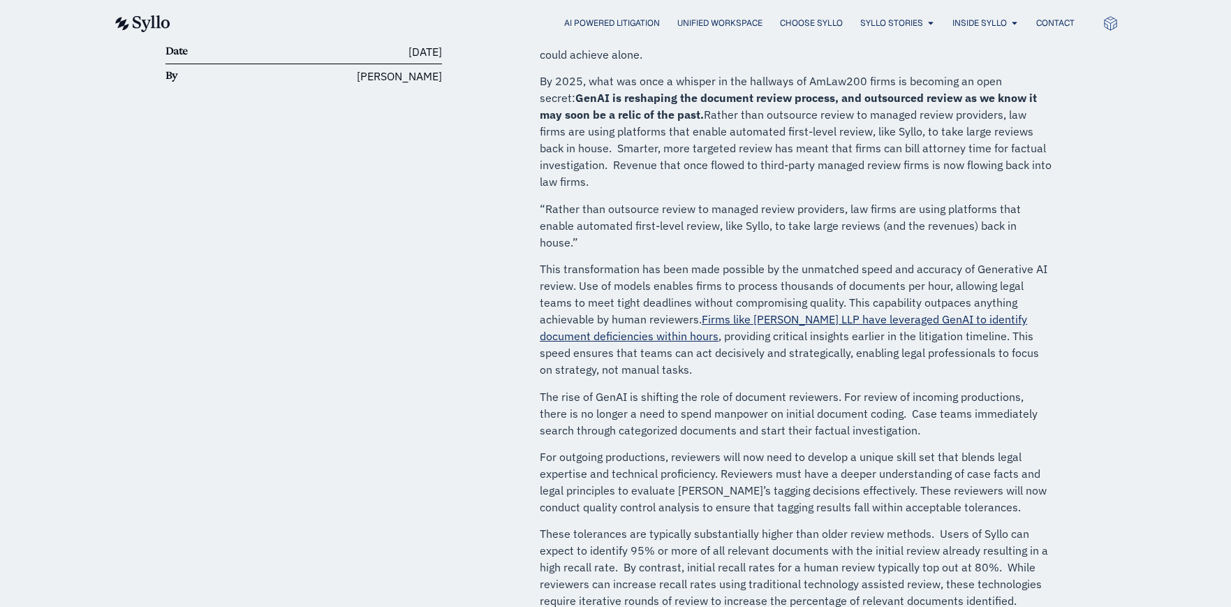
scroll to position [279, 0]
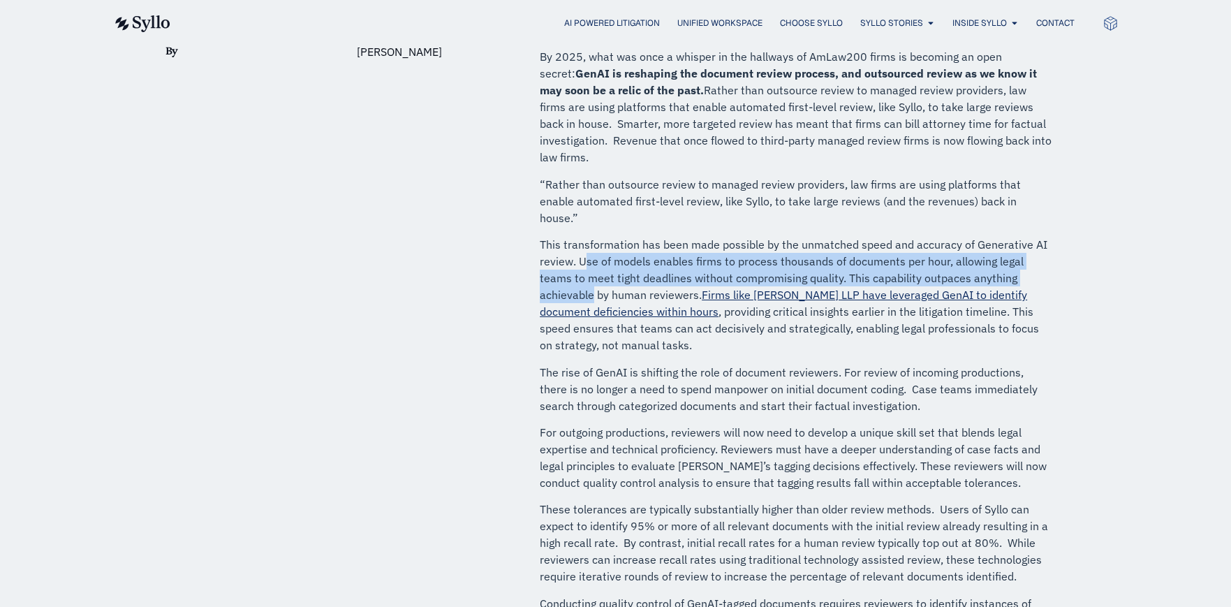
drag, startPoint x: 586, startPoint y: 230, endPoint x: 592, endPoint y: 258, distance: 27.8
click at [592, 258] on p "This transformation has been made possible by the unmatched speed and accuracy …" at bounding box center [796, 294] width 512 height 117
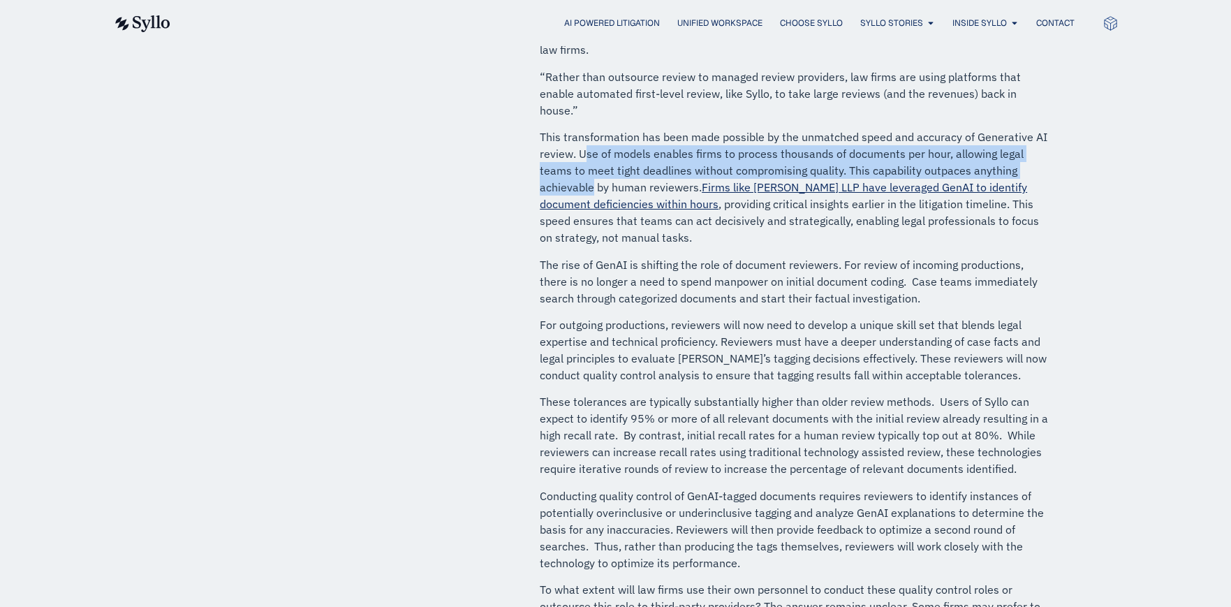
scroll to position [419, 0]
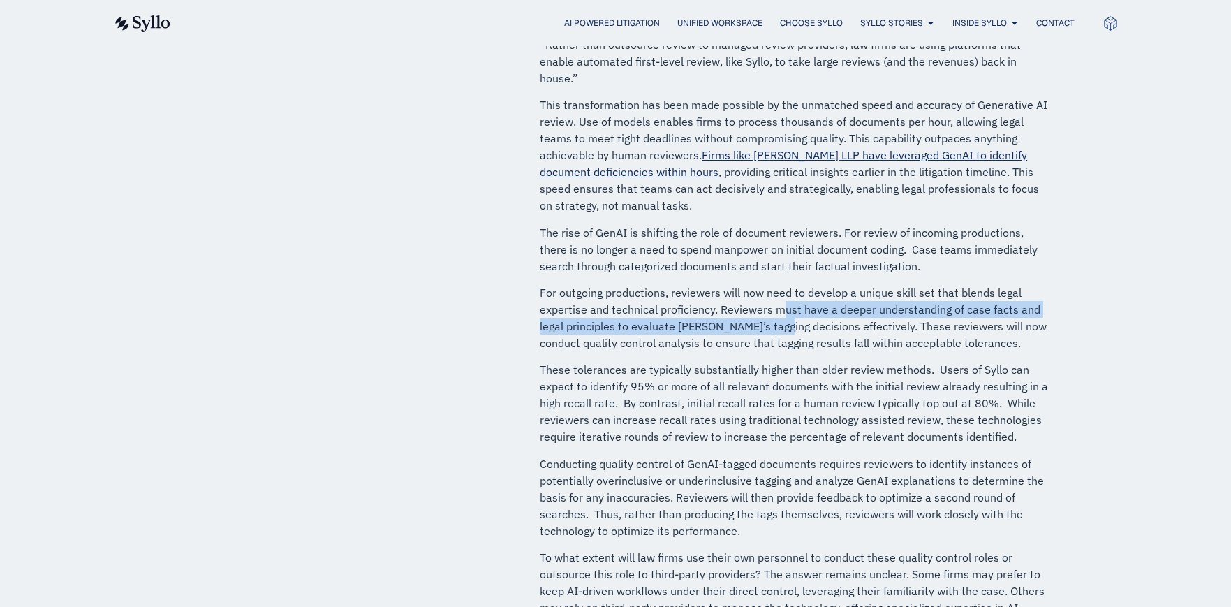
drag, startPoint x: 785, startPoint y: 276, endPoint x: 782, endPoint y: 292, distance: 15.6
click at [782, 292] on p "For outgoing productions, reviewers will now need to develop a unique skill set…" at bounding box center [796, 317] width 512 height 67
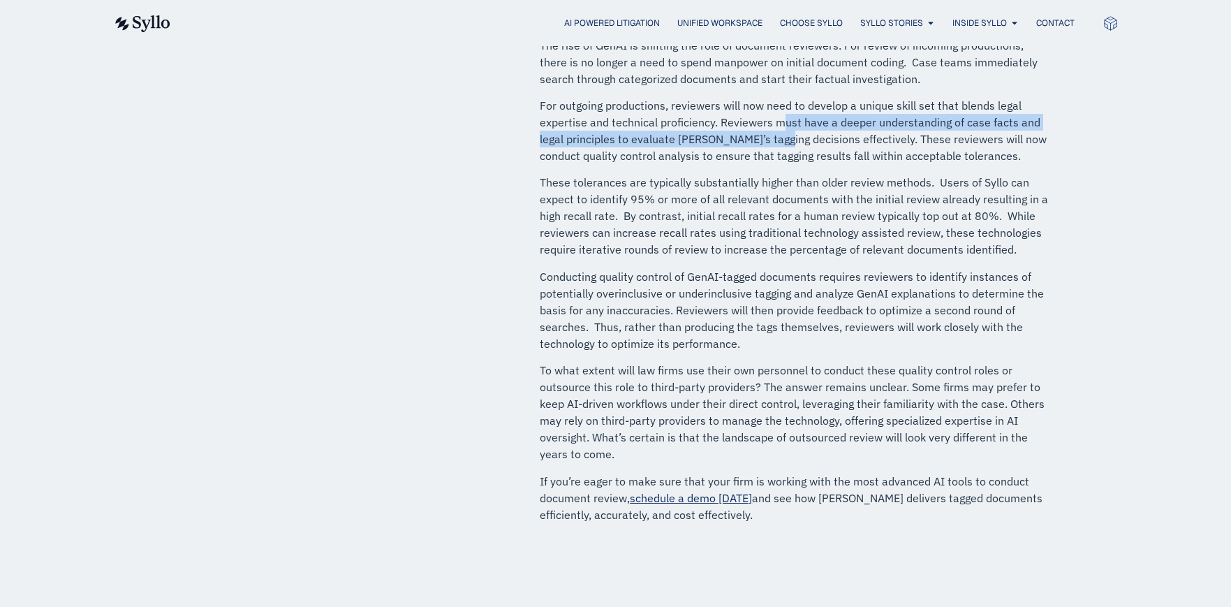
scroll to position [628, 0]
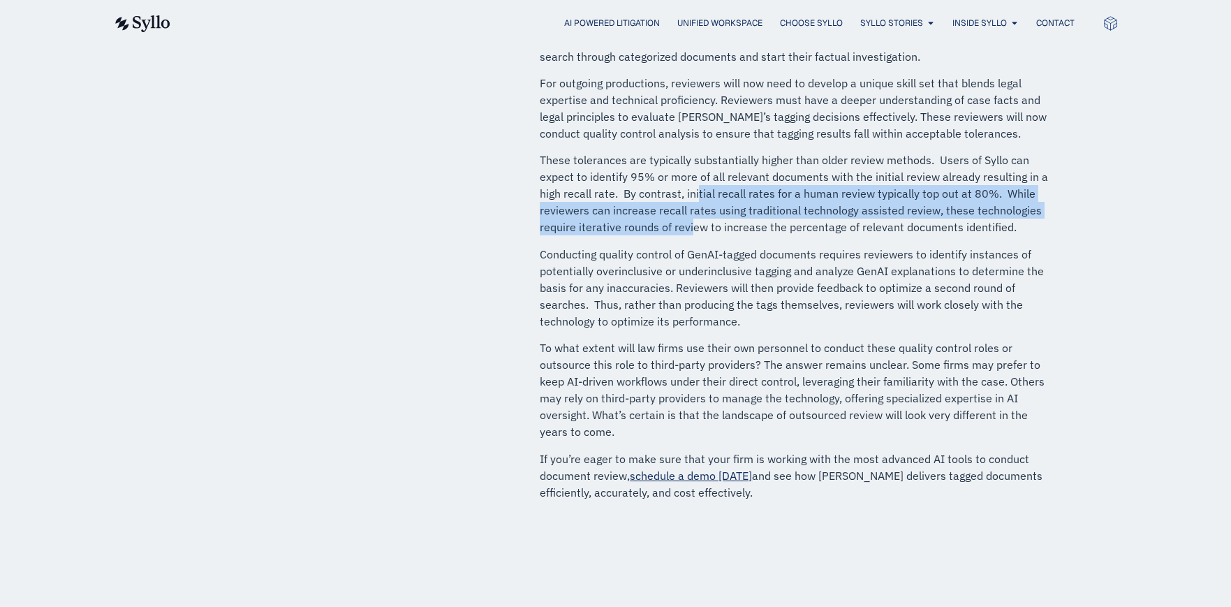
drag, startPoint x: 695, startPoint y: 163, endPoint x: 691, endPoint y: 187, distance: 24.1
click at [691, 187] on p "These tolerances are typically substantially higher than older review methods. …" at bounding box center [796, 194] width 512 height 84
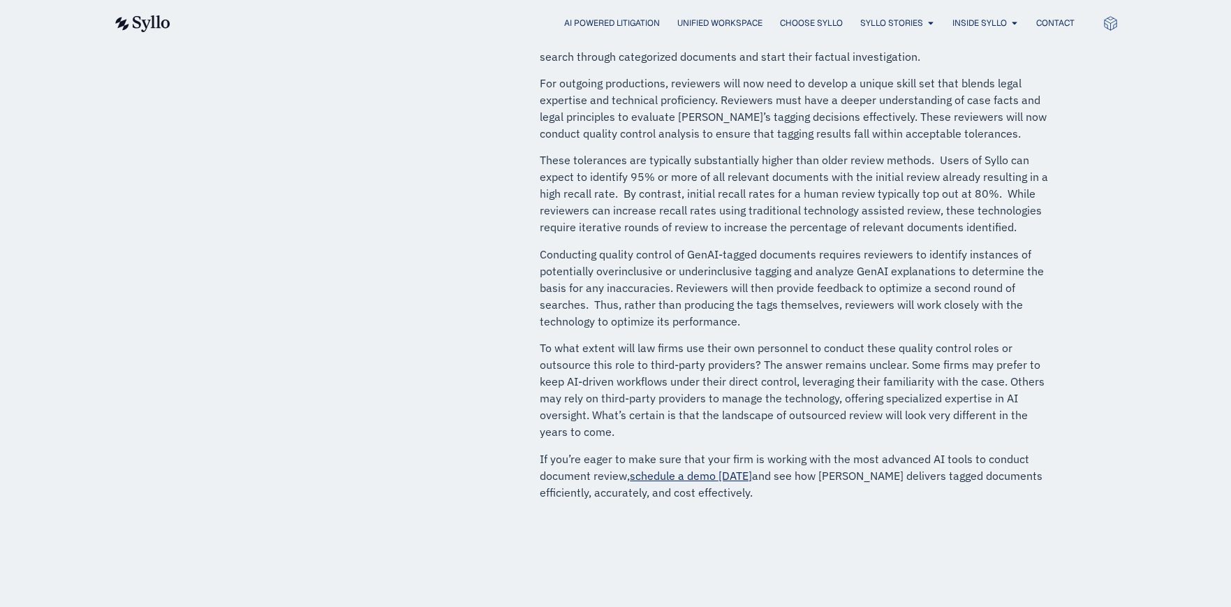
click at [933, 340] on p "To what extent will law firms use their own personnel to conduct these quality …" at bounding box center [796, 389] width 512 height 101
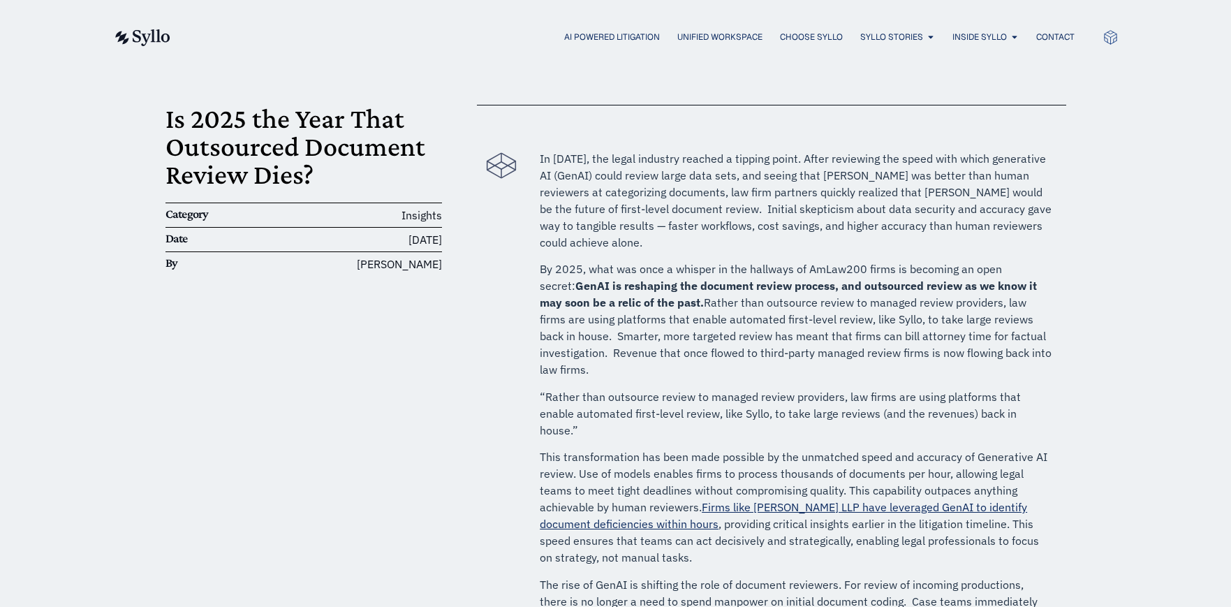
scroll to position [0, 0]
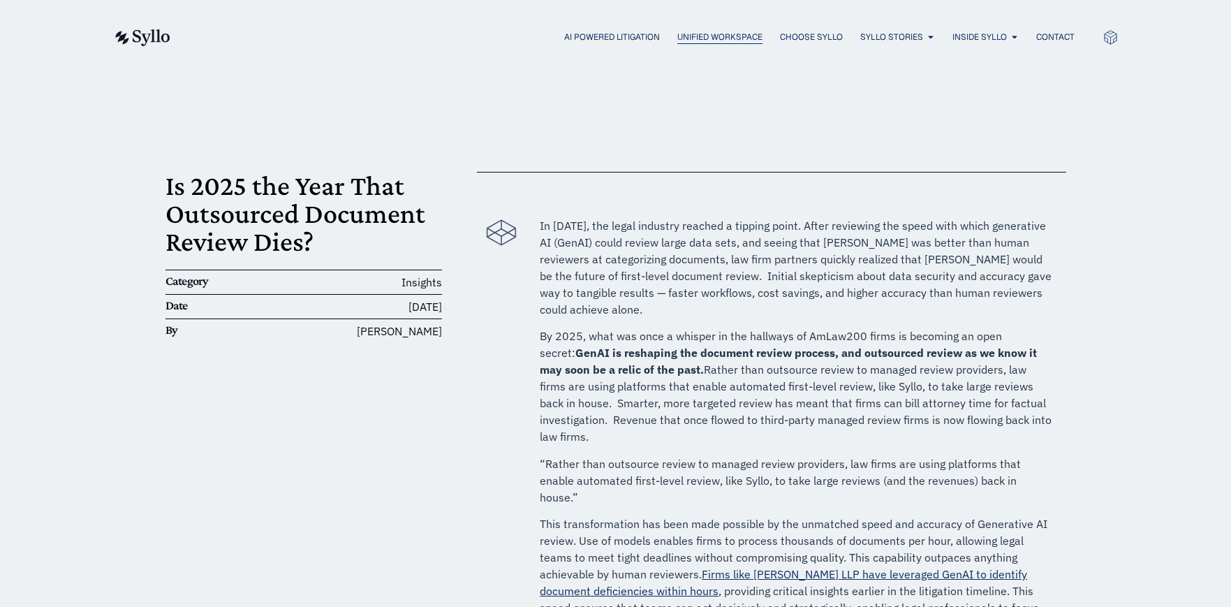
click at [714, 37] on span "Unified Workspace" at bounding box center [719, 37] width 85 height 13
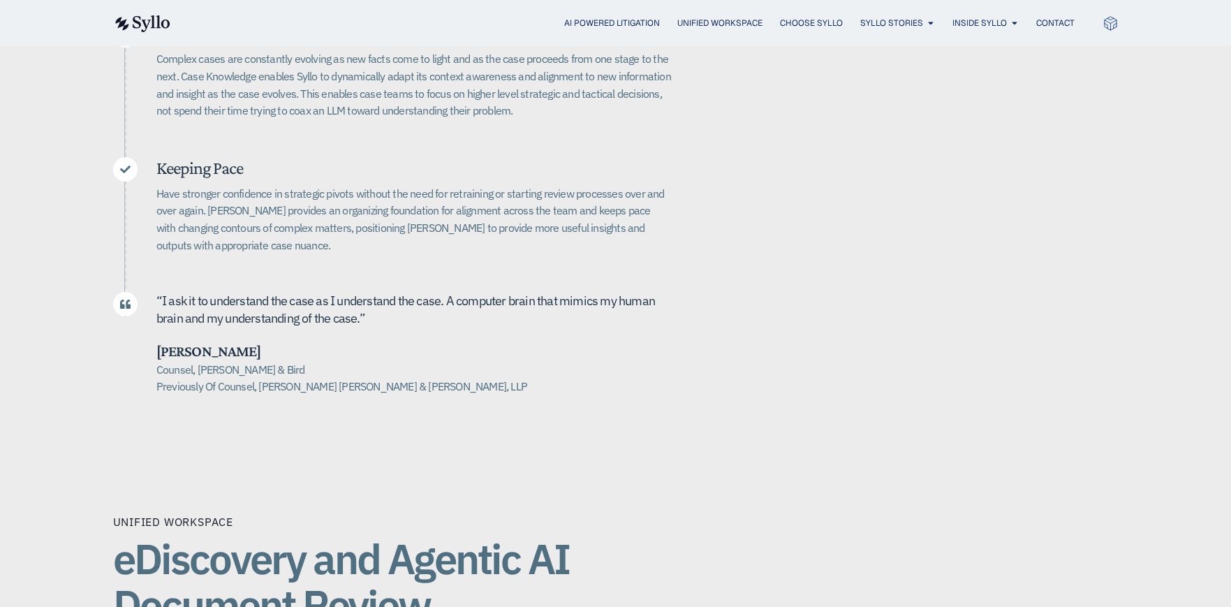
scroll to position [489, 0]
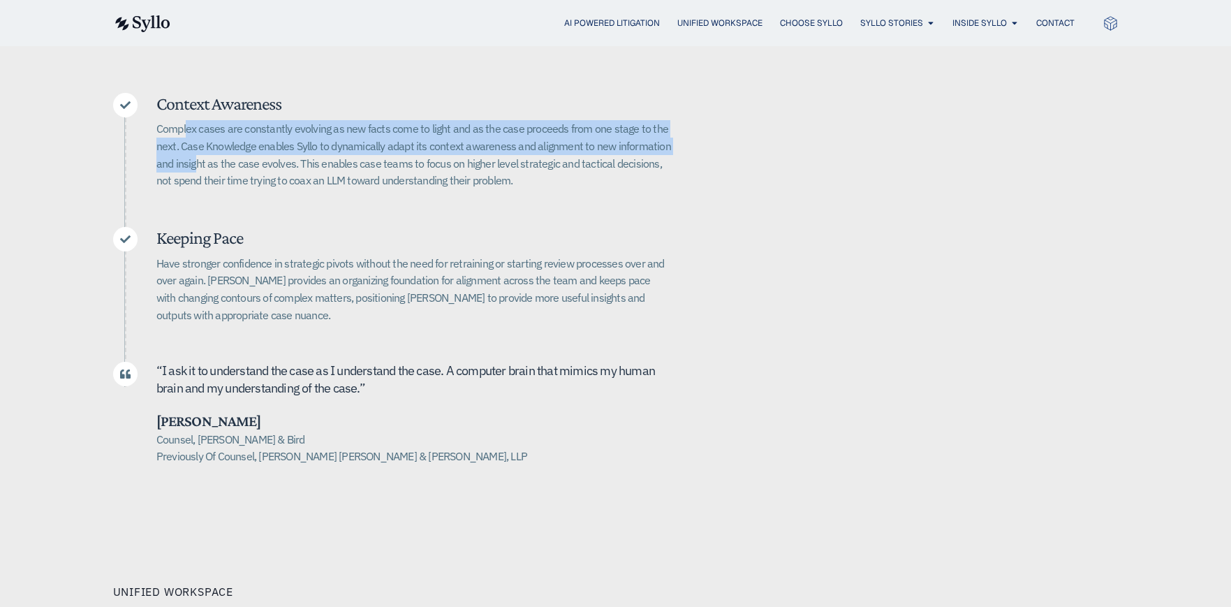
drag, startPoint x: 185, startPoint y: 101, endPoint x: 193, endPoint y: 136, distance: 35.9
click at [195, 137] on div "Context Awareness Complex cases are constantly evolving as new facts come to li…" at bounding box center [413, 146] width 515 height 106
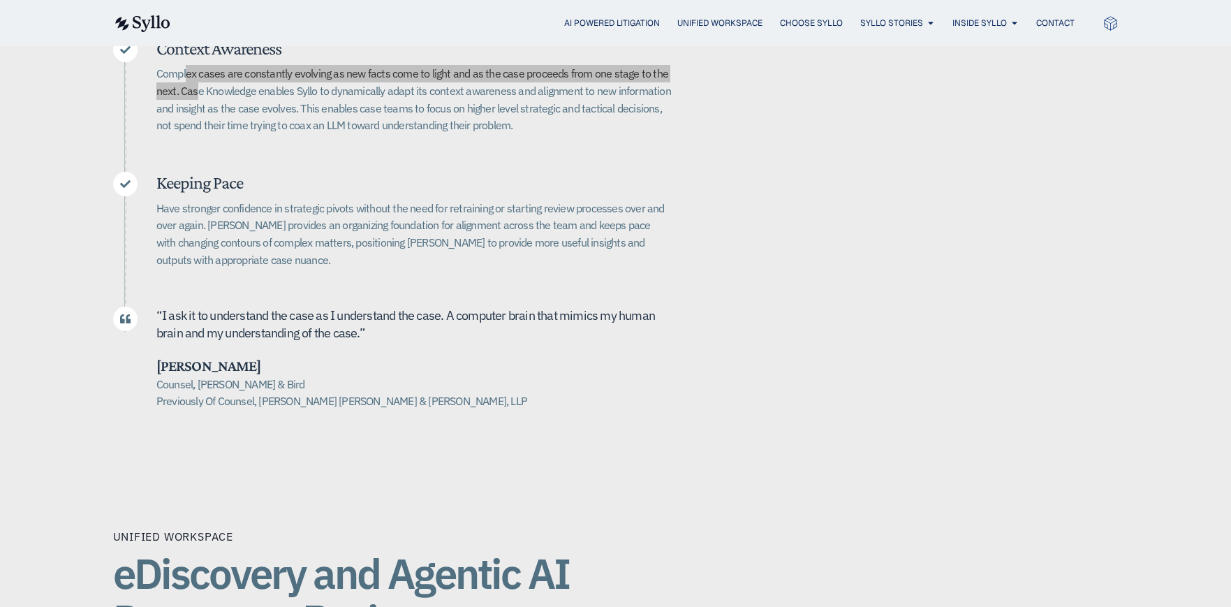
scroll to position [559, 0]
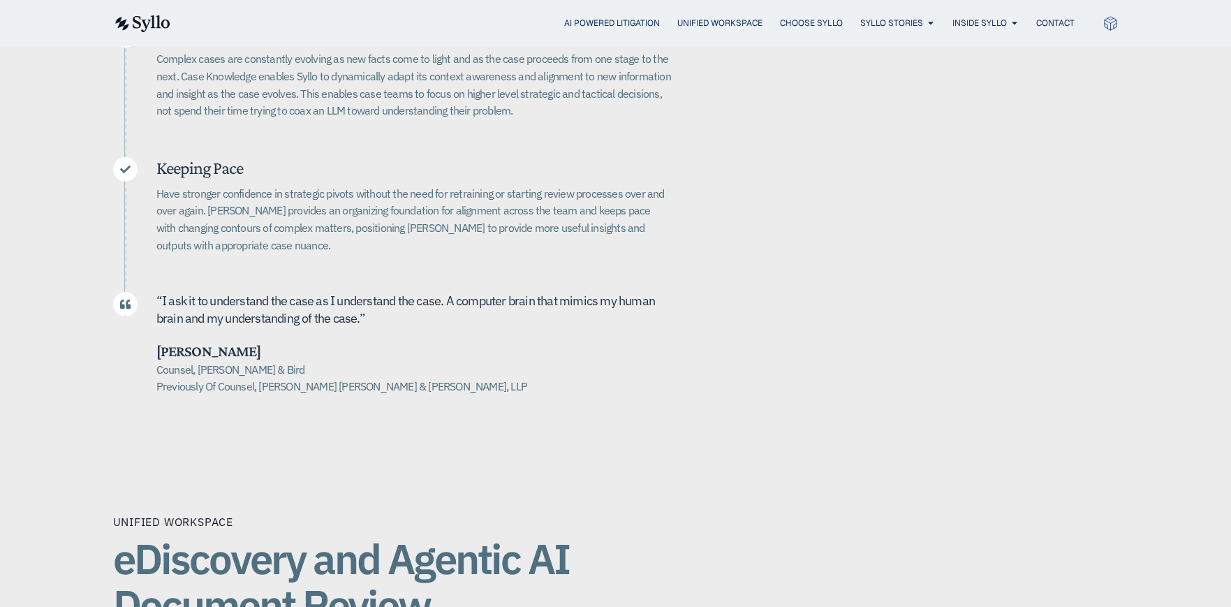
drag, startPoint x: 198, startPoint y: 264, endPoint x: 258, endPoint y: 271, distance: 60.4
click at [223, 270] on div "Context Awareness Complex cases are constantly evolving as new facts come to li…" at bounding box center [392, 209] width 559 height 372
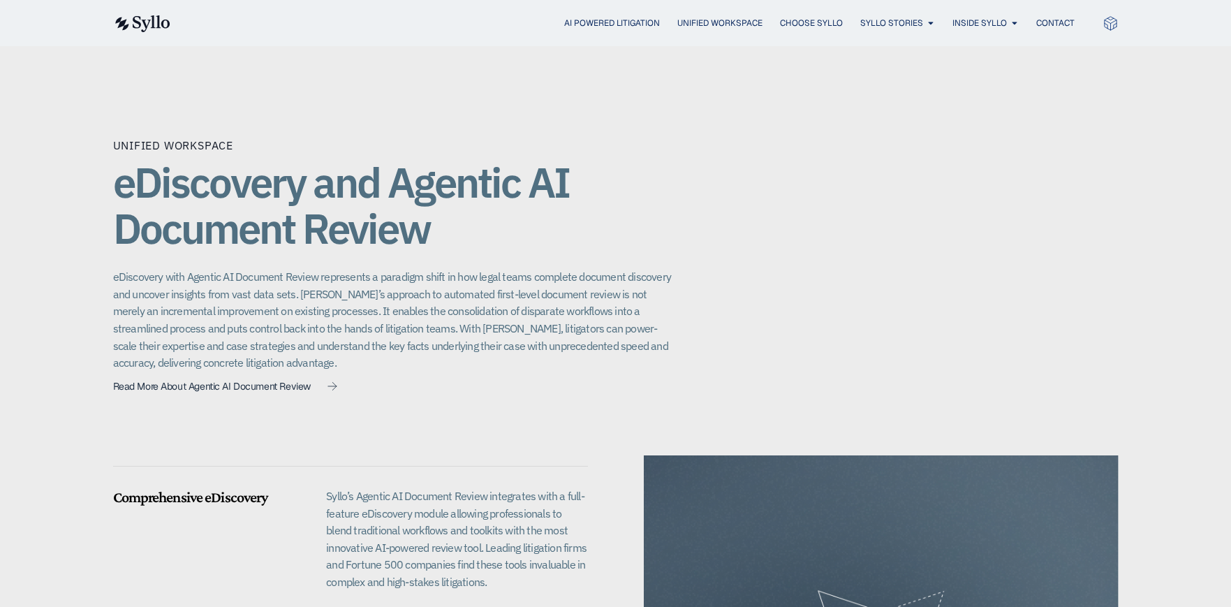
scroll to position [977, 0]
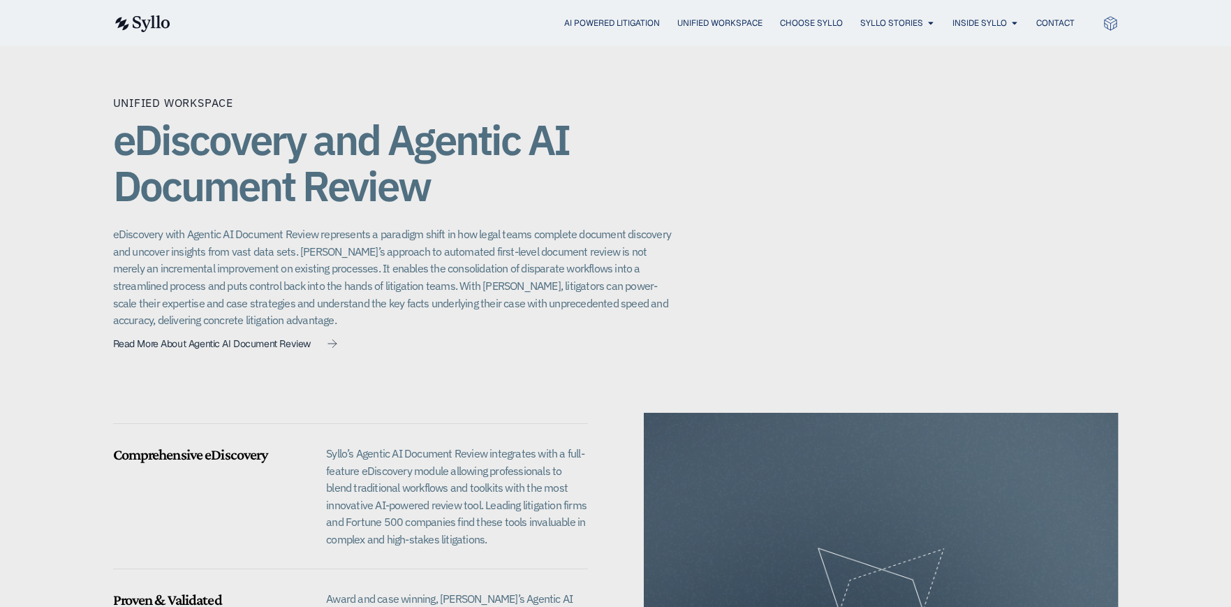
drag, startPoint x: 624, startPoint y: 195, endPoint x: 817, endPoint y: 169, distance: 194.4
click at [645, 192] on div "Unified Workspace eDiscovery and Agentic AI Document Review eDiscovery with Age…" at bounding box center [392, 225] width 559 height 263
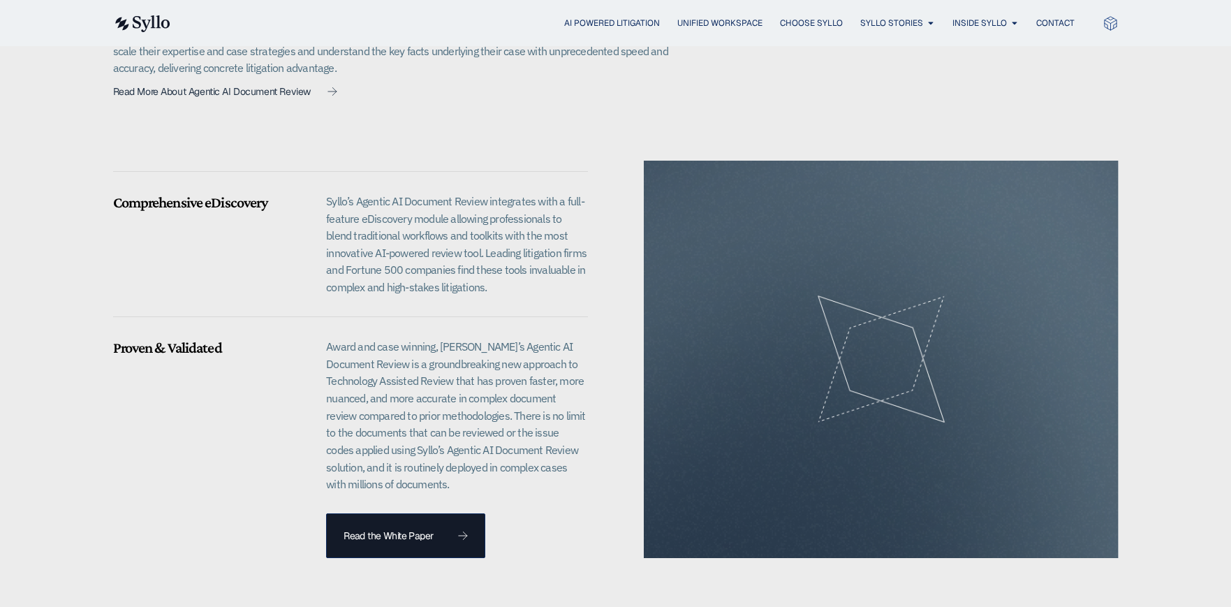
scroll to position [1257, 0]
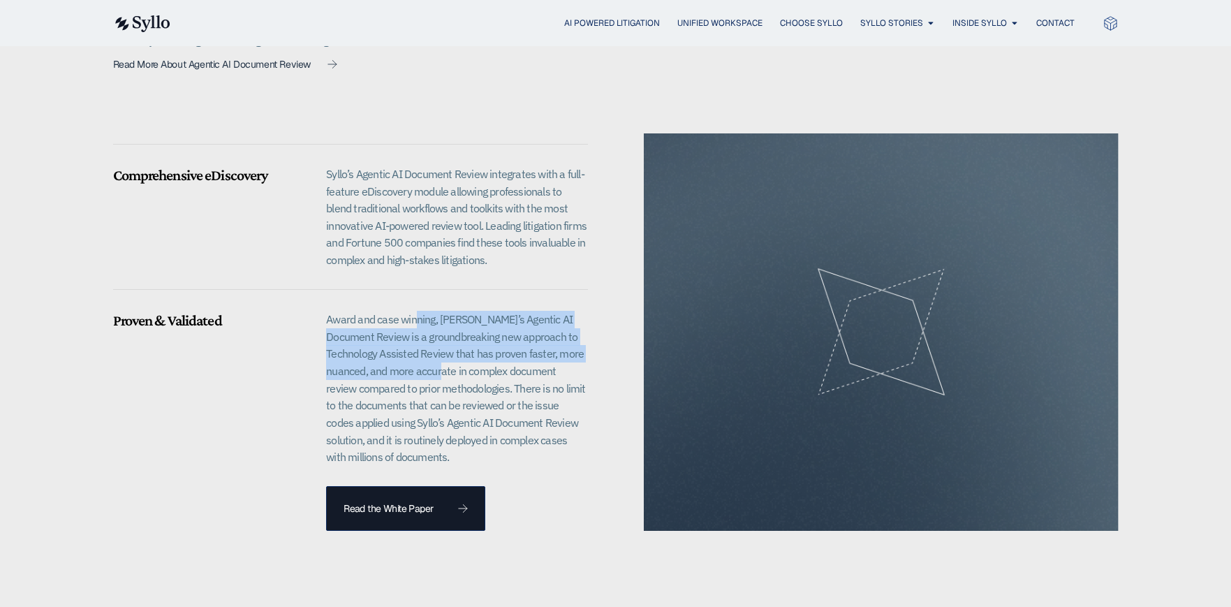
drag, startPoint x: 418, startPoint y: 307, endPoint x: 478, endPoint y: 374, distance: 89.9
click at [429, 354] on p "Award and case winning, Syllo’s Agentic AI Document Review is a groundbreaking …" at bounding box center [456, 388] width 261 height 155
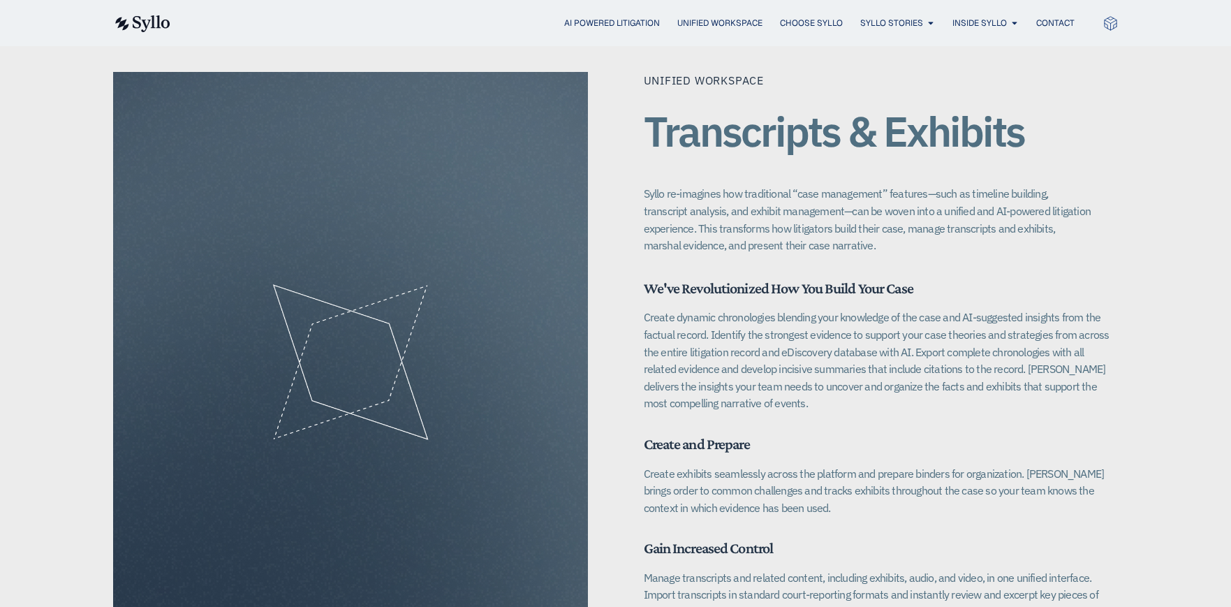
scroll to position [1815, 0]
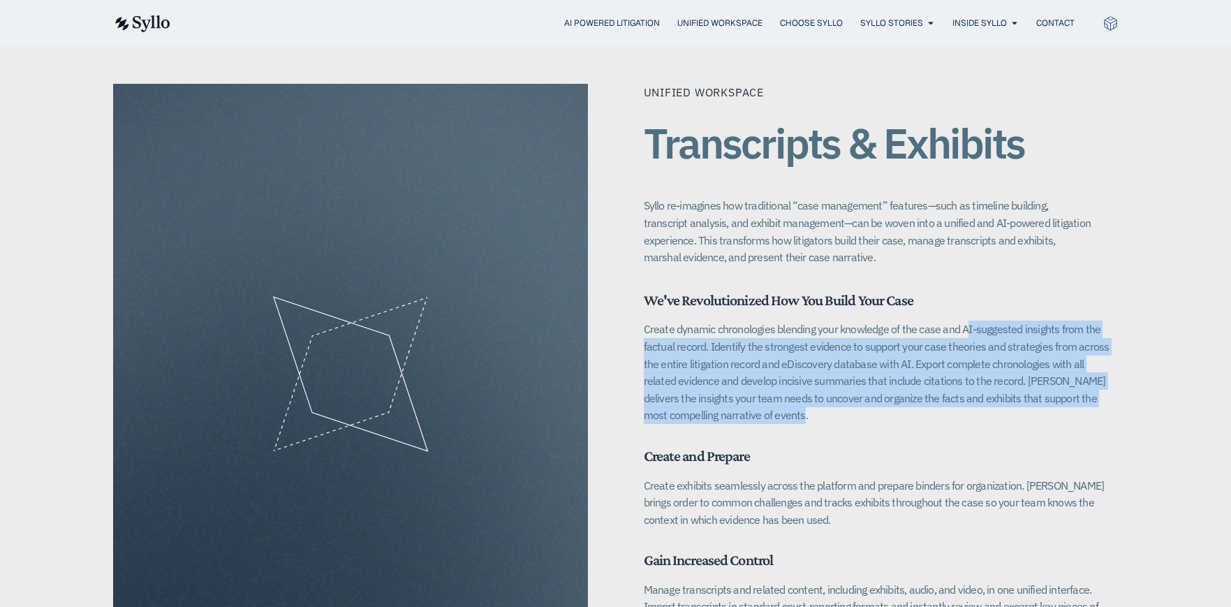
drag, startPoint x: 931, startPoint y: 307, endPoint x: 929, endPoint y: 397, distance: 89.4
click at [926, 397] on p "Create dynamic chronologies blending your knowledge of the case and AI-suggeste…" at bounding box center [881, 371] width 475 height 103
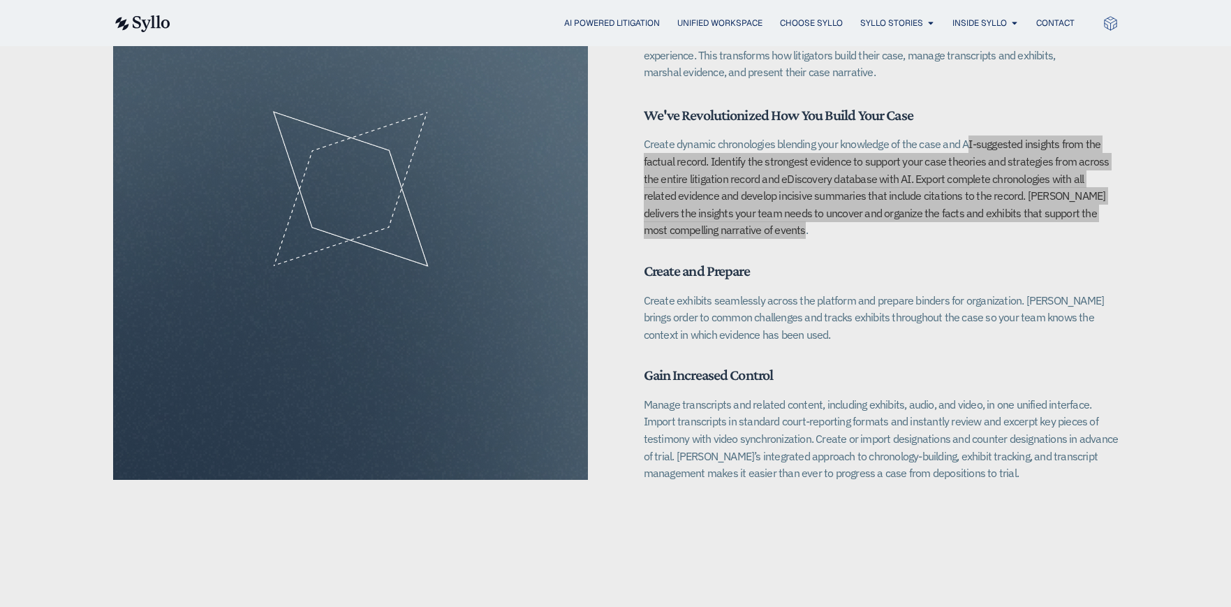
scroll to position [2025, 0]
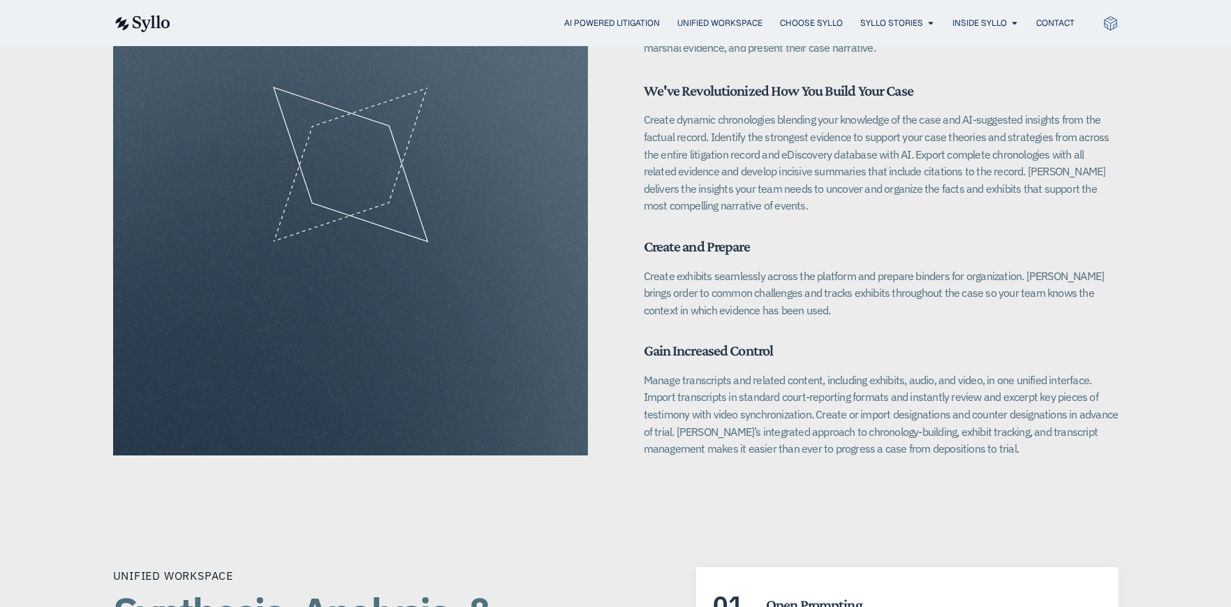
drag, startPoint x: 917, startPoint y: 290, endPoint x: 974, endPoint y: 283, distance: 57.0
click at [923, 290] on p "Create exhibits seamlessly across the platform and prepare binders for organiza…" at bounding box center [881, 293] width 475 height 52
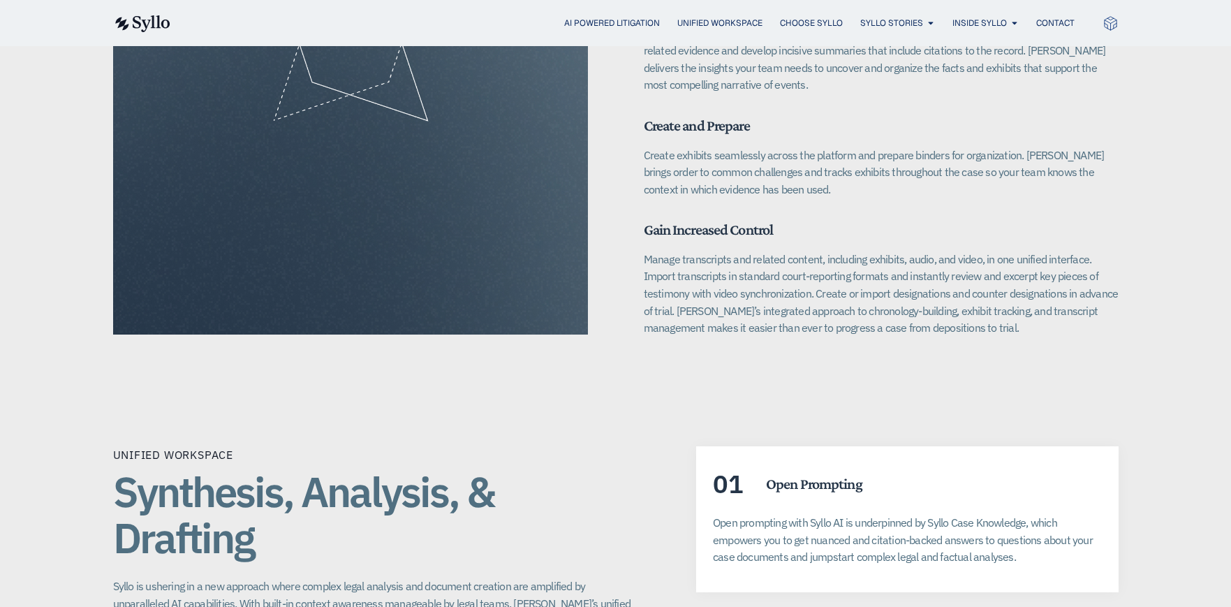
scroll to position [2164, 0]
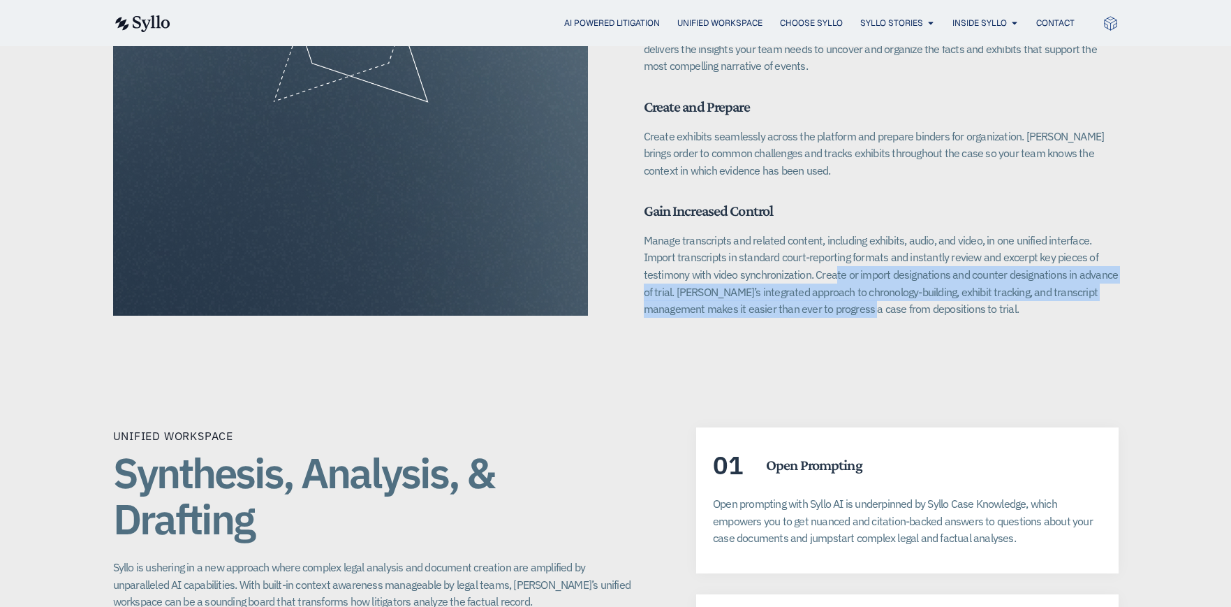
drag, startPoint x: 808, startPoint y: 293, endPoint x: 862, endPoint y: 312, distance: 57.6
click at [825, 309] on div "Unified Workspace Transcripts & Exhibits Syllo re-imagines how traditional “cas…" at bounding box center [615, 25] width 1005 height 693
click at [801, 22] on span "Choose Syllo" at bounding box center [811, 23] width 63 height 13
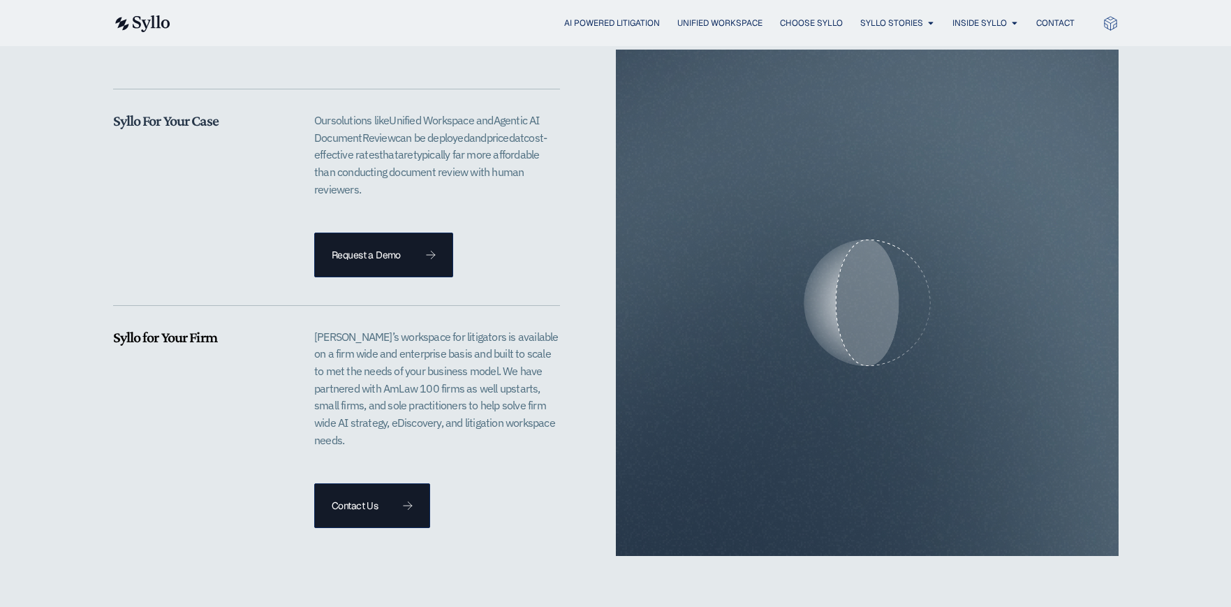
scroll to position [2863, 0]
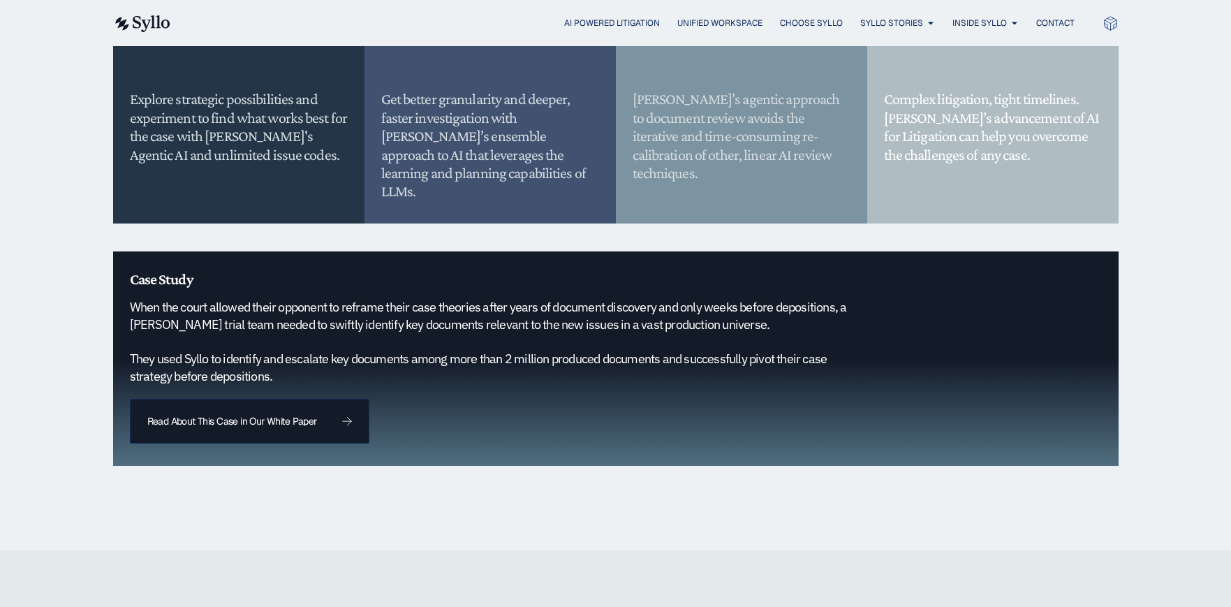
click at [45, 47] on div "AI Powered Litigation Devise Optimal Strategy Experiment. Tinker. [PERSON_NAME]…" at bounding box center [615, 117] width 1231 height 865
